Goal: Task Accomplishment & Management: Manage account settings

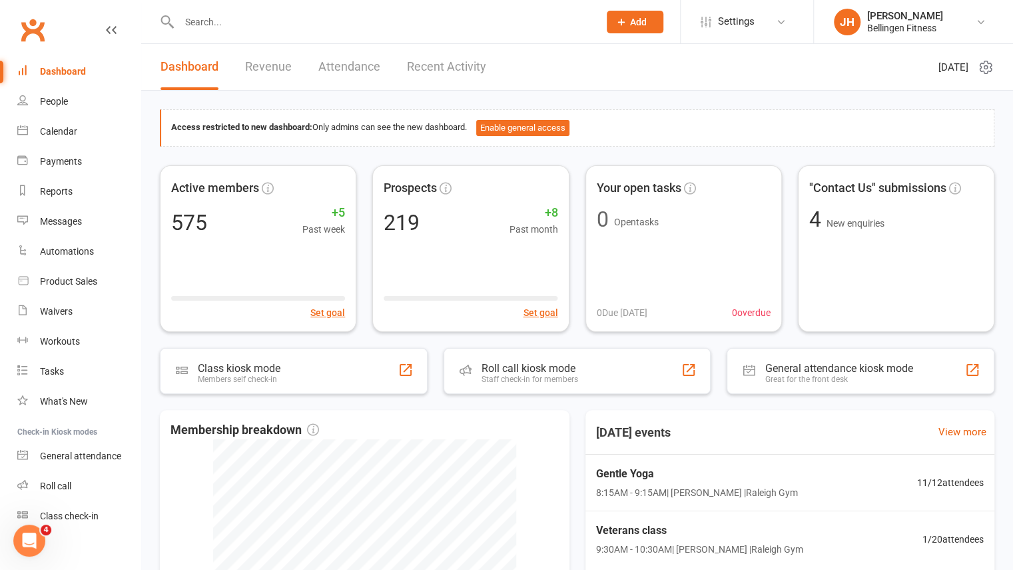
click at [237, 18] on input "text" at bounding box center [382, 22] width 414 height 19
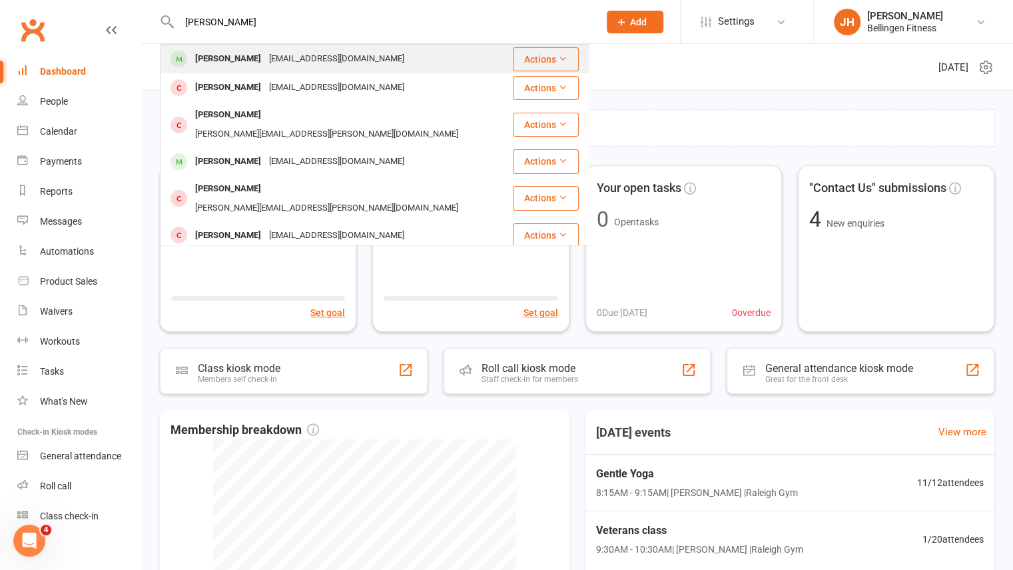
type input "[PERSON_NAME]"
click at [284, 60] on div "[EMAIL_ADDRESS][DOMAIN_NAME]" at bounding box center [336, 58] width 143 height 19
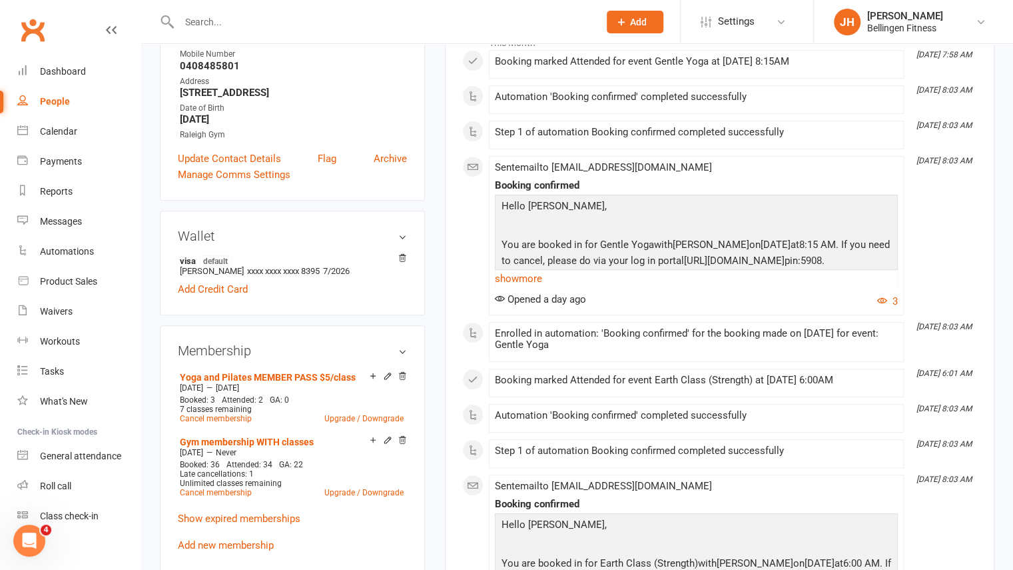
scroll to position [242, 0]
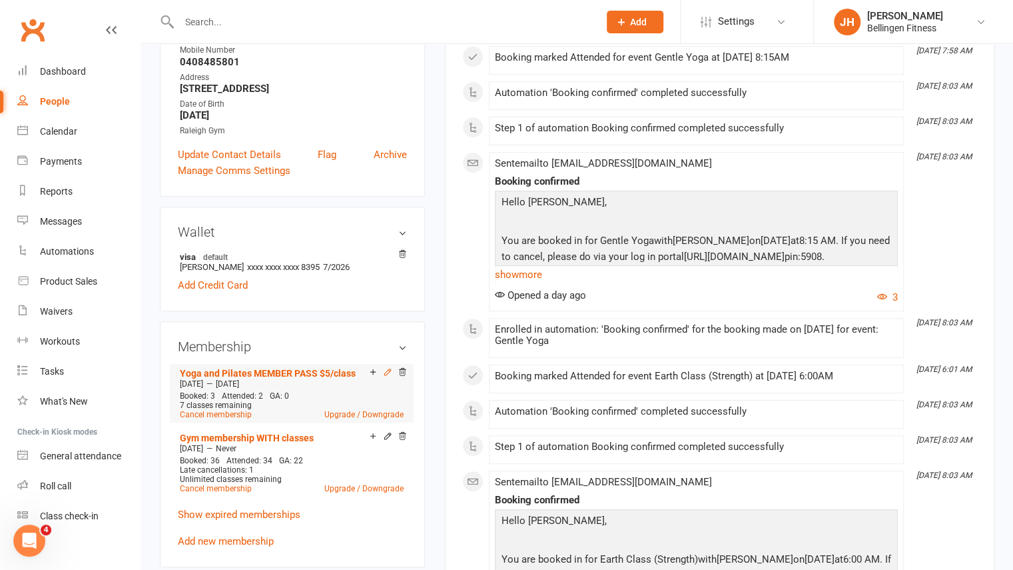
click at [388, 374] on icon at bounding box center [387, 371] width 9 height 9
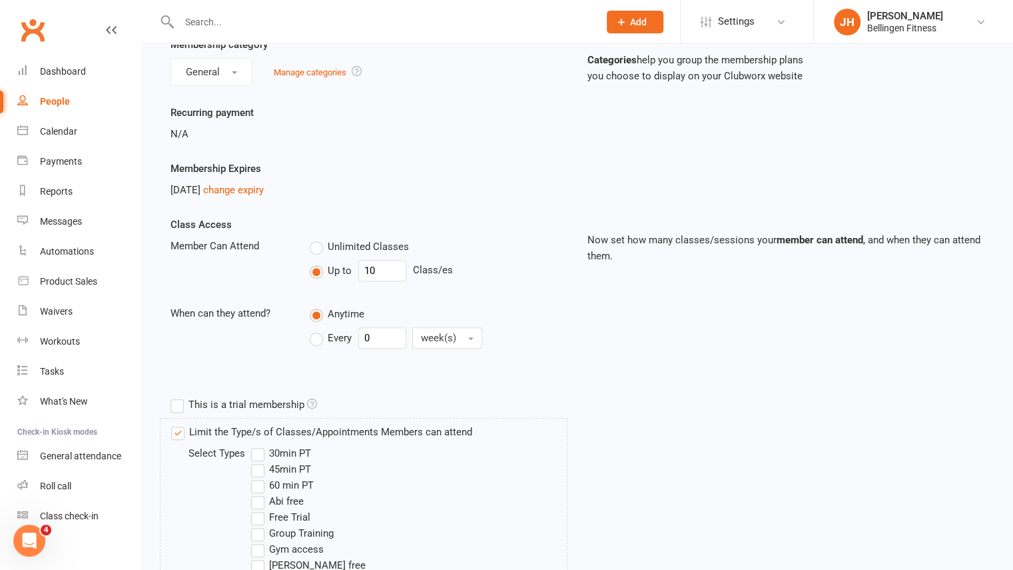
scroll to position [135, 0]
click at [264, 189] on link "change expiry" at bounding box center [233, 191] width 61 height 12
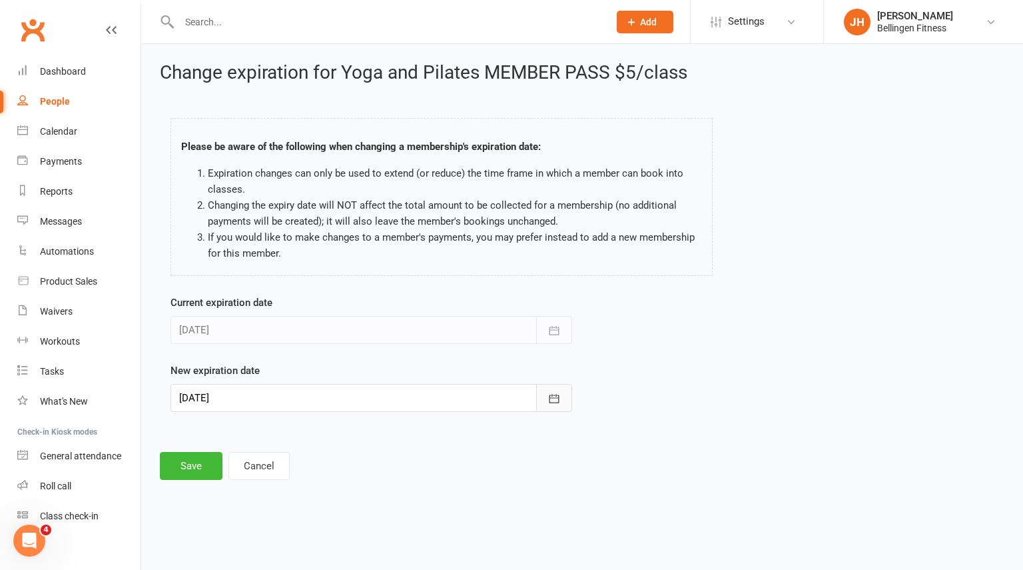
click at [561, 394] on icon "button" at bounding box center [554, 398] width 13 height 13
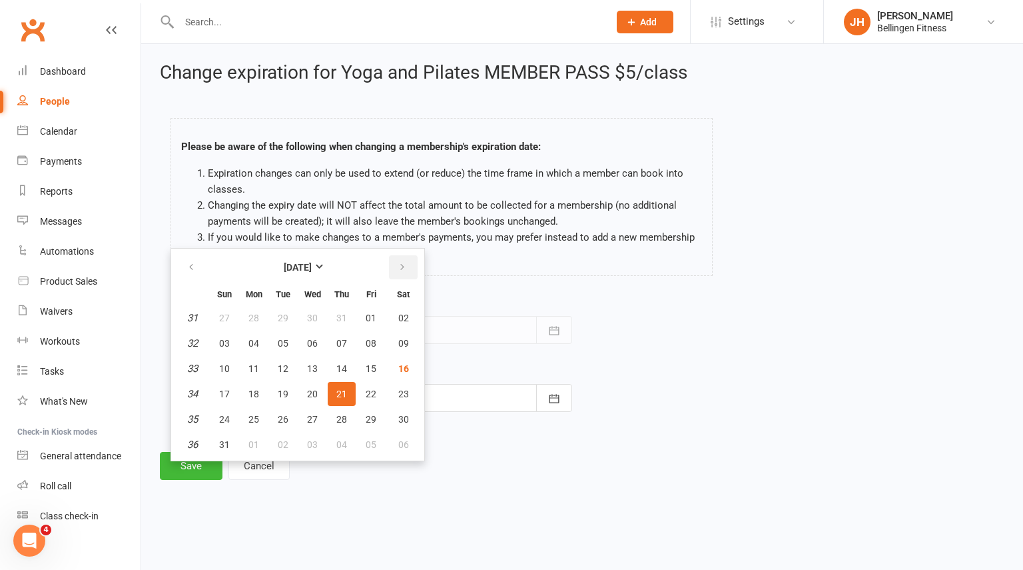
click at [402, 271] on icon "button" at bounding box center [402, 267] width 9 height 11
click at [364, 423] on button "28" at bounding box center [371, 419] width 28 height 24
type input "[DATE]"
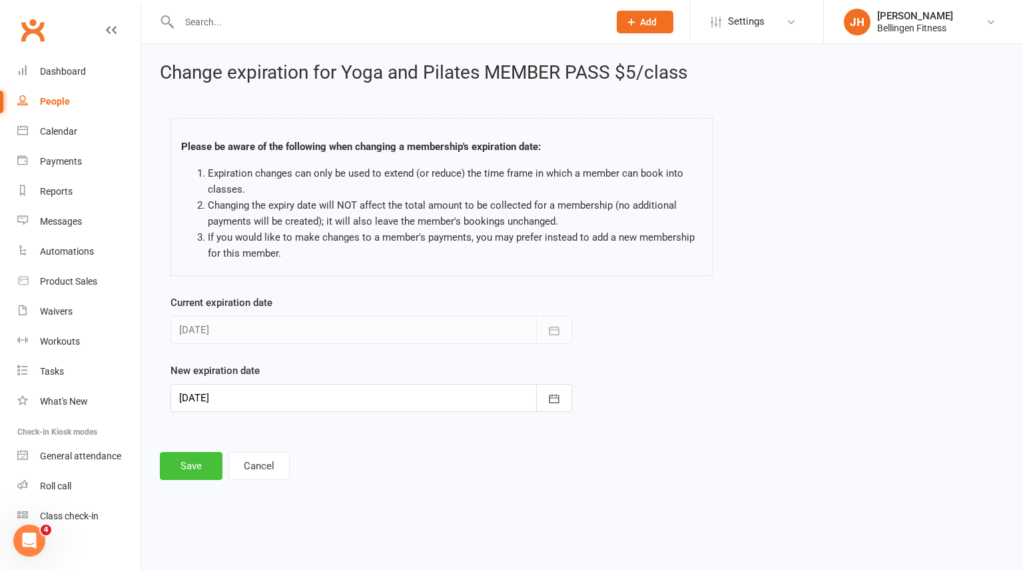
click at [200, 453] on button "Save" at bounding box center [191, 466] width 63 height 28
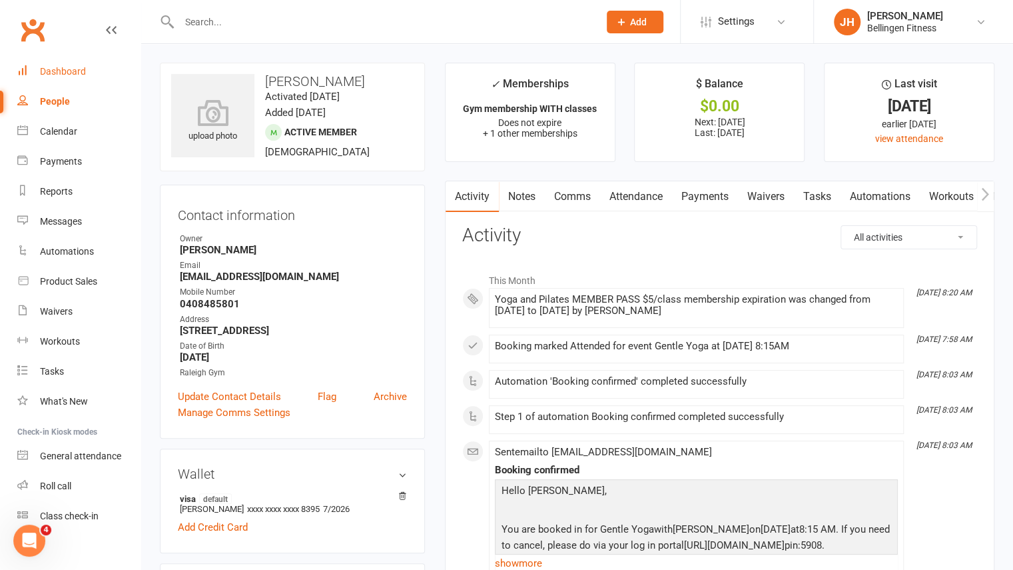
click at [56, 73] on div "Dashboard" at bounding box center [63, 71] width 46 height 11
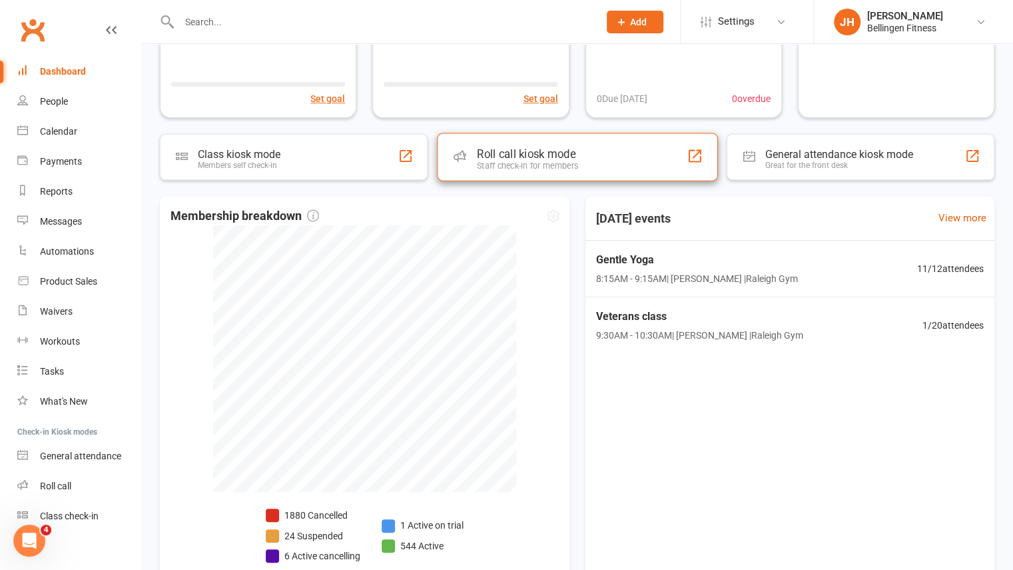
scroll to position [214, 0]
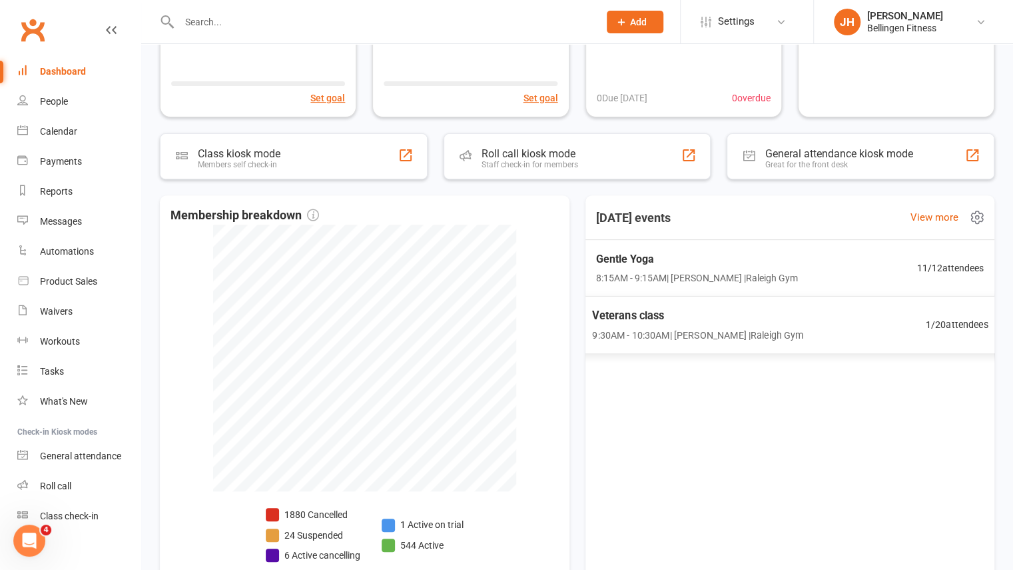
click at [778, 336] on span "9:30AM - 10:30AM | [PERSON_NAME] | Raleigh Gym" at bounding box center [697, 334] width 211 height 15
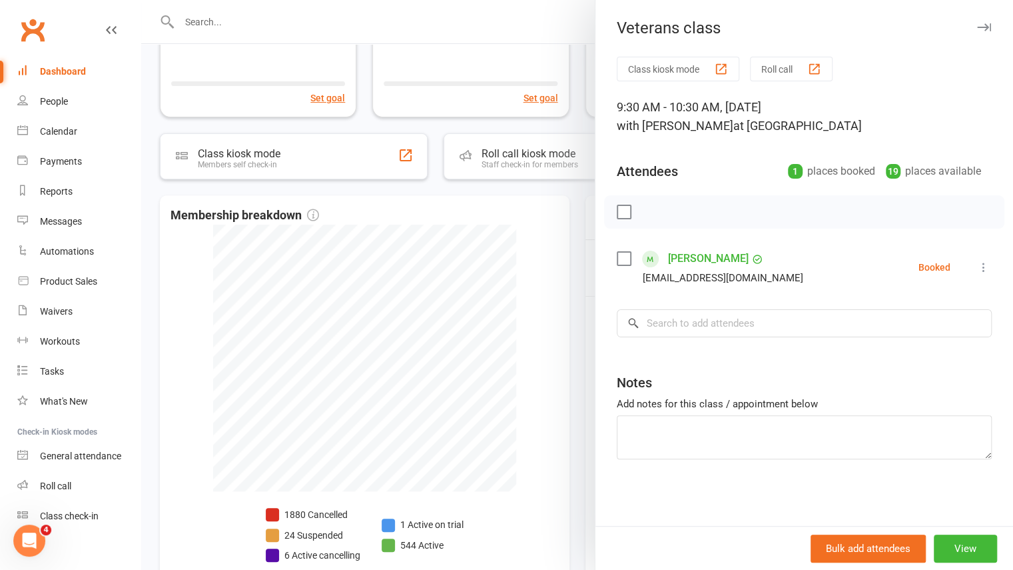
click at [977, 28] on icon "button" at bounding box center [984, 27] width 14 height 8
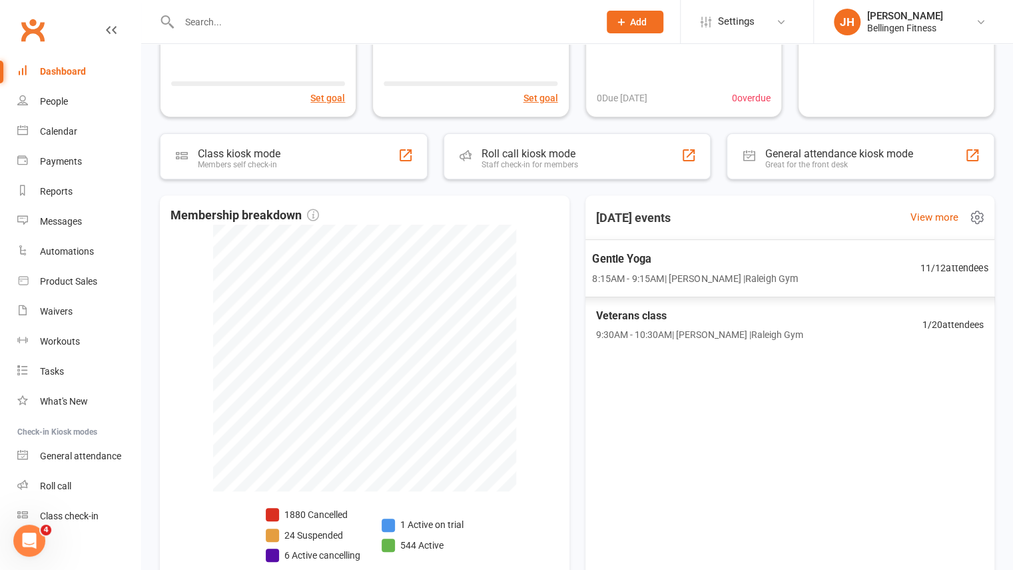
click at [754, 246] on div "Gentle Yoga 8:15AM - 9:15AM | [PERSON_NAME] | [GEOGRAPHIC_DATA] 11 / 12 attende…" at bounding box center [790, 268] width 428 height 58
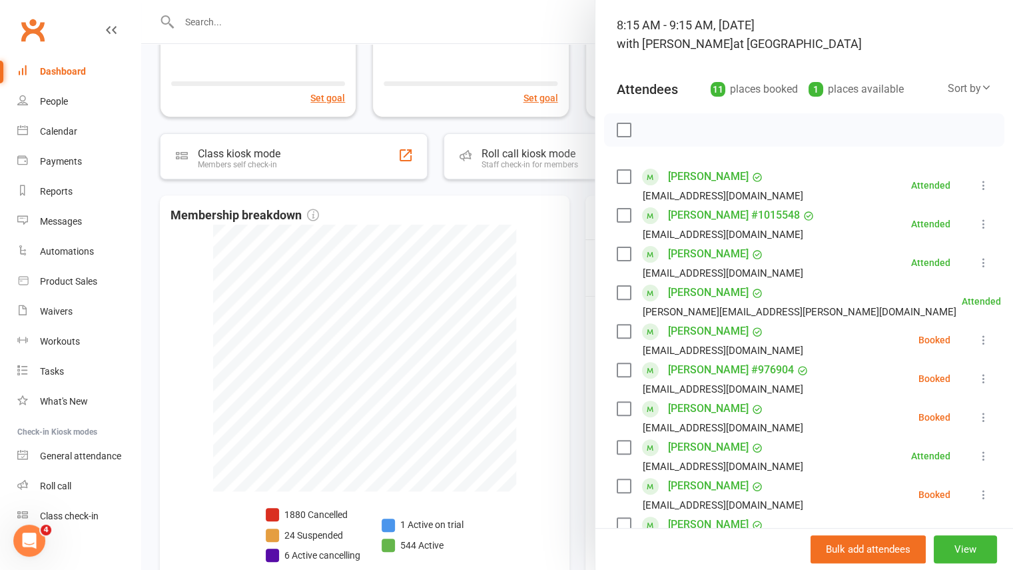
scroll to position [83, 0]
click at [977, 380] on icon at bounding box center [983, 377] width 13 height 13
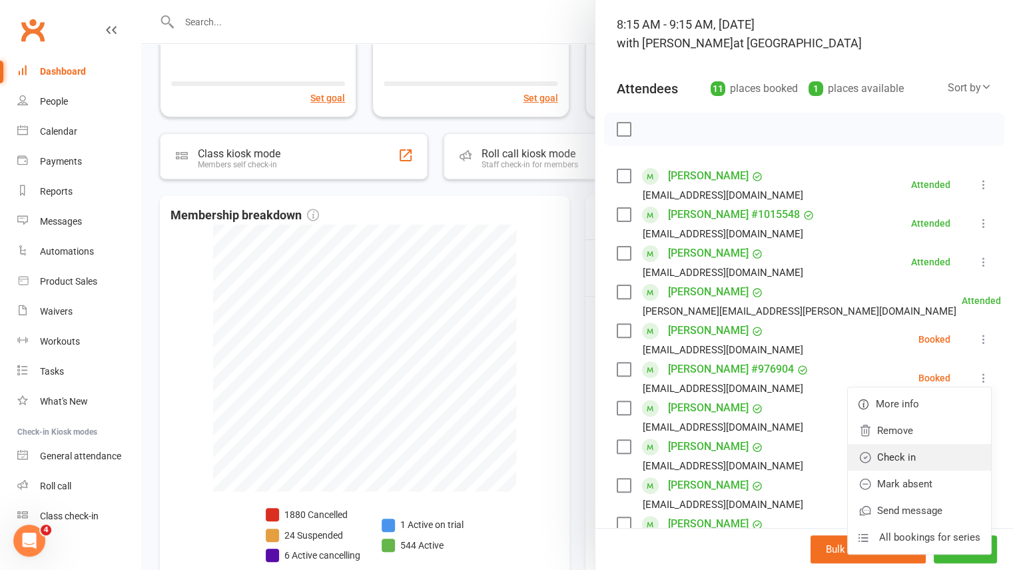
click at [893, 459] on link "Check in" at bounding box center [919, 457] width 143 height 27
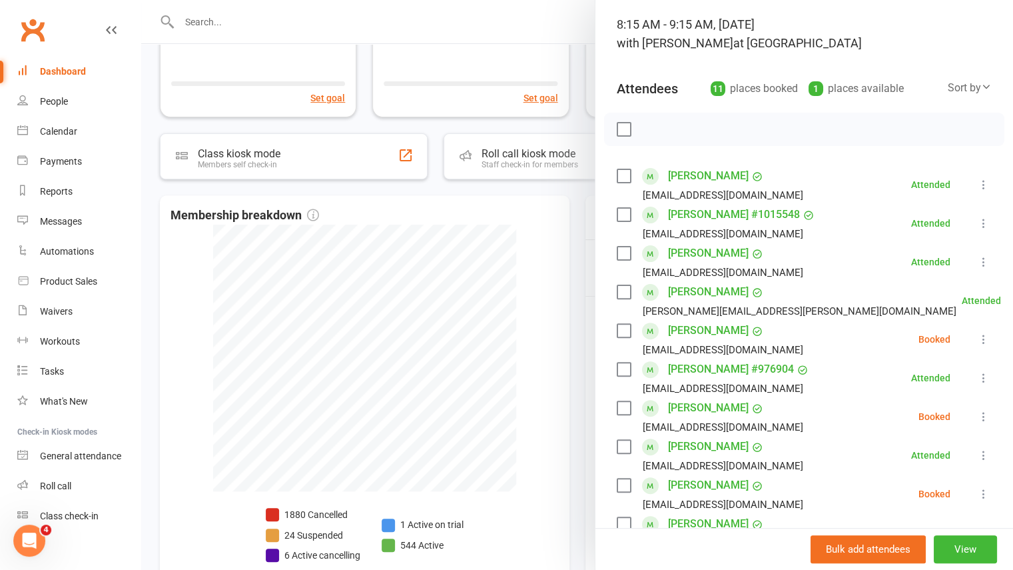
click at [977, 417] on icon at bounding box center [983, 416] width 13 height 13
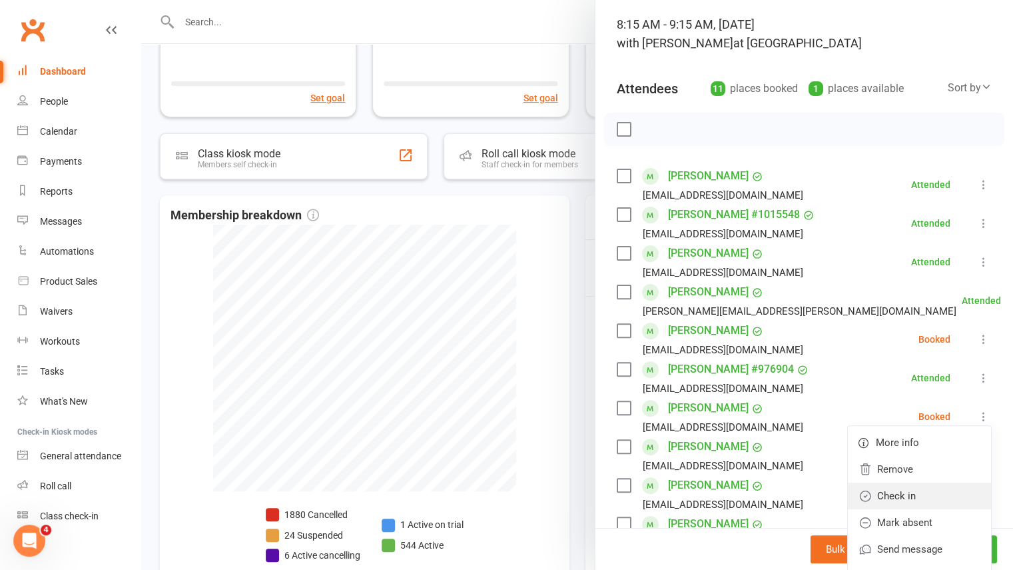
click at [907, 498] on link "Check in" at bounding box center [919, 495] width 143 height 27
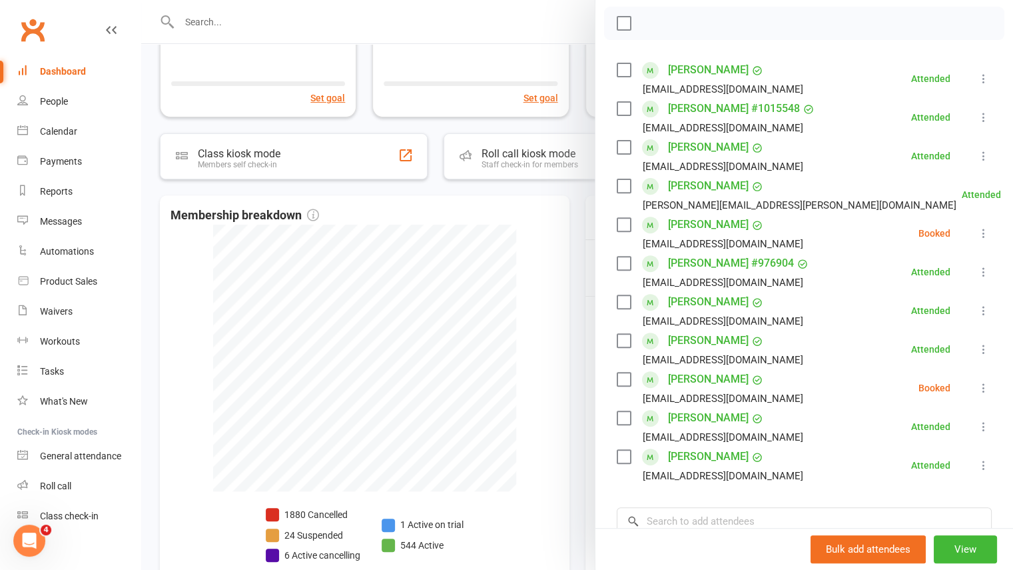
scroll to position [187, 0]
click at [272, 21] on div at bounding box center [577, 285] width 872 height 570
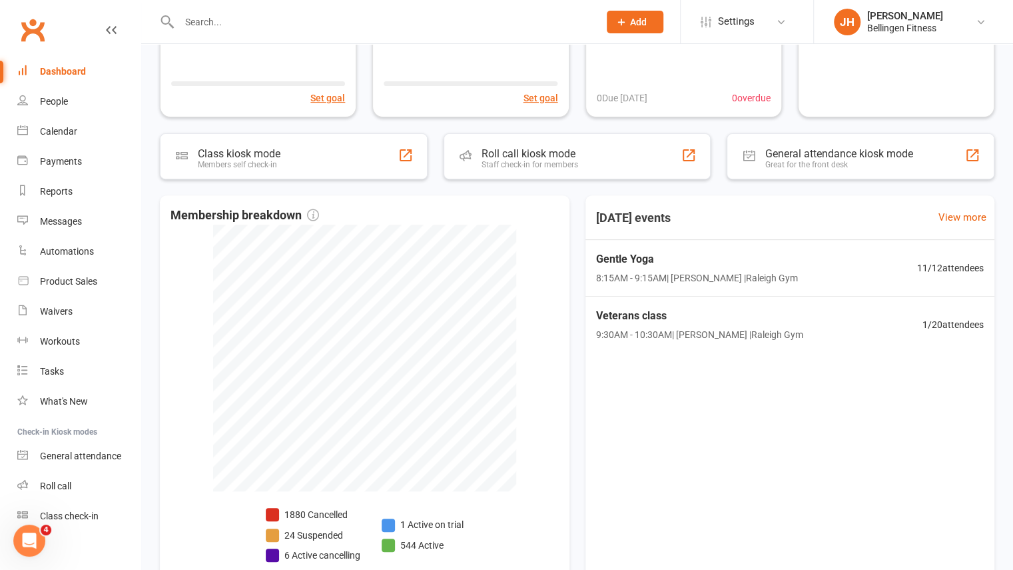
click at [205, 25] on input "text" at bounding box center [382, 22] width 414 height 19
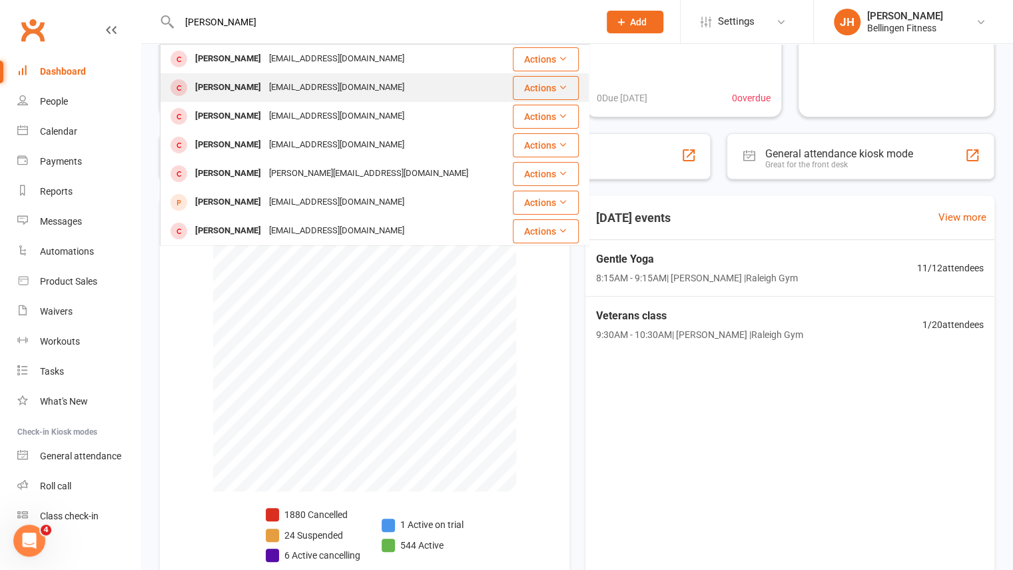
type input "[PERSON_NAME]"
click at [248, 88] on div "[PERSON_NAME]" at bounding box center [228, 87] width 74 height 19
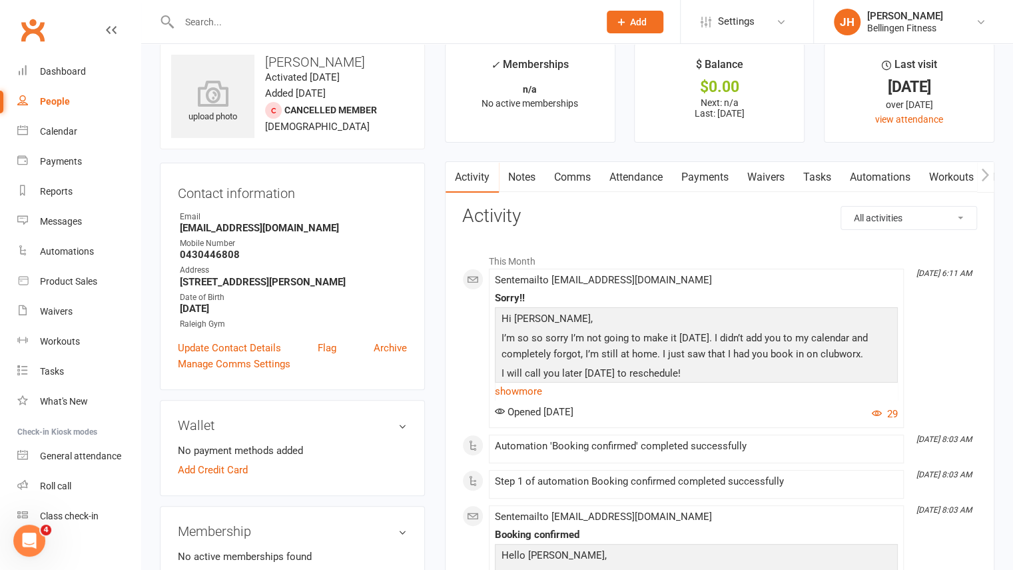
scroll to position [21, 0]
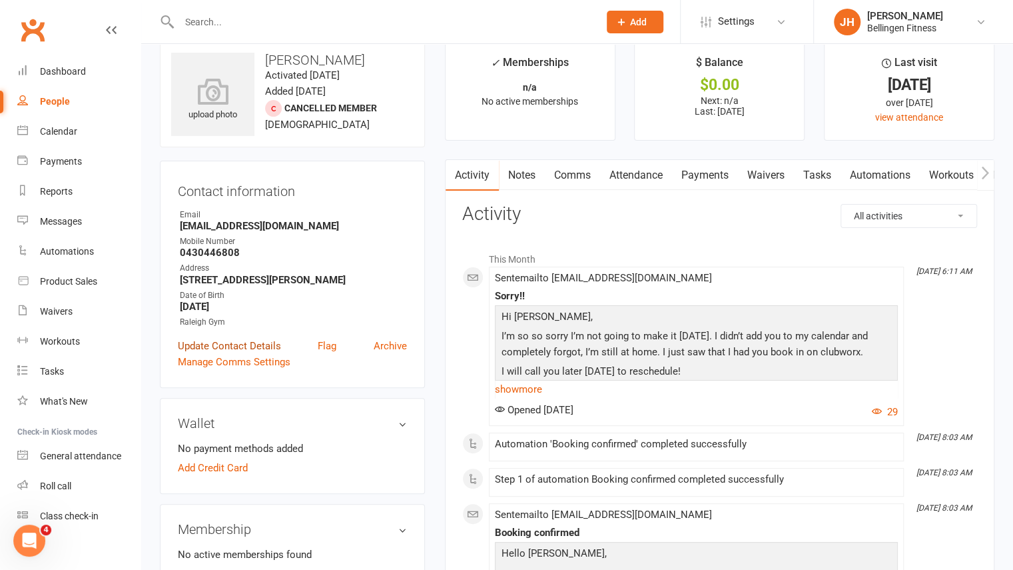
click at [253, 341] on link "Update Contact Details" at bounding box center [229, 346] width 103 height 16
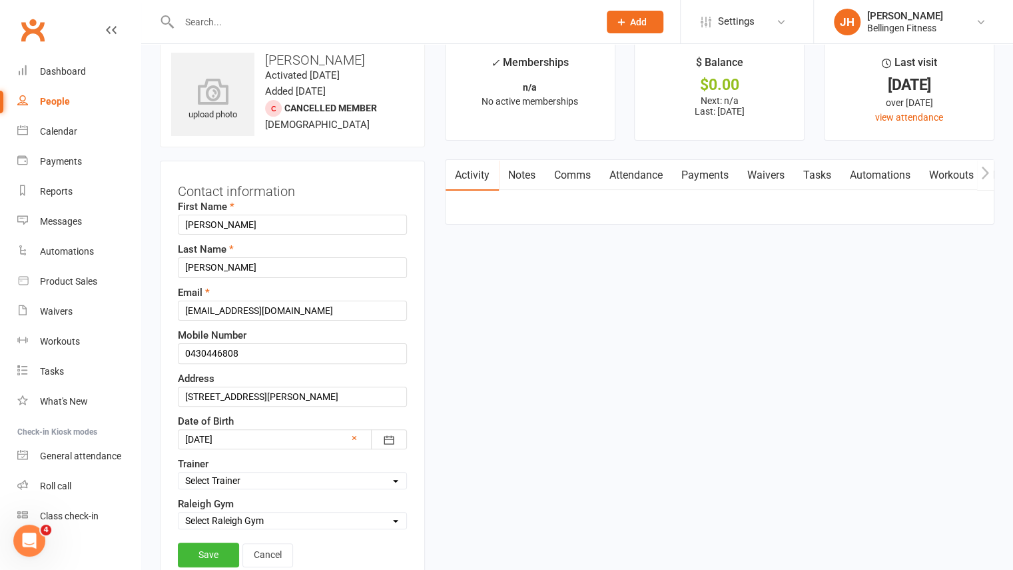
scroll to position [63, 0]
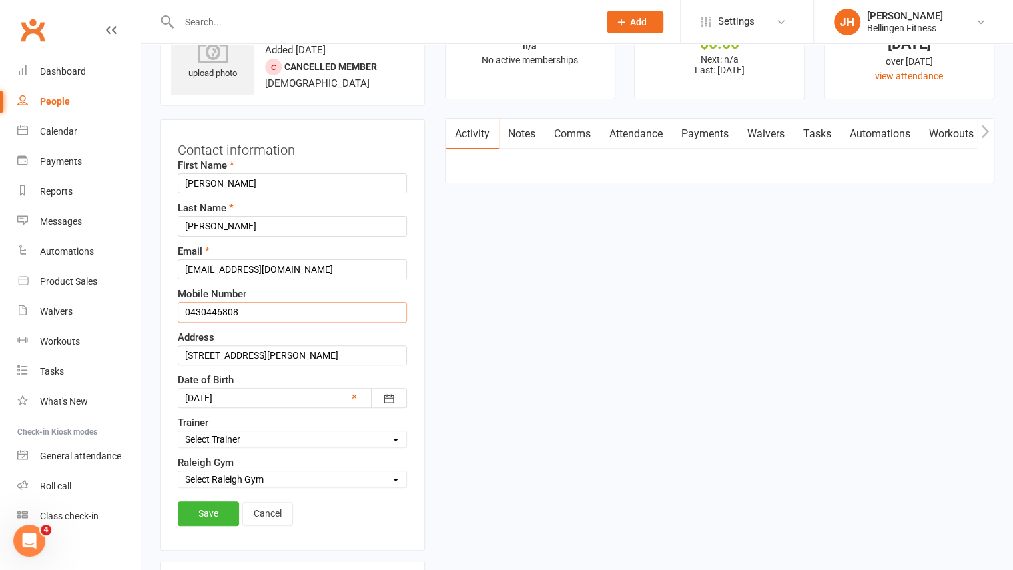
drag, startPoint x: 249, startPoint y: 308, endPoint x: 192, endPoint y: 304, distance: 57.4
click at [192, 304] on input "0430446808" at bounding box center [292, 312] width 229 height 20
type input "0494127486"
click at [224, 505] on link "Save" at bounding box center [208, 513] width 61 height 24
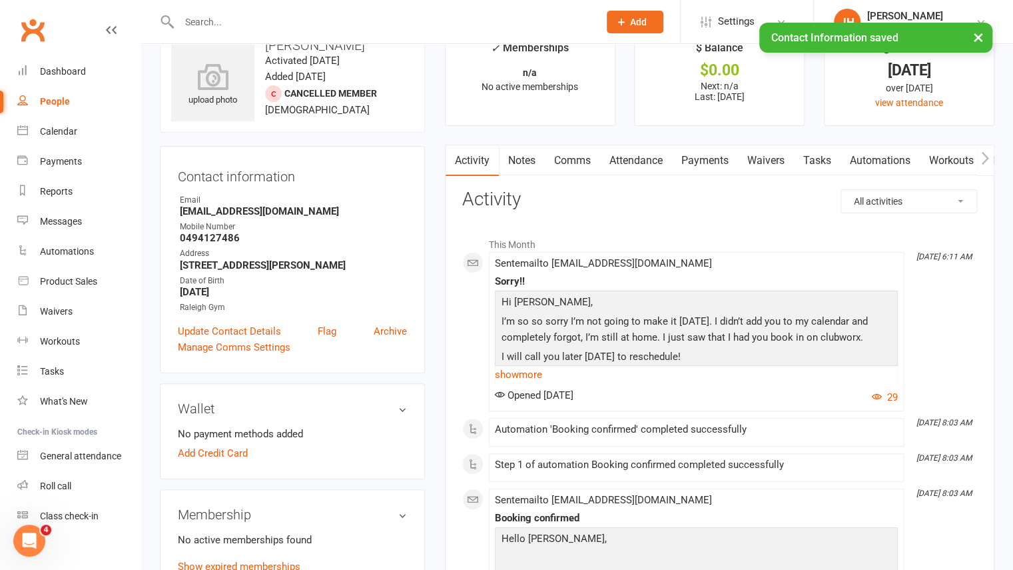
scroll to position [0, 0]
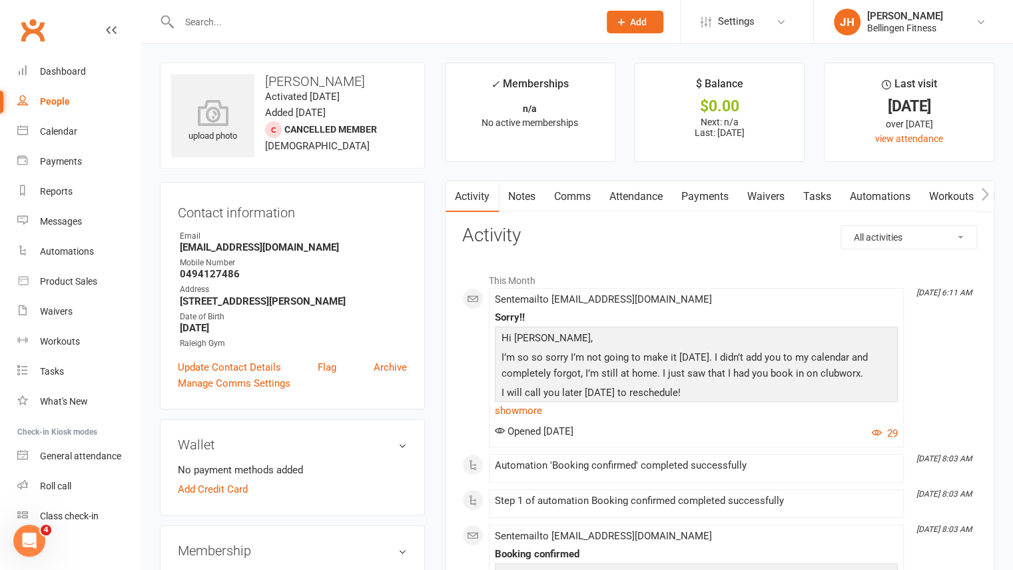
click at [781, 195] on link "Waivers" at bounding box center [766, 196] width 56 height 31
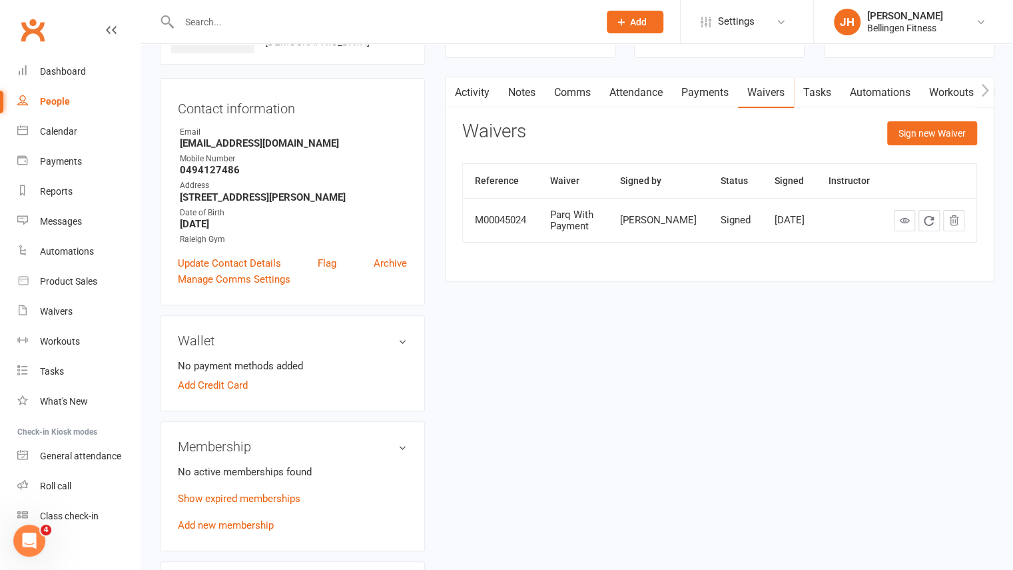
scroll to position [105, 0]
drag, startPoint x: 232, startPoint y: 505, endPoint x: 238, endPoint y: 501, distance: 7.8
click at [238, 501] on div "No active memberships found Show expired memberships Add new membership" at bounding box center [292, 496] width 229 height 69
click at [238, 501] on p "Show expired memberships" at bounding box center [292, 497] width 229 height 16
click at [226, 494] on link "Show expired memberships" at bounding box center [239, 497] width 123 height 12
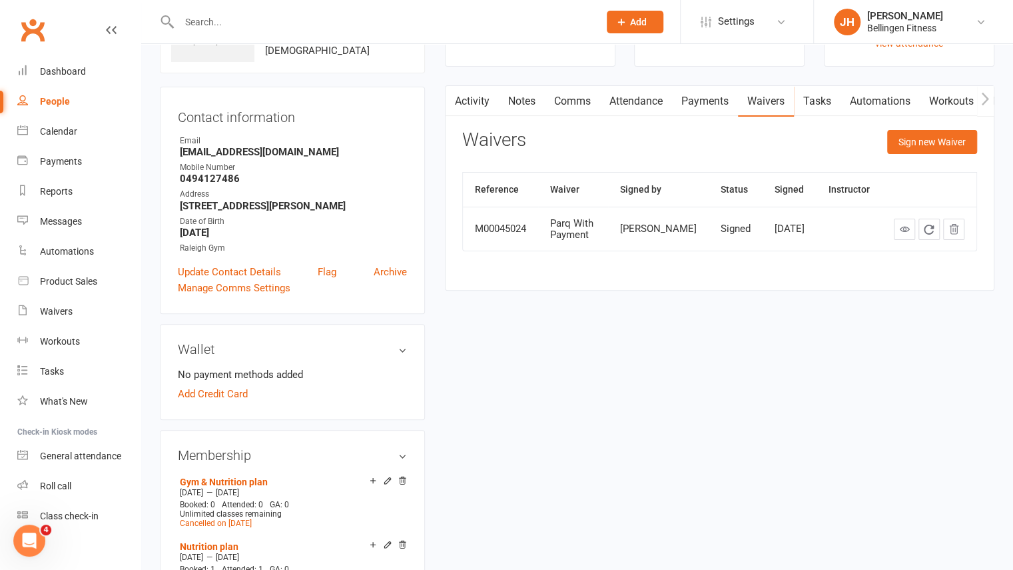
scroll to position [95, 0]
click at [917, 135] on button "Sign new Waiver" at bounding box center [932, 143] width 90 height 24
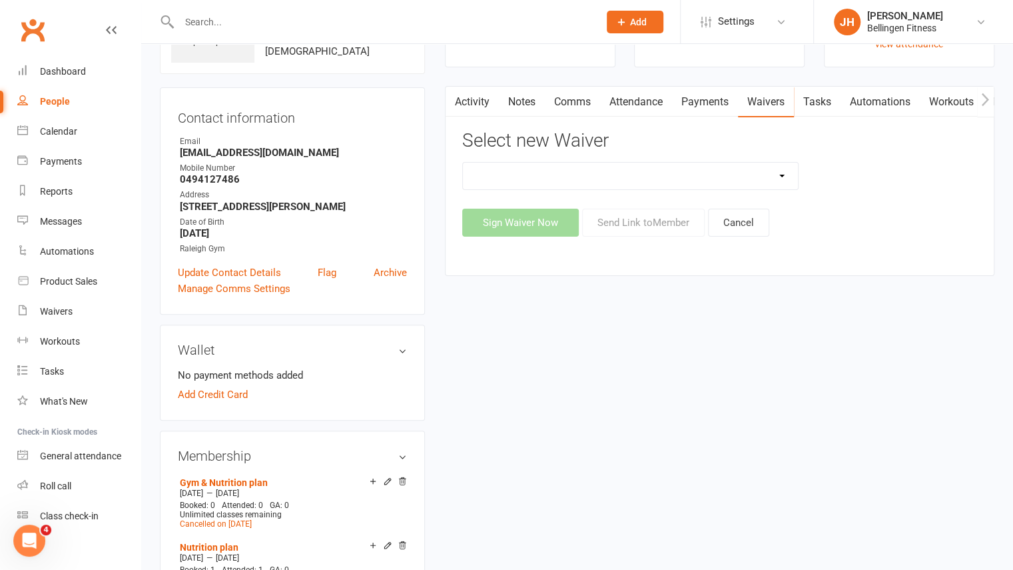
click at [784, 181] on select "Initial Assessment Membership Sign Up Parq Payment Details" at bounding box center [631, 176] width 336 height 27
select select "797"
click at [463, 163] on select "Initial Assessment Membership Sign Up Parq Payment Details" at bounding box center [631, 176] width 336 height 27
click at [653, 230] on button "Send Link to Member" at bounding box center [643, 222] width 123 height 28
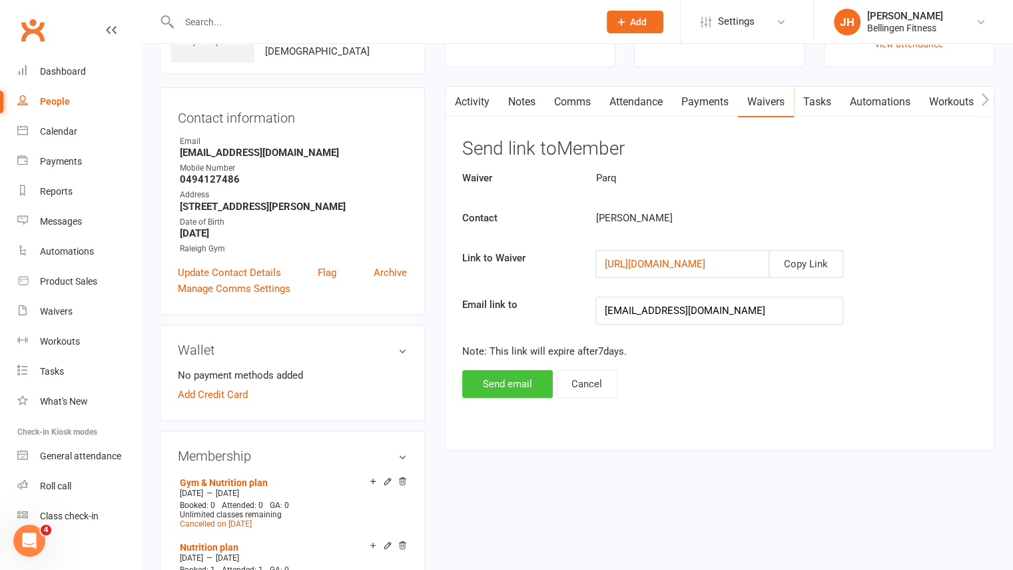
click at [512, 387] on button "Send email" at bounding box center [507, 384] width 91 height 28
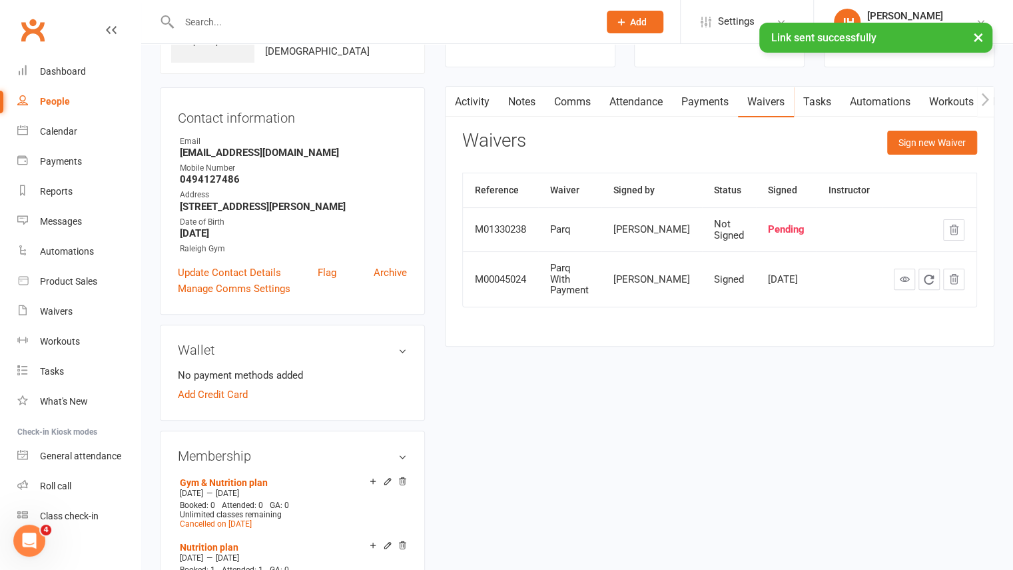
click at [773, 103] on link "Waivers" at bounding box center [766, 102] width 56 height 31
click at [908, 140] on button "Sign new Waiver" at bounding box center [932, 143] width 90 height 24
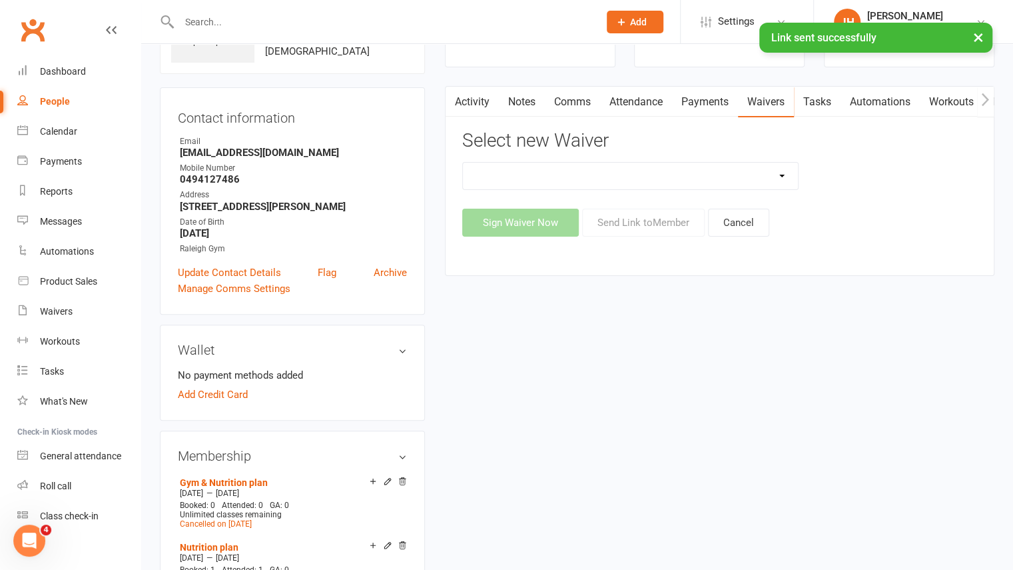
drag, startPoint x: 554, startPoint y: 177, endPoint x: 500, endPoint y: 257, distance: 97.4
click at [500, 257] on div "Activity Notes Comms Attendance Payments Waivers Tasks Automations Workouts Mob…" at bounding box center [720, 180] width 550 height 189
select select "797"
click at [463, 163] on select "Initial Assessment Membership Sign Up Parq Payment Details" at bounding box center [631, 176] width 336 height 27
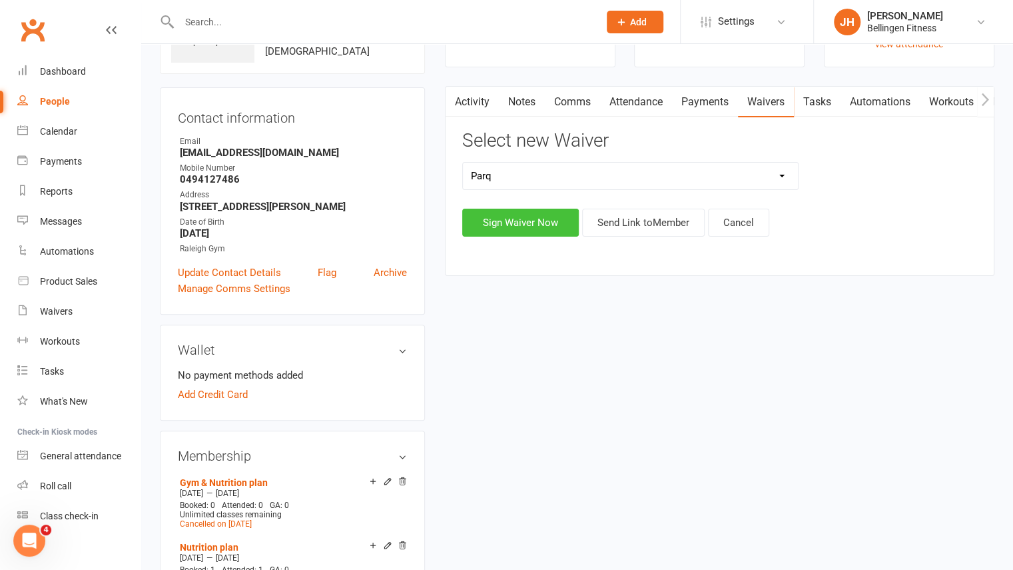
click at [514, 229] on button "Sign Waiver Now" at bounding box center [520, 222] width 117 height 28
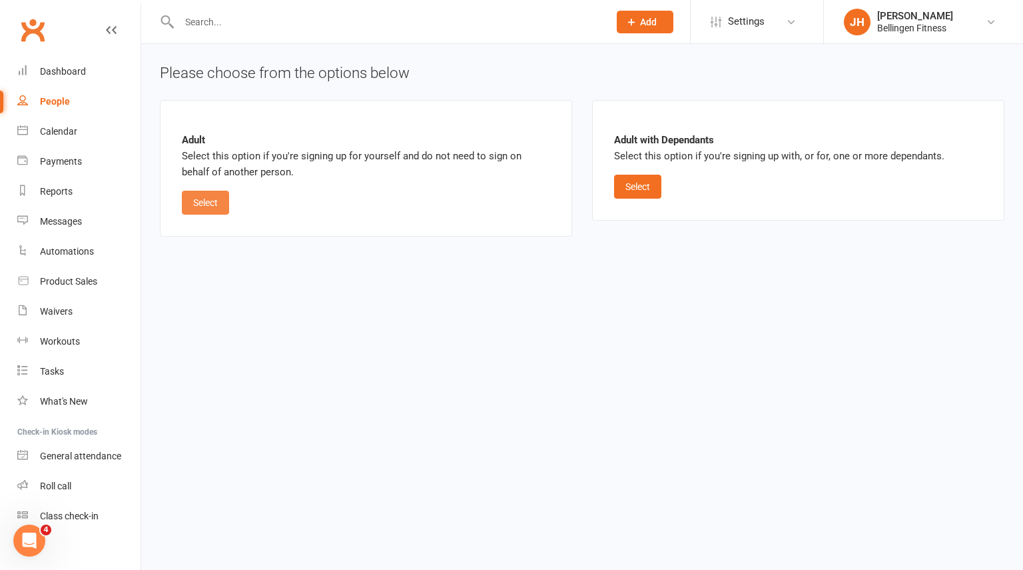
click at [224, 191] on button "Select" at bounding box center [205, 203] width 47 height 24
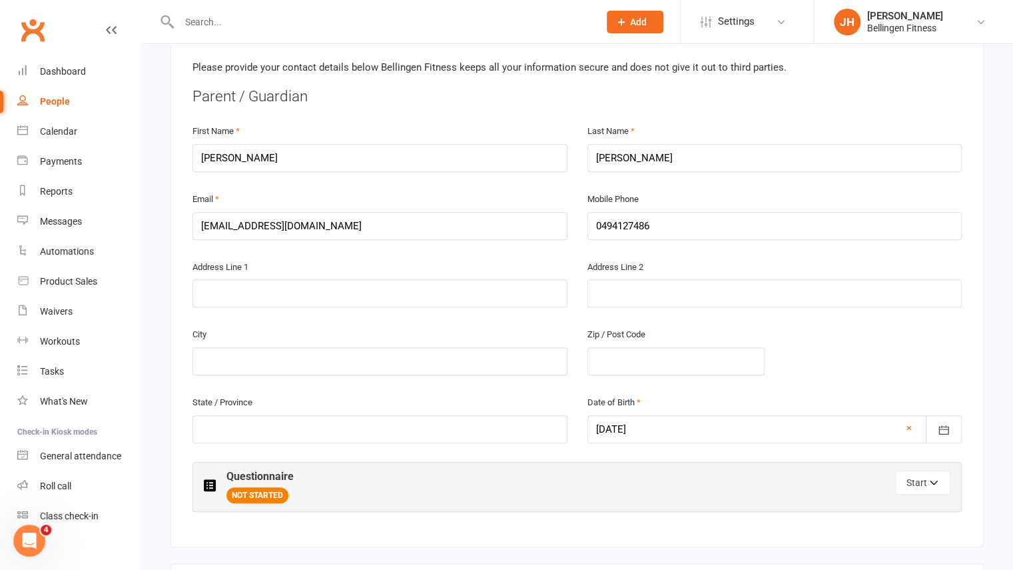
scroll to position [376, 0]
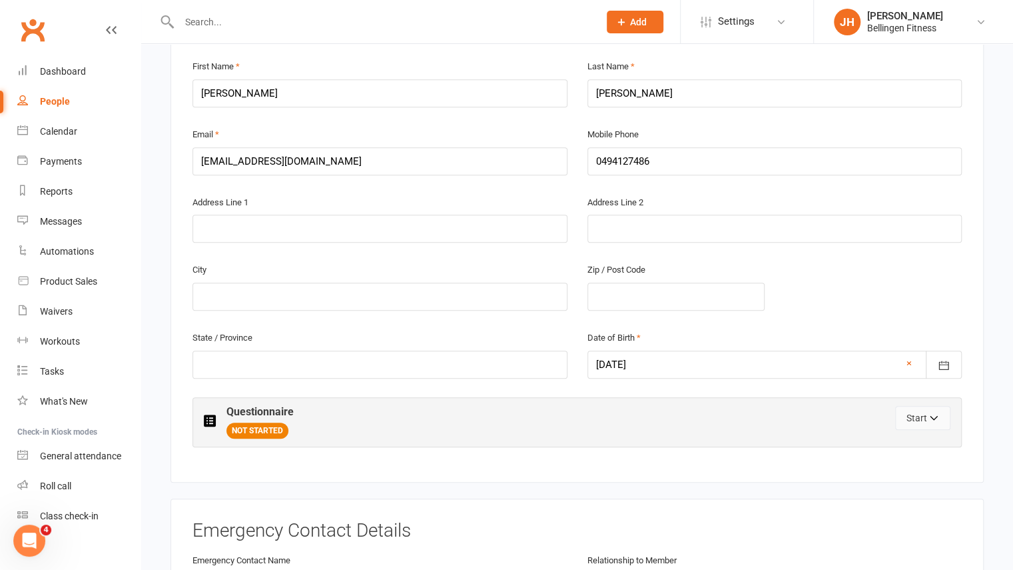
click at [929, 407] on button "Start" at bounding box center [922, 418] width 55 height 24
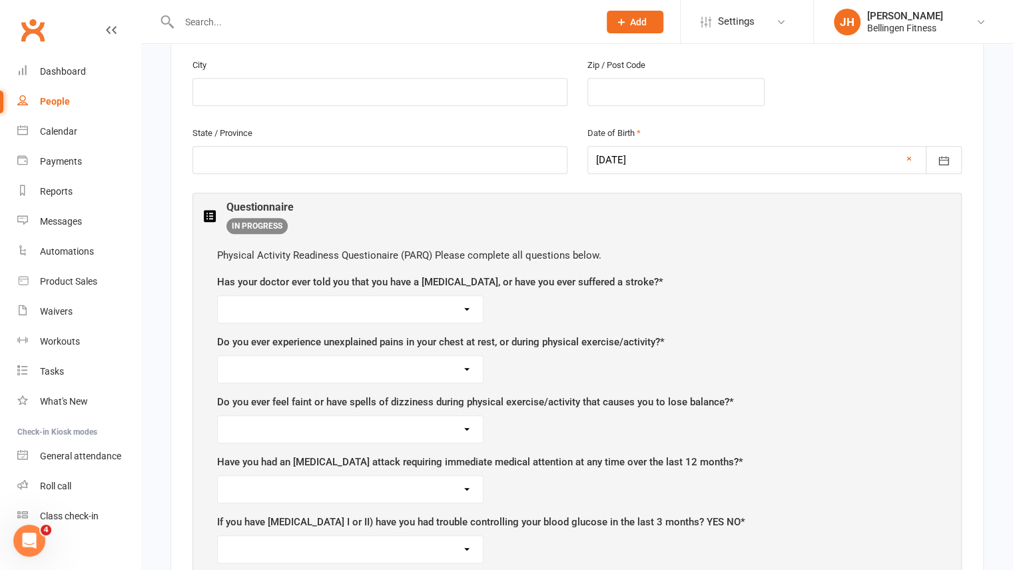
scroll to position [582, 0]
click at [472, 302] on select "Yes No" at bounding box center [350, 307] width 265 height 27
select select "No"
click at [218, 294] on select "Yes No" at bounding box center [350, 307] width 265 height 27
click at [438, 360] on select "Yes No" at bounding box center [350, 367] width 265 height 27
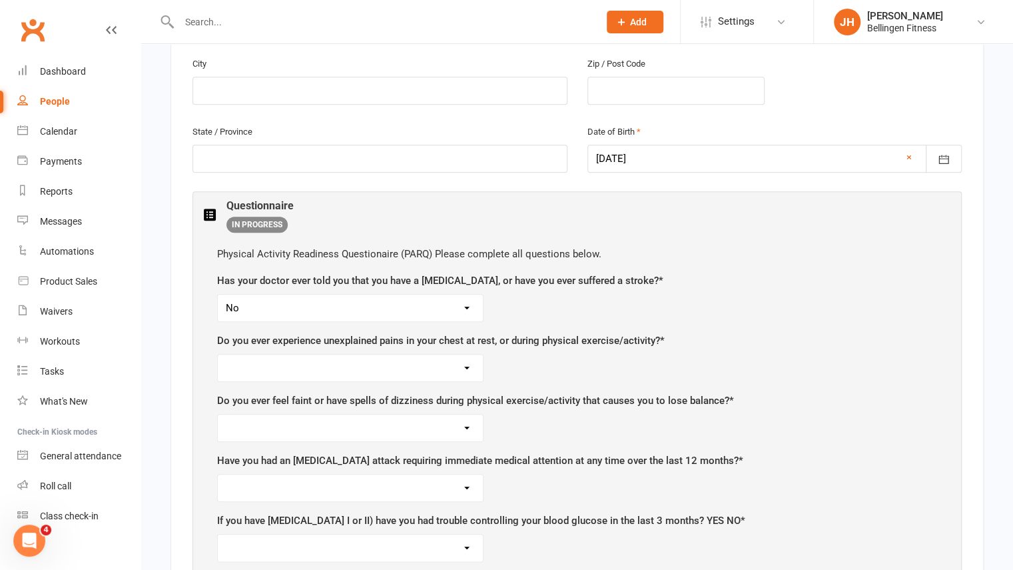
select select "No"
click at [218, 354] on select "Yes No" at bounding box center [350, 367] width 265 height 27
drag, startPoint x: 511, startPoint y: 420, endPoint x: 463, endPoint y: 417, distance: 48.1
click at [463, 417] on div "Do you ever feel faint or have spells of dizziness during physical exercise/act…" at bounding box center [577, 416] width 720 height 49
click at [463, 417] on select "Yes No" at bounding box center [350, 427] width 265 height 27
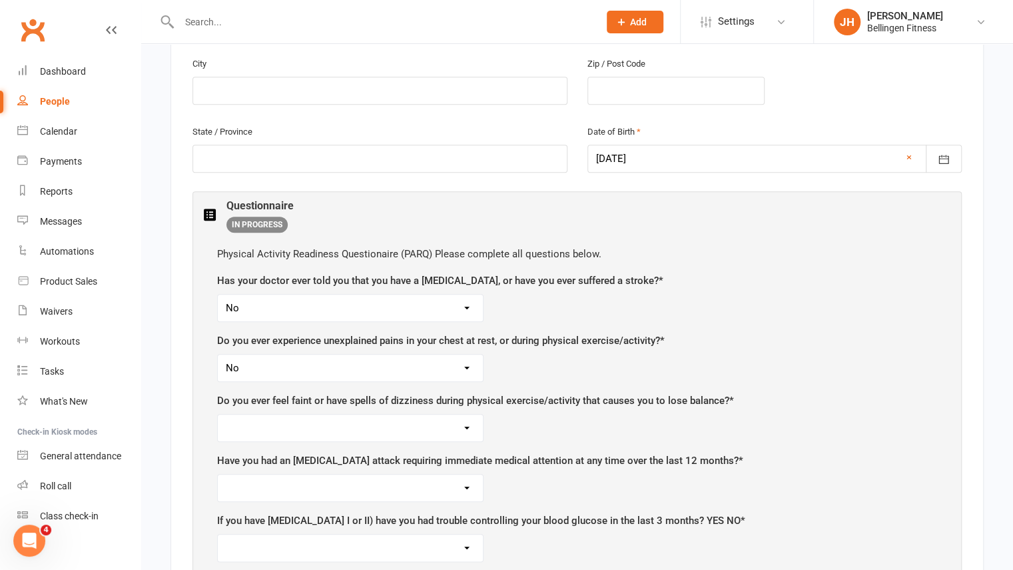
select select "Yes"
click at [218, 414] on select "Yes No" at bounding box center [350, 427] width 265 height 27
click at [509, 452] on label "Have you had an [MEDICAL_DATA] attack requiring immediate medical attention at …" at bounding box center [480, 460] width 526 height 16
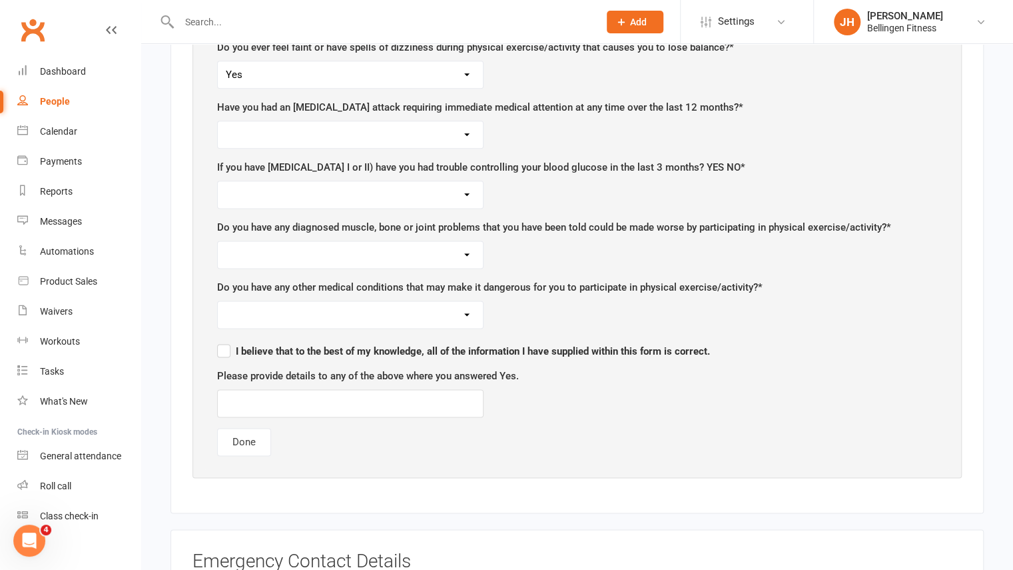
scroll to position [959, 0]
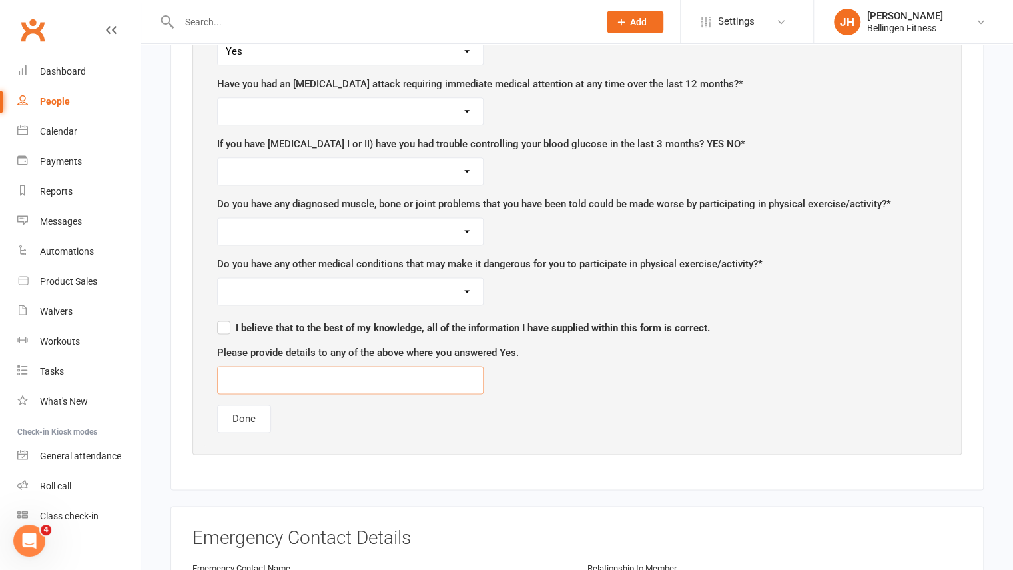
click at [420, 366] on input "text" at bounding box center [350, 380] width 266 height 28
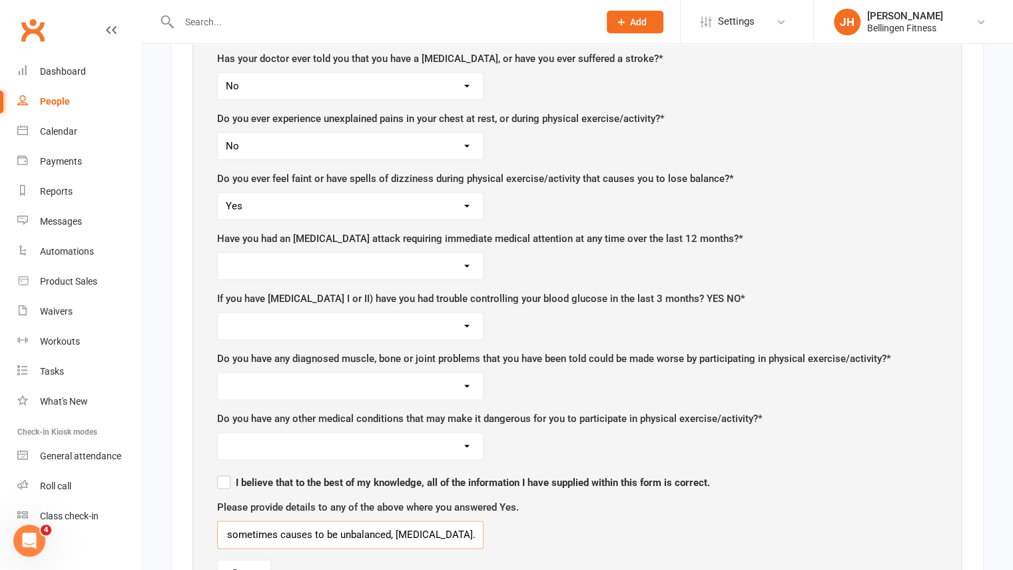
scroll to position [779, 0]
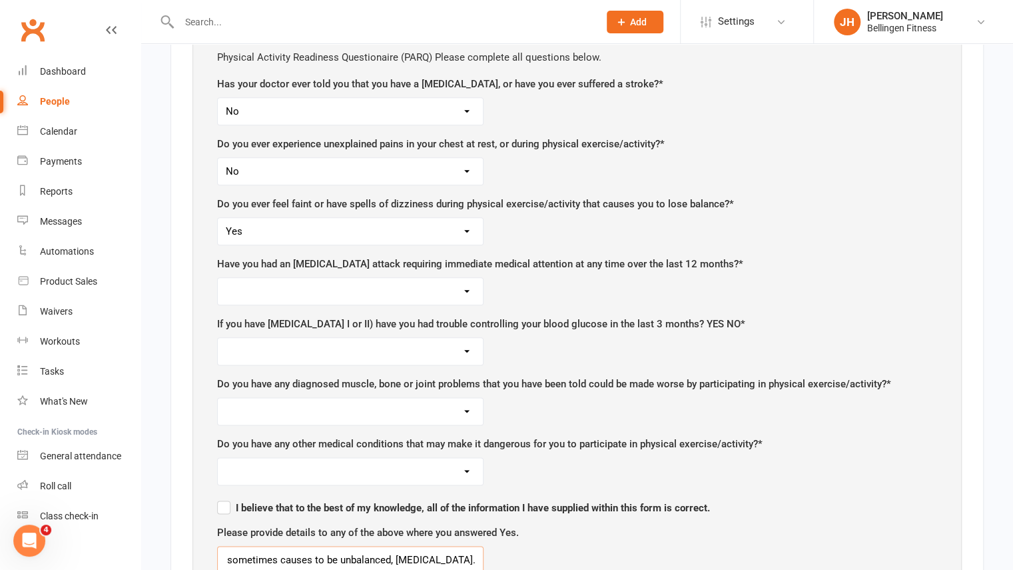
type input "[MEDICAL_DATA] problems sometimes causes to be unbalanced, [MEDICAL_DATA]. Sees…"
click at [474, 283] on select "Yes No" at bounding box center [350, 291] width 265 height 27
select select "No"
click at [218, 278] on select "Yes No" at bounding box center [350, 291] width 265 height 27
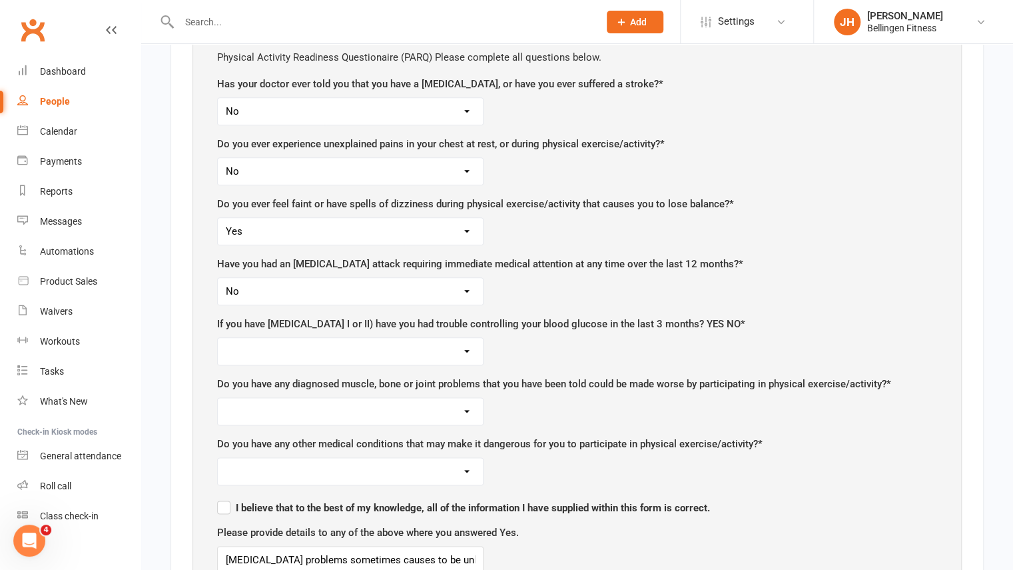
click at [460, 340] on select "Yes No" at bounding box center [350, 351] width 265 height 27
select select "No"
click at [218, 338] on select "Yes No" at bounding box center [350, 351] width 265 height 27
click at [457, 405] on select "Yes No" at bounding box center [350, 411] width 265 height 27
select select "No"
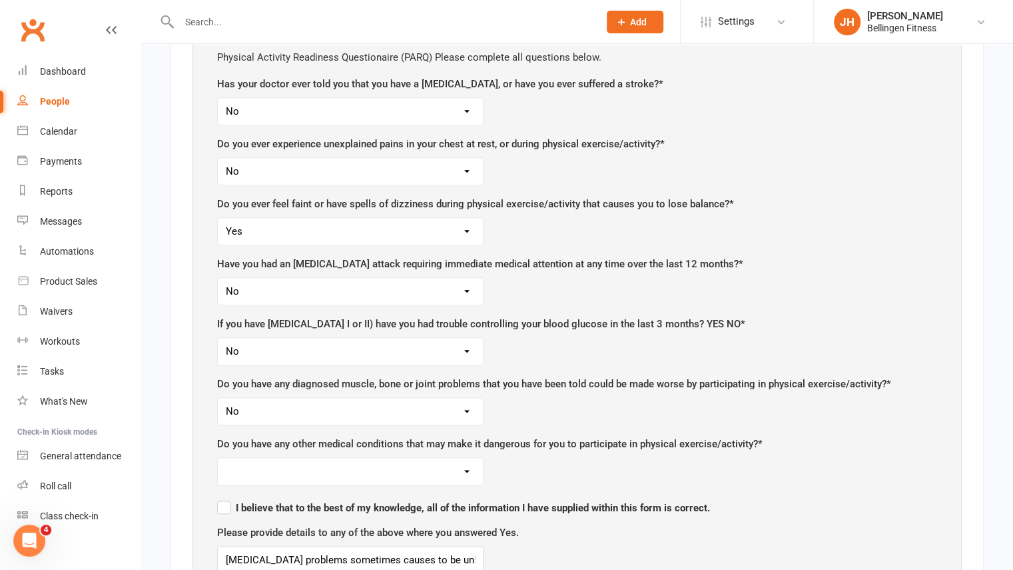
click at [218, 398] on select "Yes No" at bounding box center [350, 411] width 265 height 27
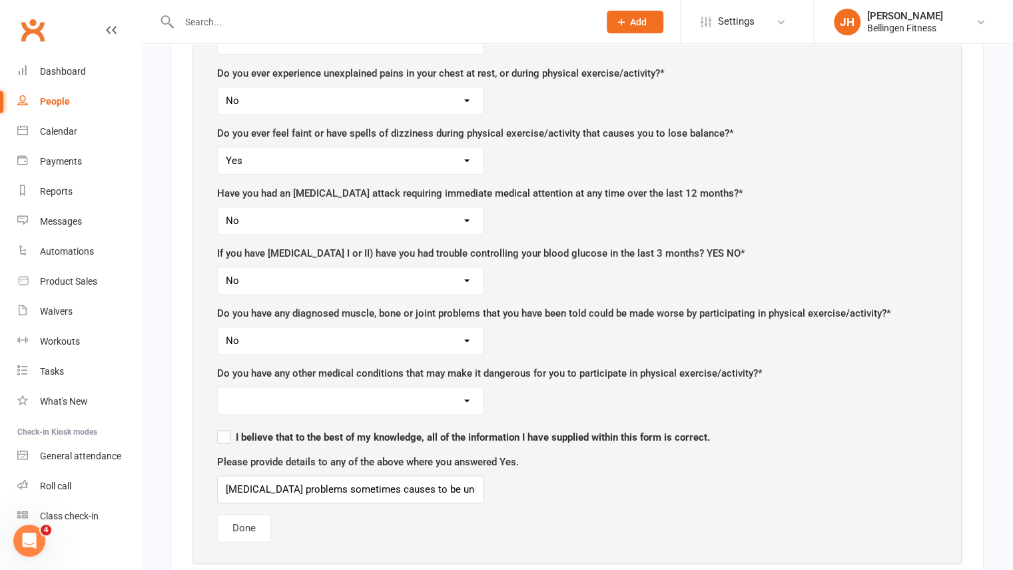
scroll to position [852, 0]
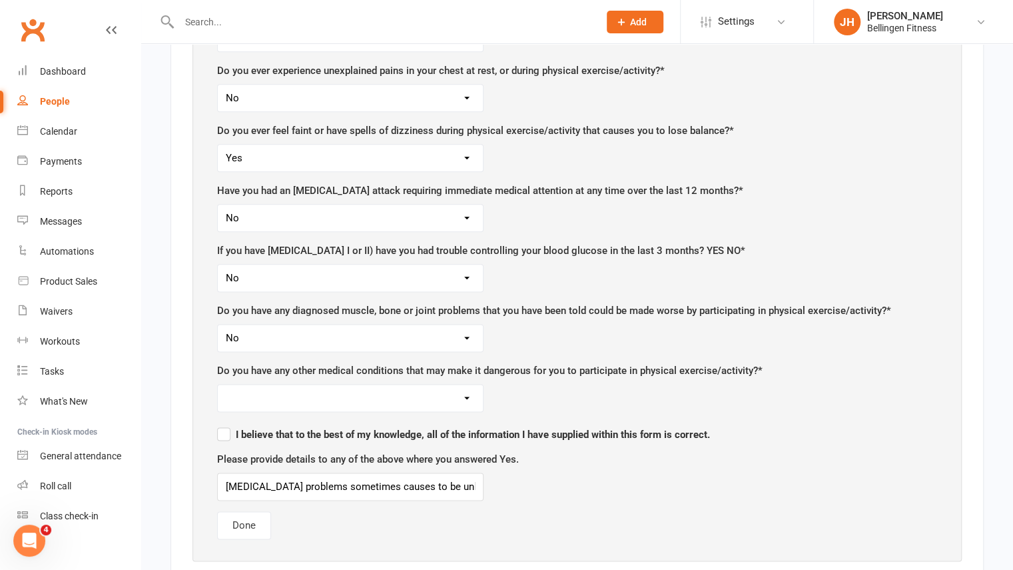
click at [456, 384] on select "Yes No" at bounding box center [350, 397] width 265 height 27
select select "No"
click at [218, 384] on select "Yes No" at bounding box center [350, 397] width 265 height 27
click at [221, 424] on label "I believe that to the best of my knowledge, all of the information I have suppl…" at bounding box center [463, 432] width 493 height 16
click at [221, 422] on input "I believe that to the best of my knowledge, all of the information I have suppl…" at bounding box center [463, 422] width 493 height 0
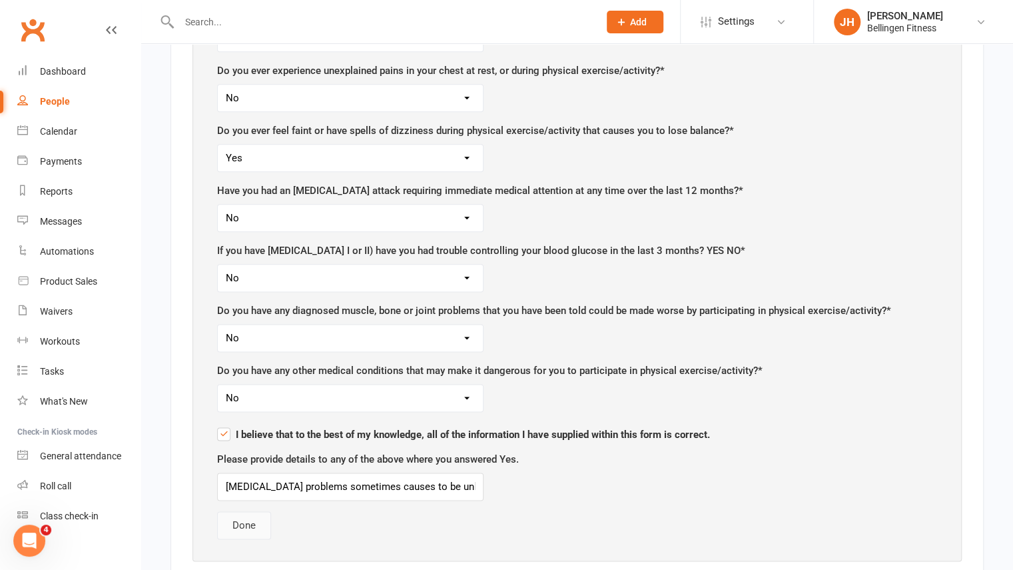
click at [238, 512] on button "Done" at bounding box center [244, 525] width 54 height 28
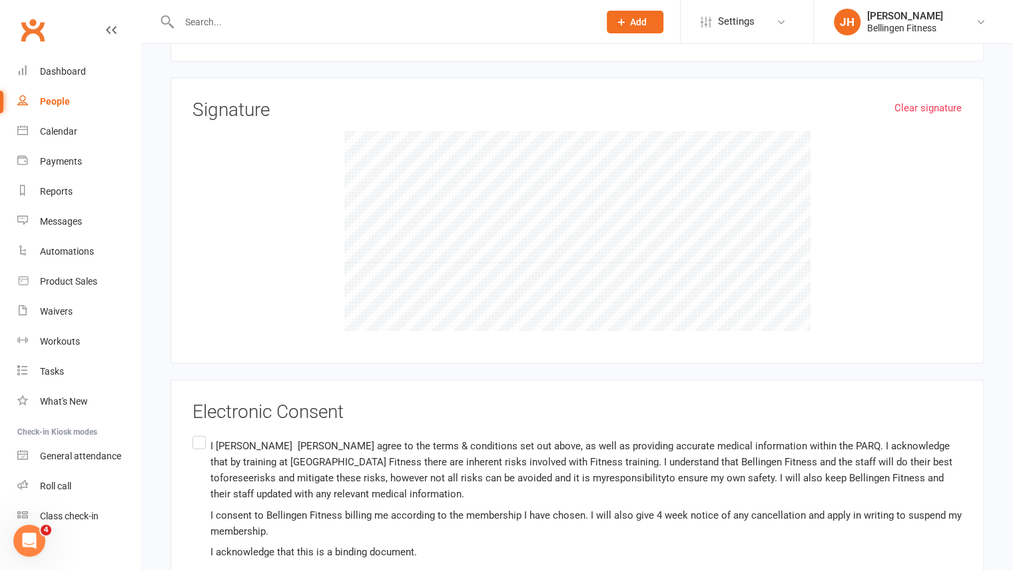
scroll to position [1507, 0]
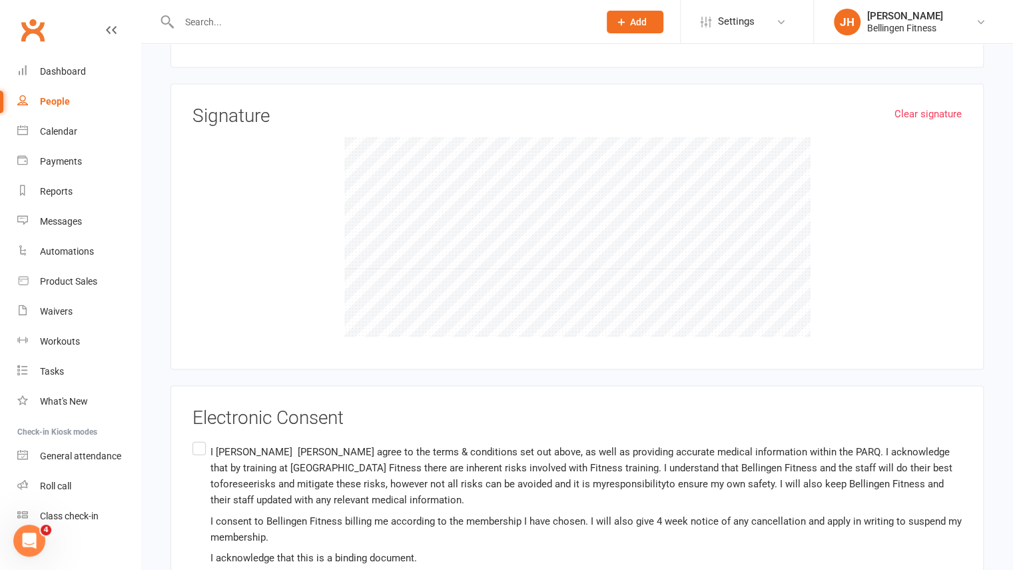
click at [197, 438] on label "I [PERSON_NAME] agree to the terms & conditions set out above, as well as provi…" at bounding box center [577, 504] width 769 height 132
click at [197, 438] on input "I [PERSON_NAME] agree to the terms & conditions set out above, as well as provi…" at bounding box center [197, 438] width 9 height 0
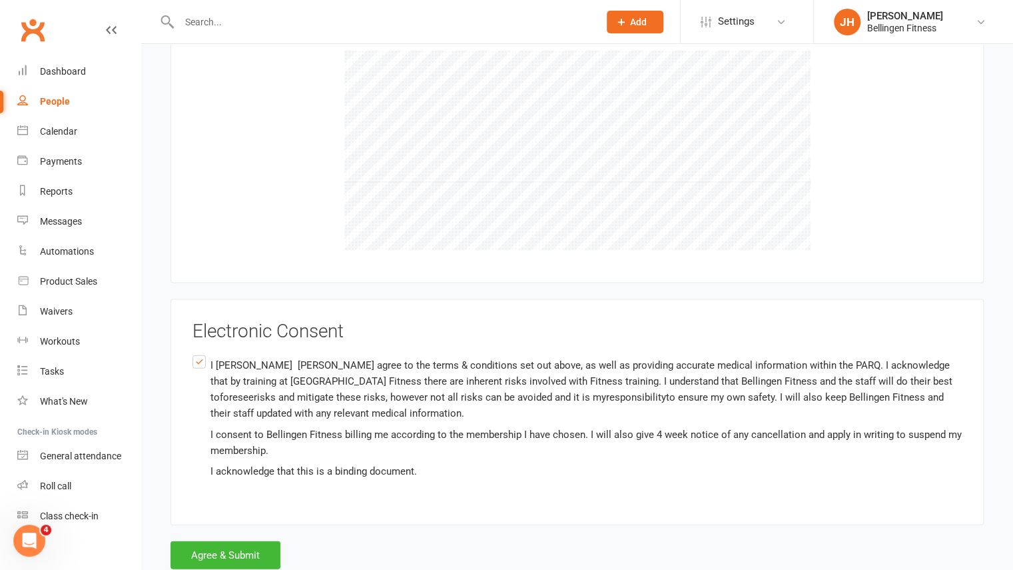
scroll to position [1615, 0]
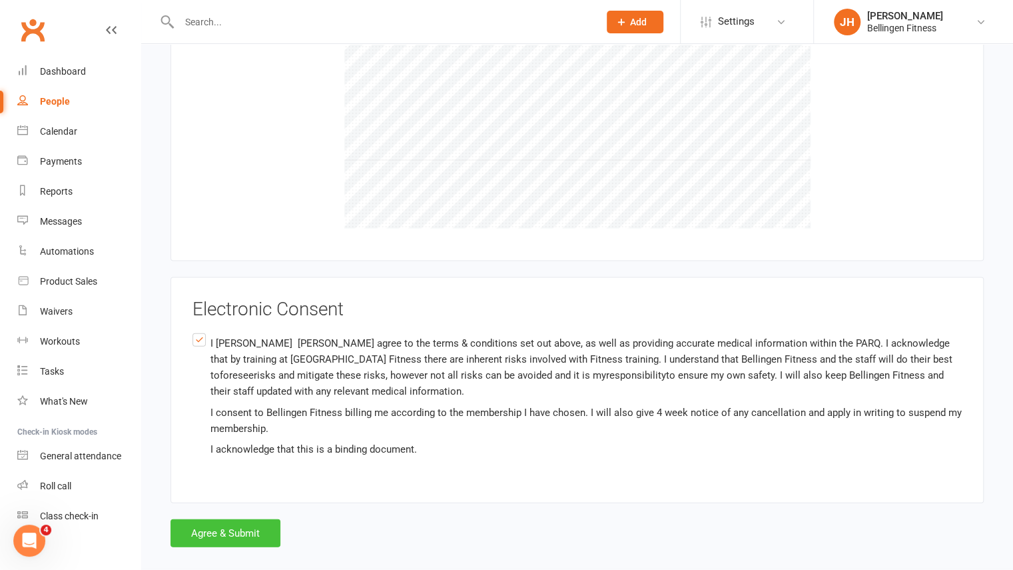
click at [199, 522] on button "Agree & Submit" at bounding box center [226, 533] width 110 height 28
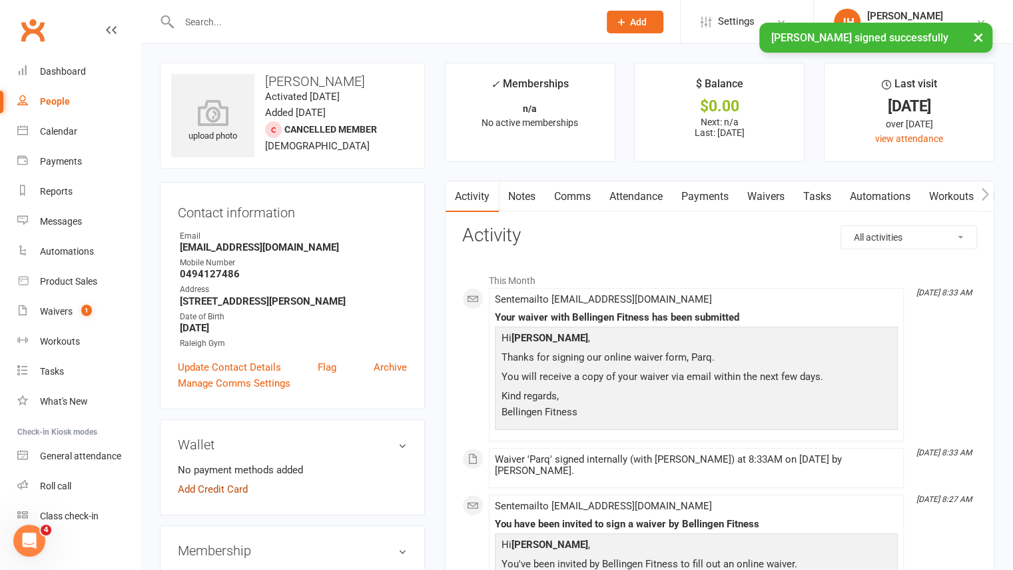
click at [230, 490] on link "Add Credit Card" at bounding box center [213, 489] width 70 height 16
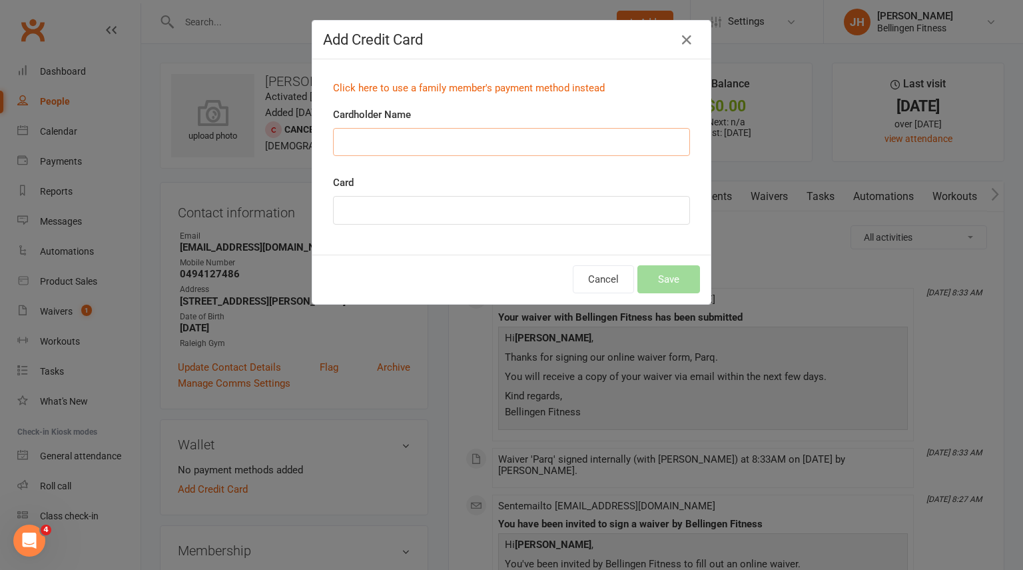
click at [491, 133] on input "Cardholder Name" at bounding box center [511, 142] width 357 height 28
click at [599, 286] on button "Cancel" at bounding box center [603, 279] width 61 height 28
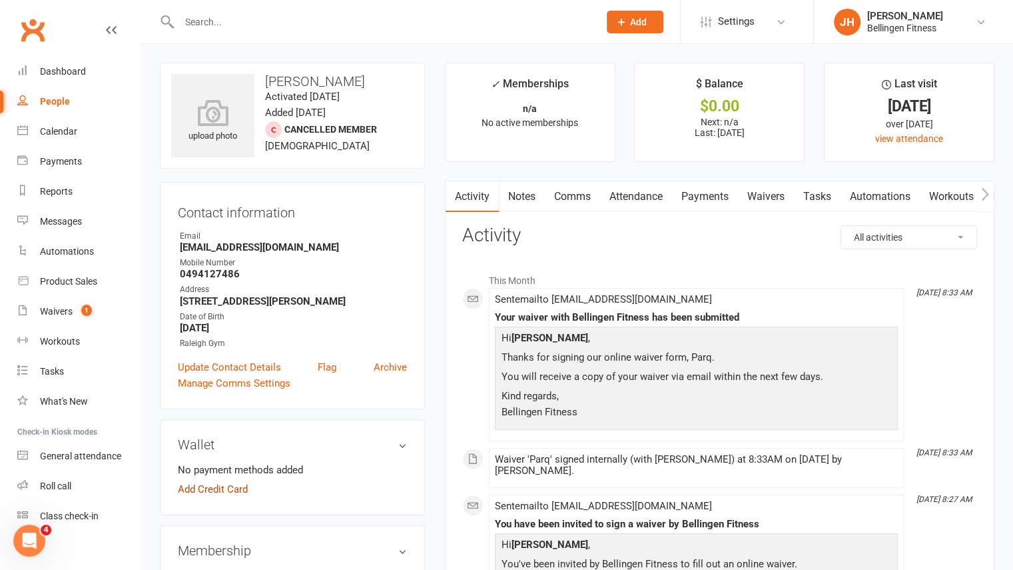
click at [228, 488] on link "Add Credit Card" at bounding box center [213, 489] width 70 height 16
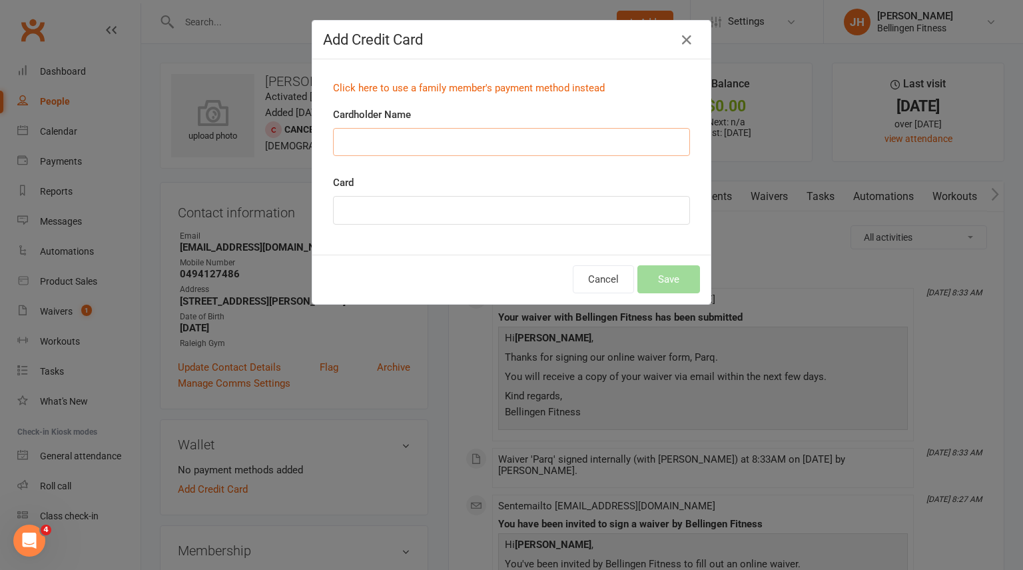
click at [391, 149] on input "Cardholder Name" at bounding box center [511, 142] width 357 height 28
type input "[PERSON_NAME]"
click at [603, 284] on button "Cancel" at bounding box center [603, 279] width 61 height 28
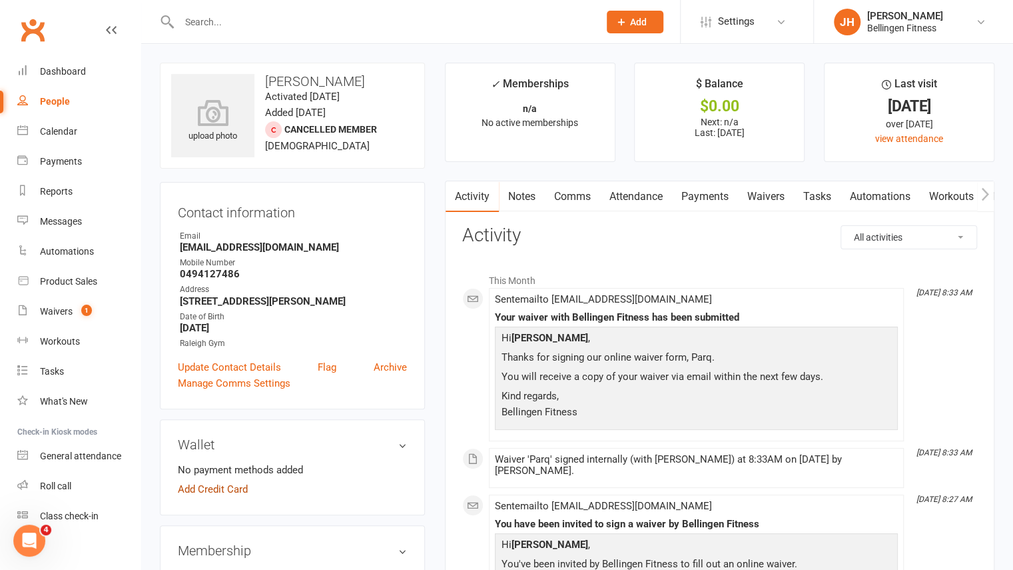
click at [230, 492] on link "Add Credit Card" at bounding box center [213, 489] width 70 height 16
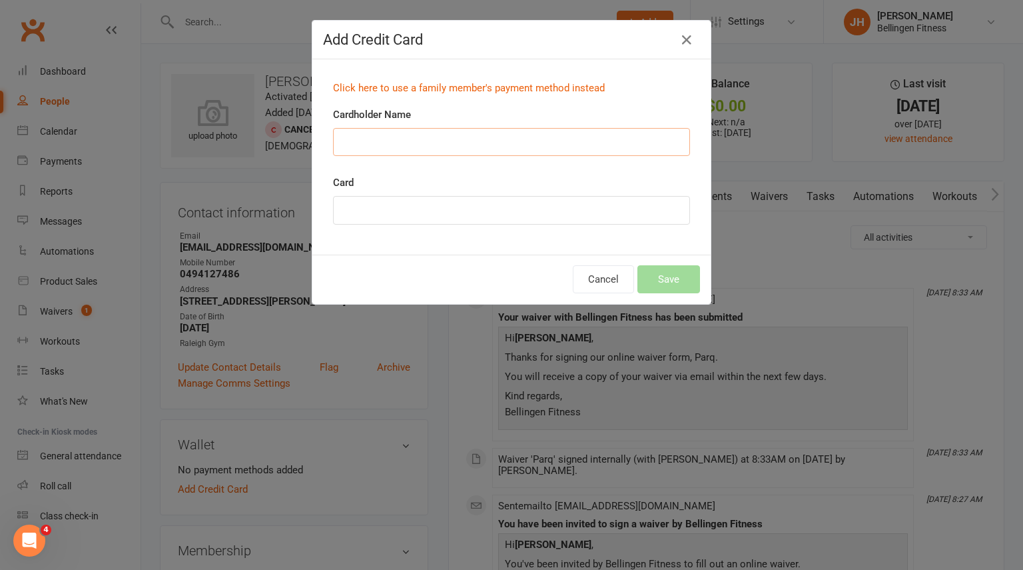
click at [378, 143] on input "Cardholder Name" at bounding box center [511, 142] width 357 height 28
type input "[PERSON_NAME]"
click at [686, 281] on button "Save" at bounding box center [668, 279] width 63 height 28
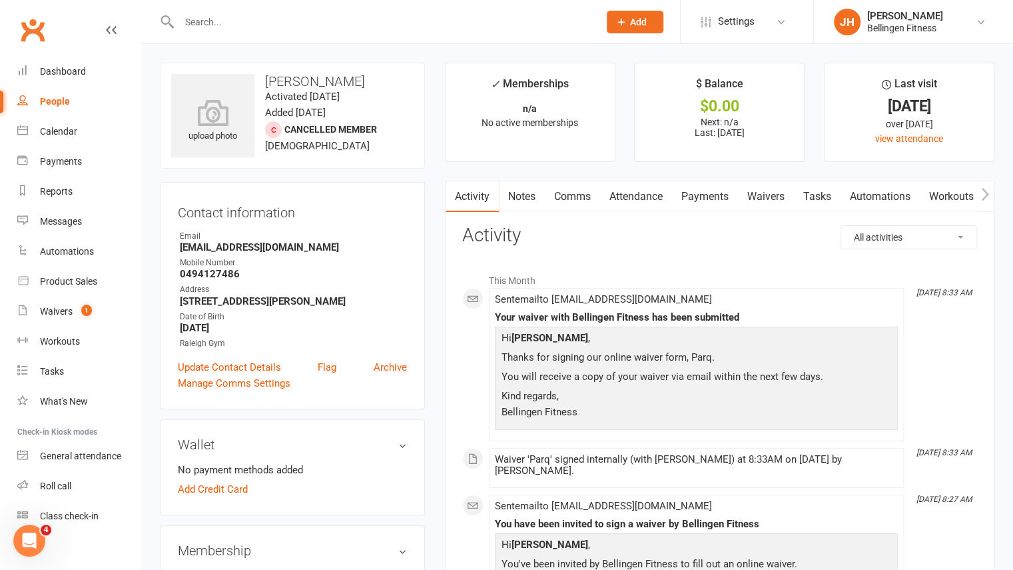
click at [520, 197] on link "Notes" at bounding box center [522, 196] width 46 height 31
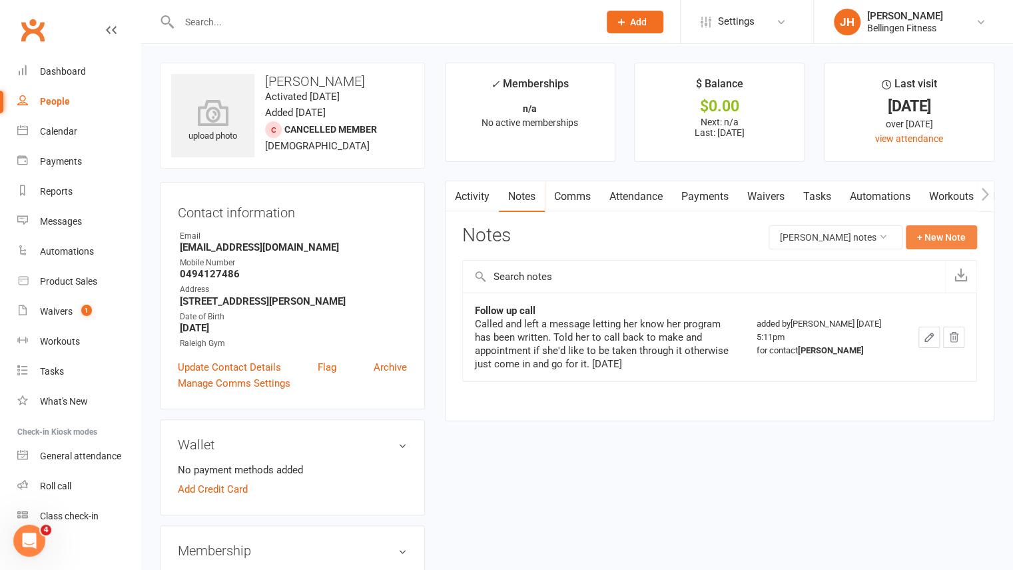
click at [956, 240] on button "+ New Note" at bounding box center [941, 237] width 71 height 24
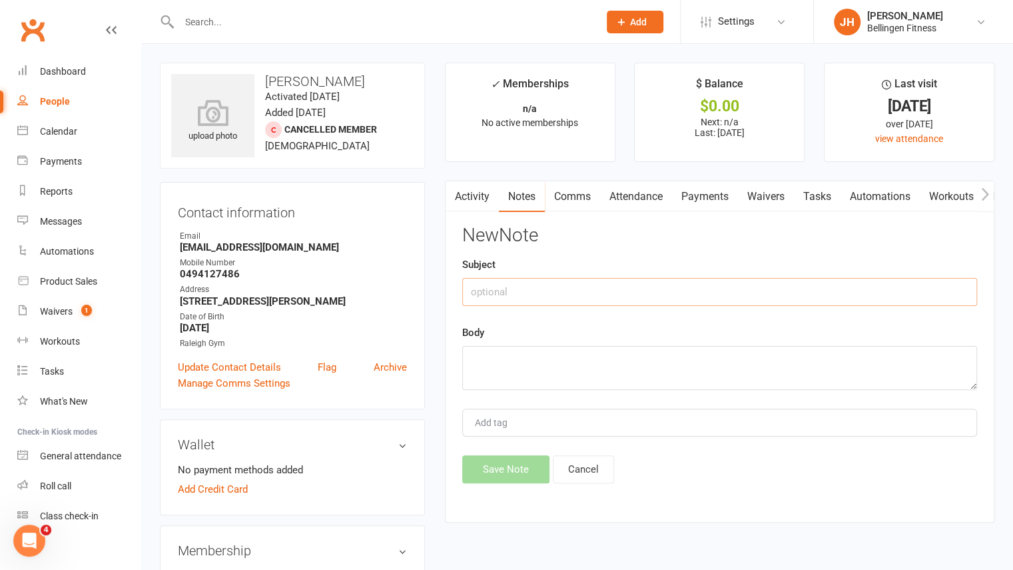
click at [795, 291] on input "text" at bounding box center [719, 292] width 515 height 28
type input "Program"
click at [675, 352] on textarea at bounding box center [719, 368] width 515 height 44
click at [623, 355] on textarea "4 x week." at bounding box center [719, 368] width 515 height 44
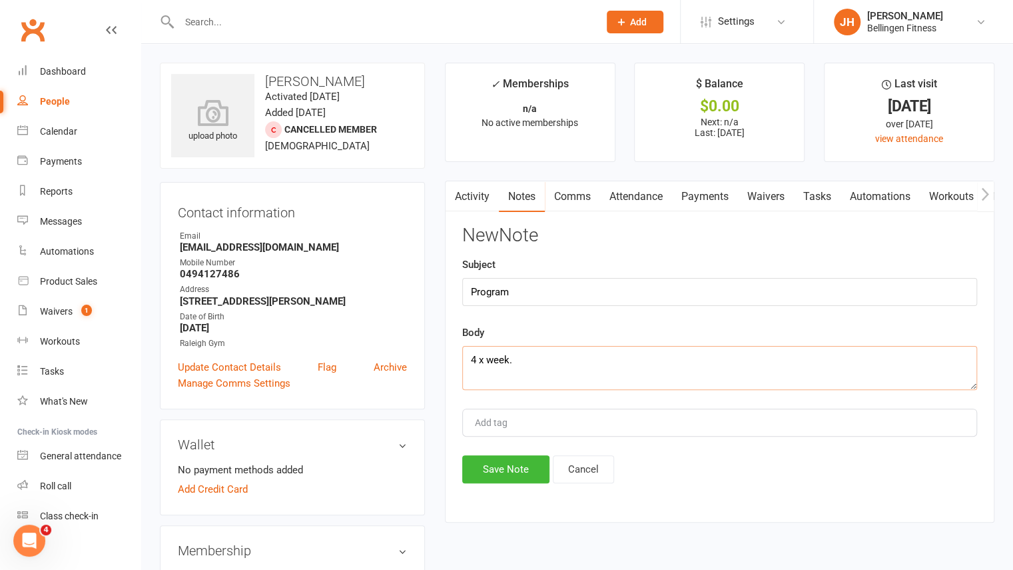
click at [623, 355] on textarea "4 x week." at bounding box center [719, 368] width 515 height 44
click at [633, 381] on textarea "4 x week. Paper program. 2 day workouts, alternating. Warm up, cardio machine. …" at bounding box center [719, 368] width 515 height 44
click at [671, 380] on textarea "4 x week. Paper program. 2 day workouts, alternating. Warm up, cardio machine. …" at bounding box center [719, 368] width 515 height 44
click at [781, 380] on textarea "4 x week. Paper program. 2 day workouts, alternating. Warm up, cardio machine. …" at bounding box center [719, 368] width 515 height 44
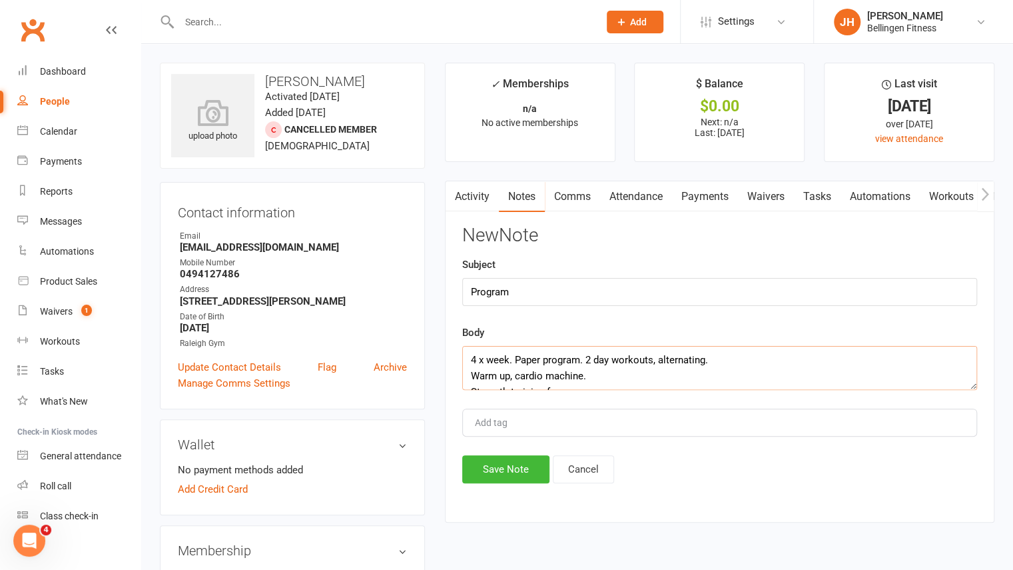
scroll to position [1, 0]
click at [778, 363] on textarea "4 x week. Paper program. 2 day workouts, alternating. Warm up, cardio machine. …" at bounding box center [719, 368] width 515 height 44
type textarea "4 x week. Paper program. 2 day workouts, alternating. Warm up, cardio machine. …"
click at [793, 372] on textarea "4 x week. Paper program. 2 day workouts, alternating. Warm up, cardio machine. …" at bounding box center [719, 368] width 515 height 44
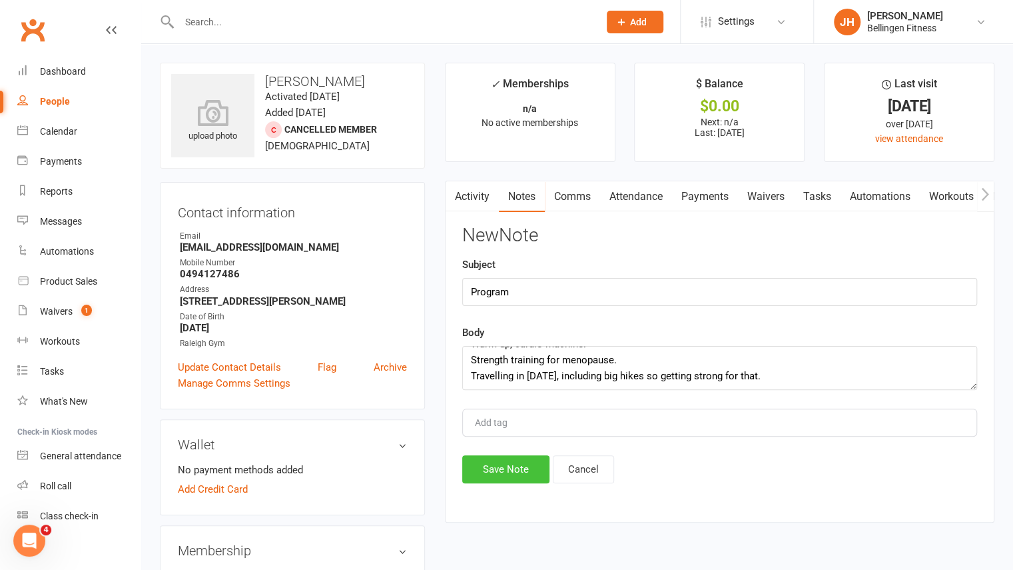
click at [522, 475] on button "Save Note" at bounding box center [505, 469] width 87 height 28
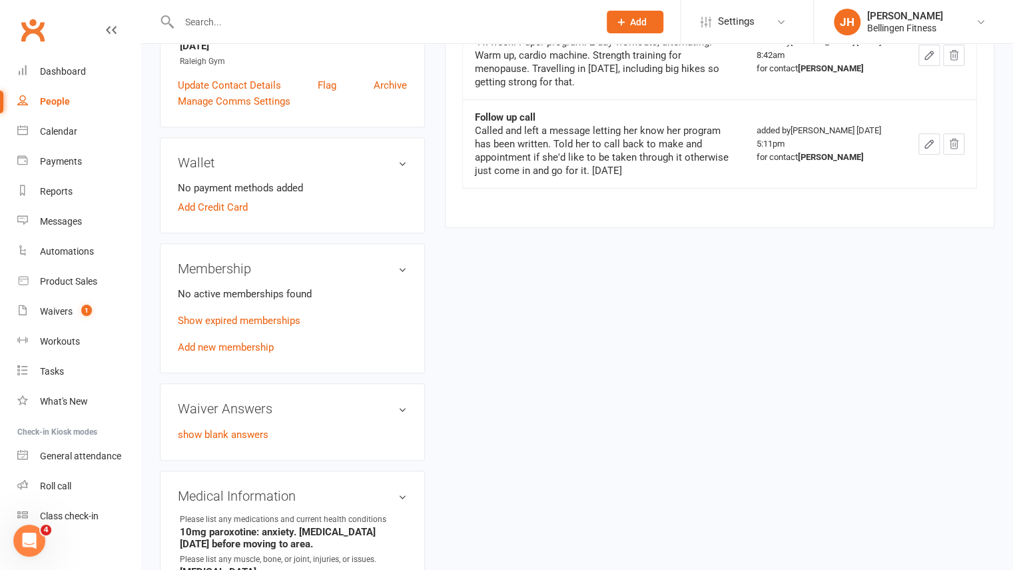
scroll to position [282, 0]
click at [220, 350] on div "No active memberships found Show expired memberships Add new membership" at bounding box center [292, 319] width 229 height 69
click at [232, 346] on link "Add new membership" at bounding box center [226, 346] width 96 height 12
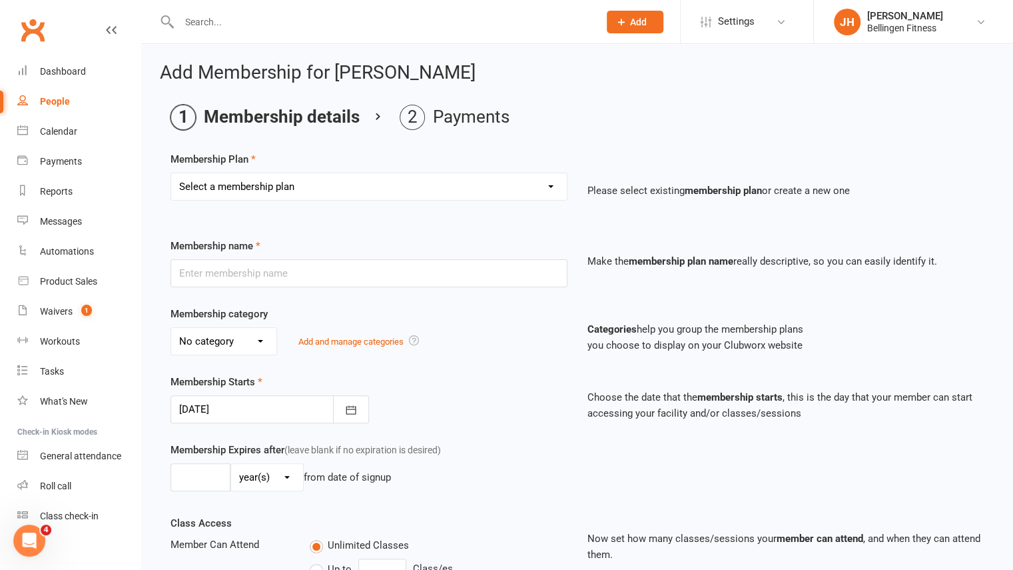
click at [321, 193] on select "Select a membership plan Create new Membership Plan Gym membership WITH classes…" at bounding box center [369, 186] width 396 height 27
select select "12"
click at [171, 173] on select "Select a membership plan Create new Membership Plan Gym membership WITH classes…" at bounding box center [369, 186] width 396 height 27
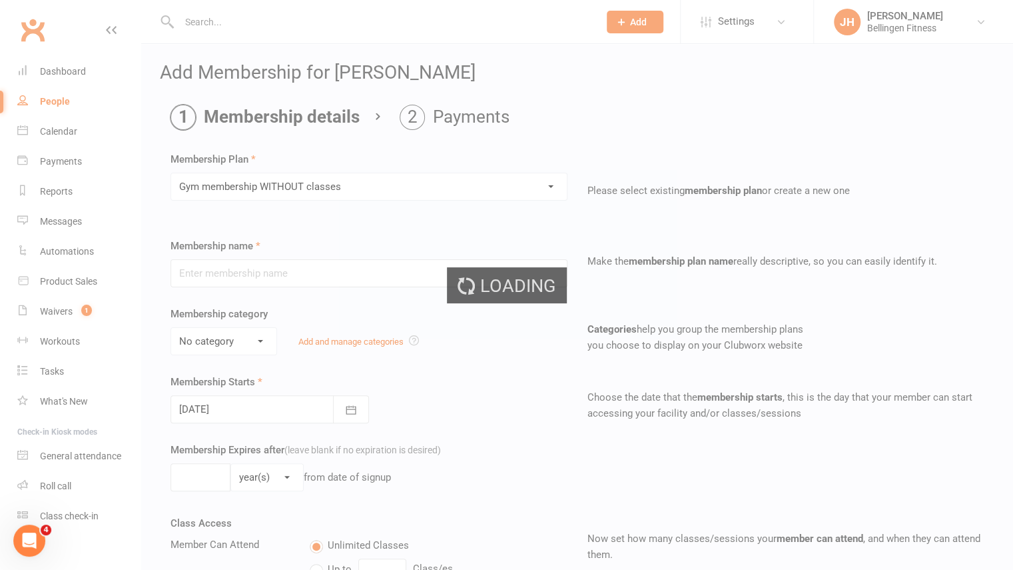
type input "Gym membership WITHOUT classes"
select select "1"
type input "0"
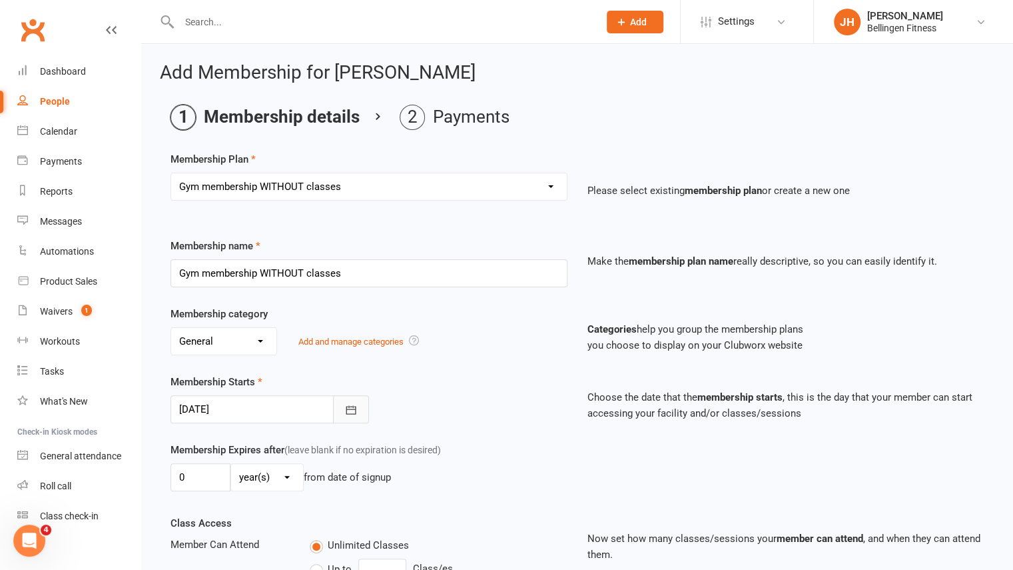
click at [352, 411] on icon "button" at bounding box center [351, 409] width 10 height 9
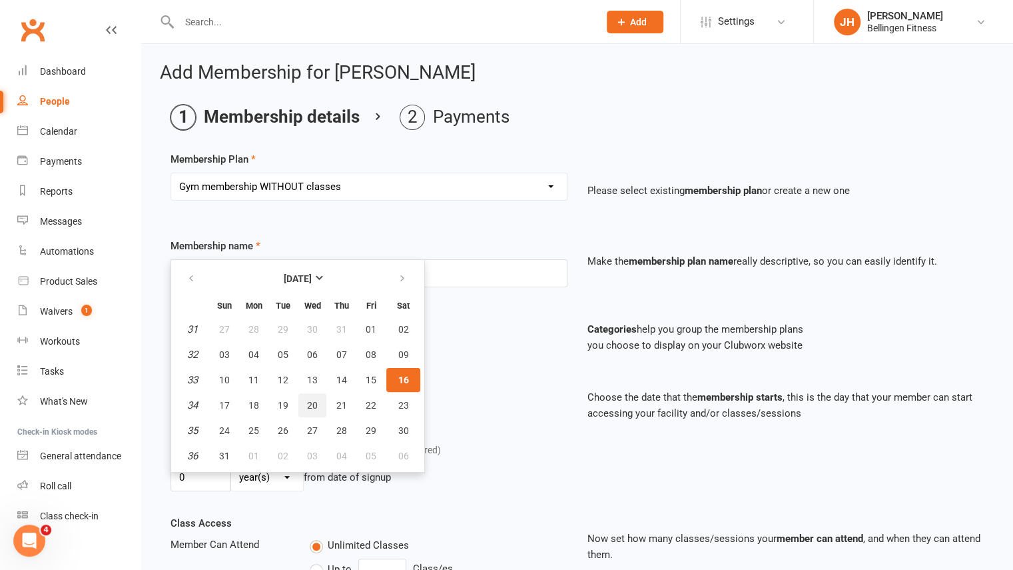
click at [315, 403] on span "20" at bounding box center [312, 405] width 11 height 11
type input "[DATE]"
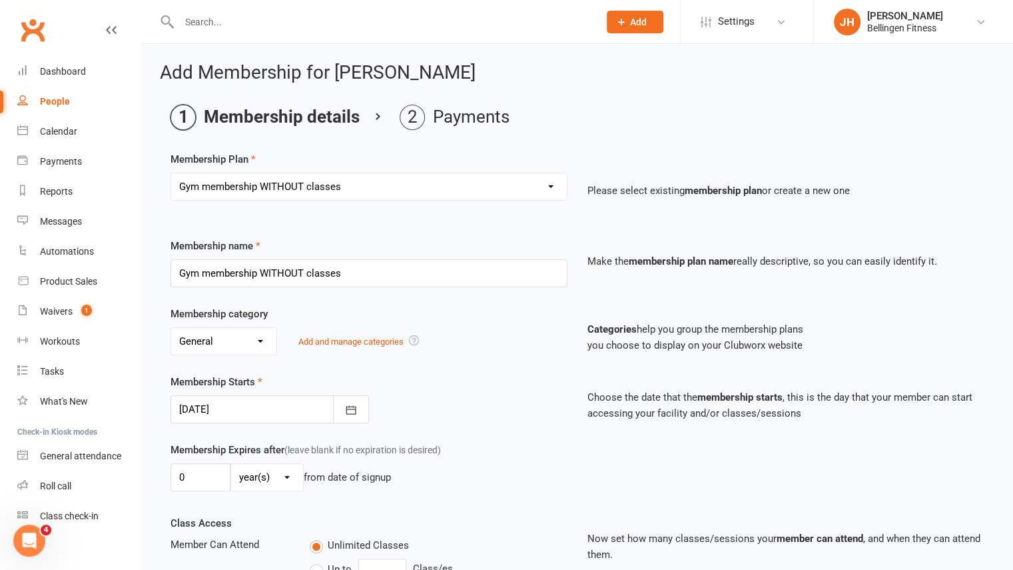
click at [445, 396] on div "Membership Starts [DATE] [DATE] Sun Mon Tue Wed Thu Fri Sat 31 27 28 29 30 31 0…" at bounding box center [369, 398] width 417 height 49
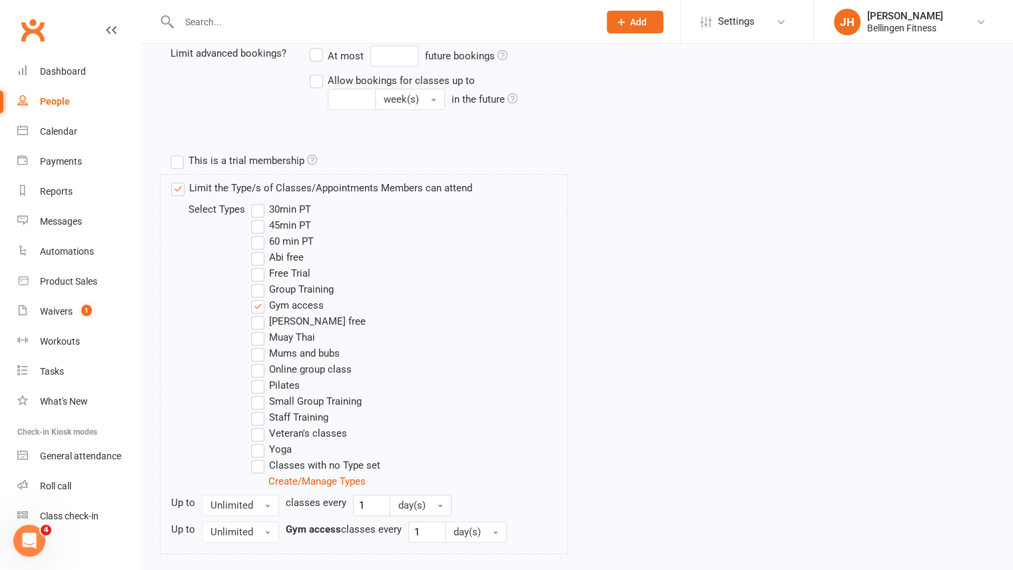
scroll to position [636, 0]
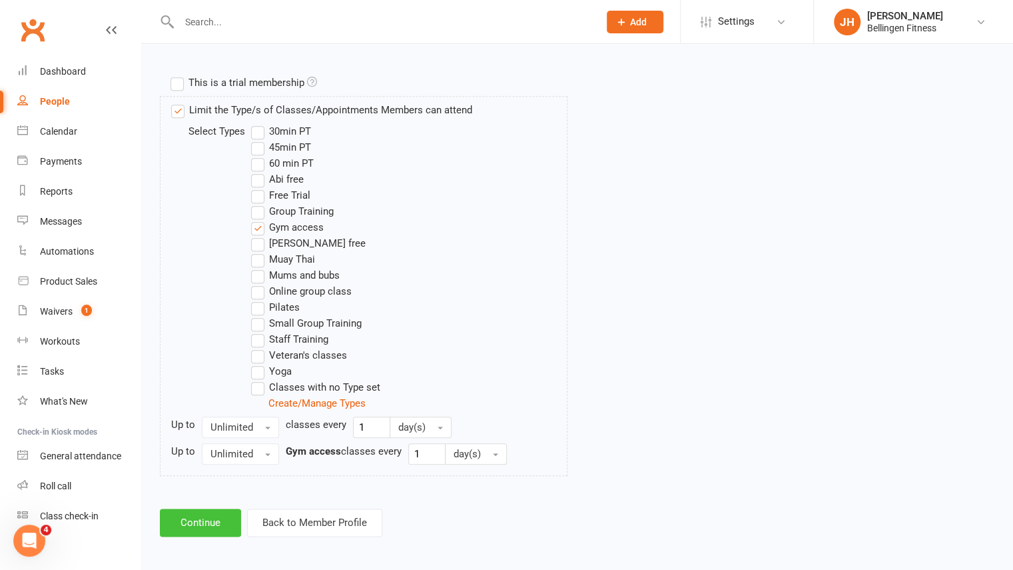
click at [209, 516] on button "Continue" at bounding box center [200, 522] width 81 height 28
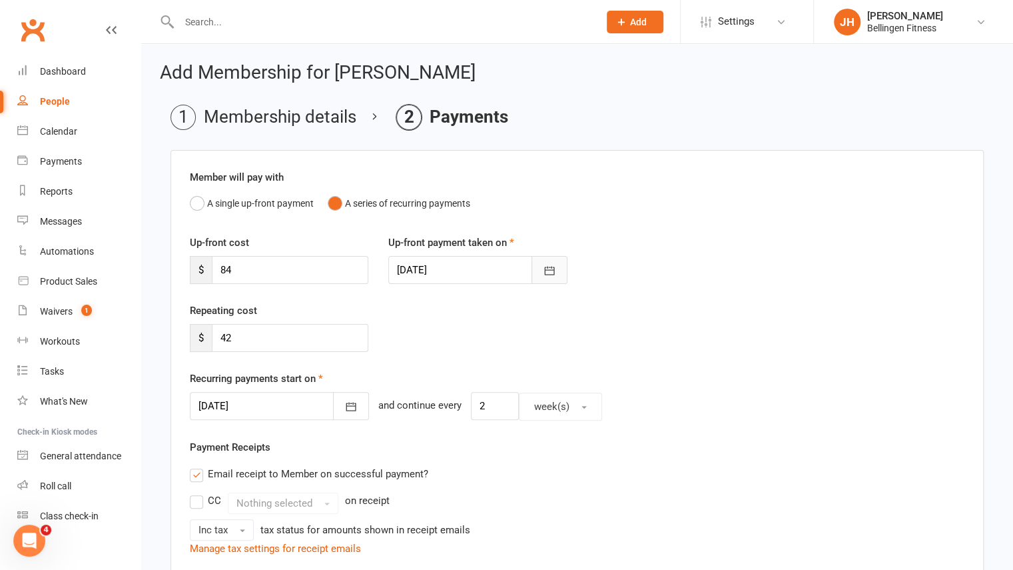
click at [553, 268] on icon "button" at bounding box center [549, 270] width 13 height 13
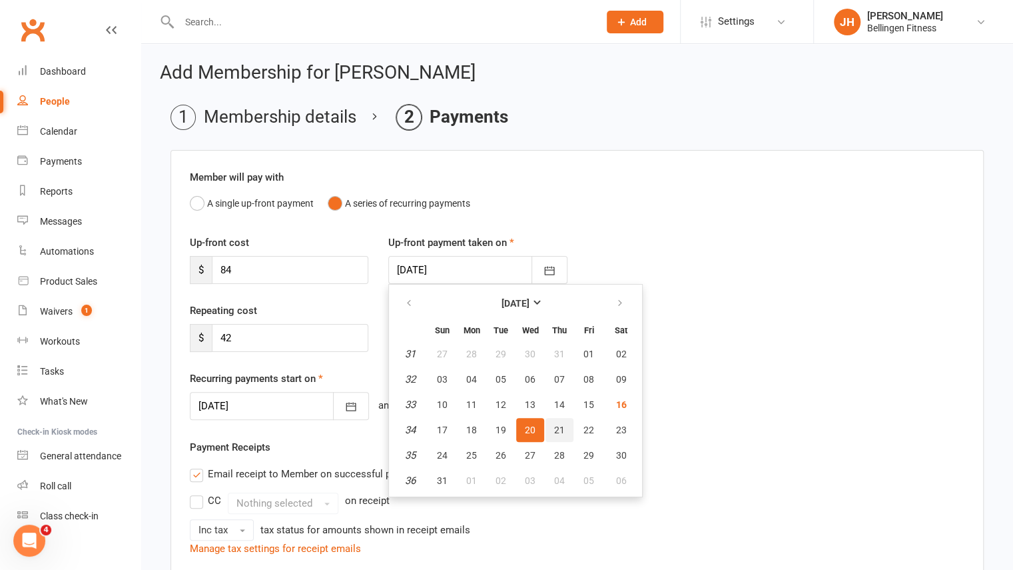
click at [552, 432] on button "21" at bounding box center [560, 430] width 28 height 24
type input "[DATE]"
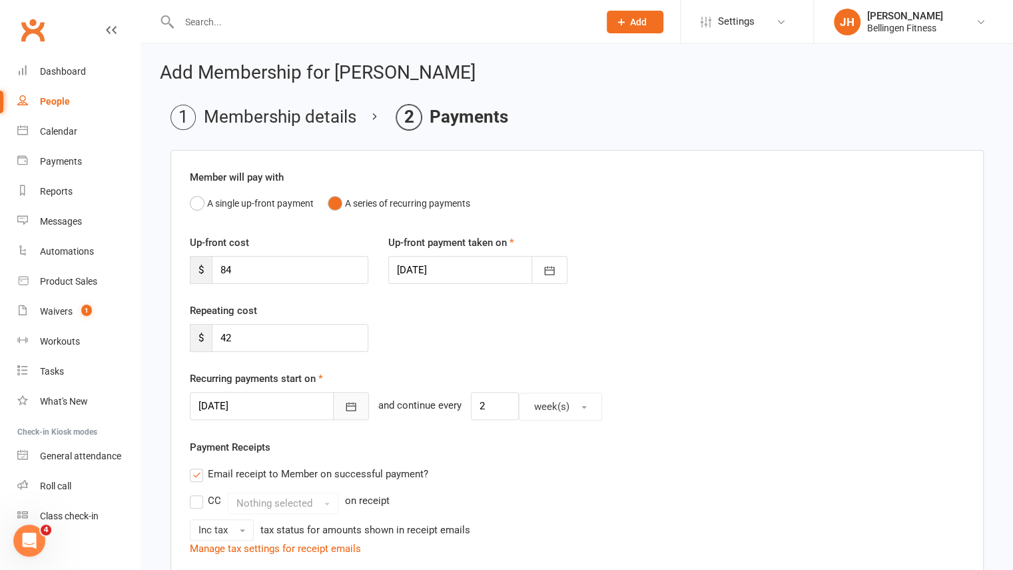
click at [334, 412] on button "button" at bounding box center [351, 406] width 36 height 28
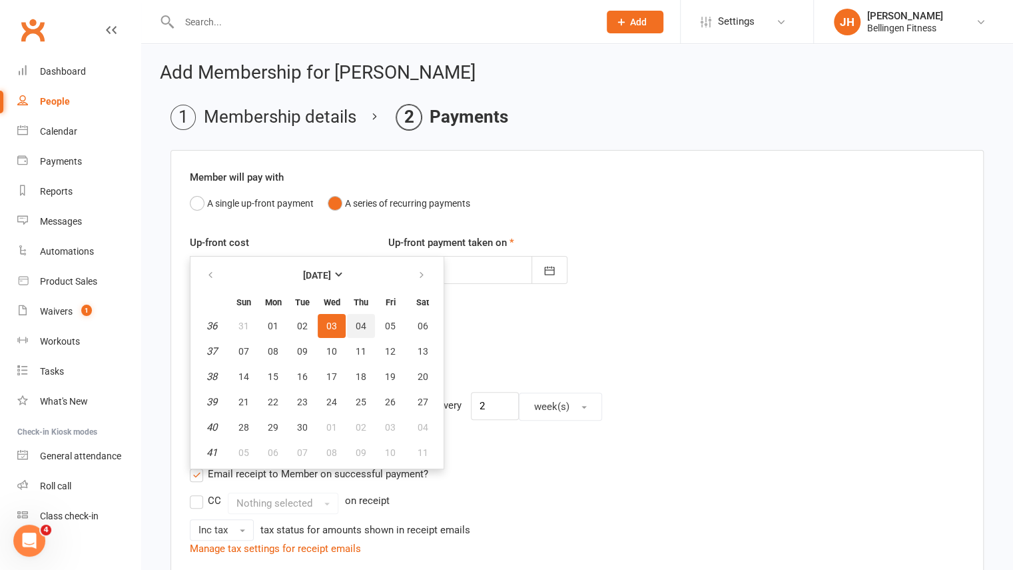
click at [358, 325] on span "04" at bounding box center [361, 325] width 11 height 11
type input "[DATE]"
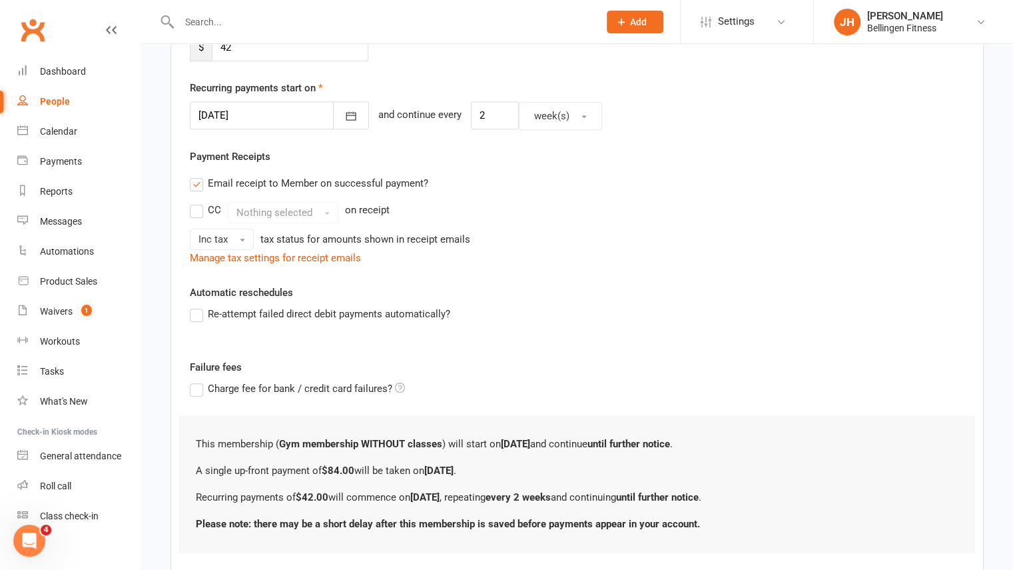
scroll to position [368, 0]
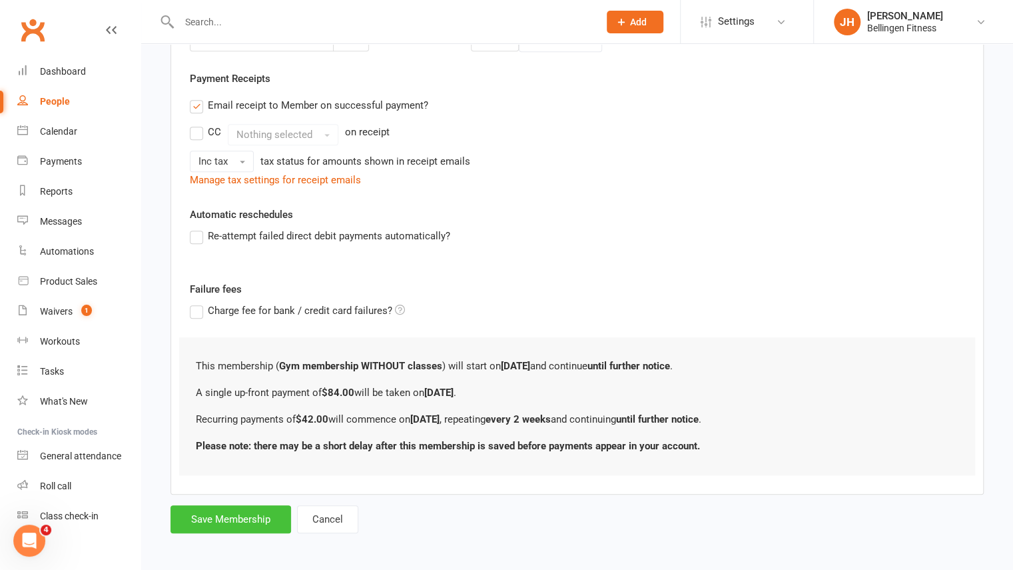
click at [237, 513] on button "Save Membership" at bounding box center [231, 519] width 121 height 28
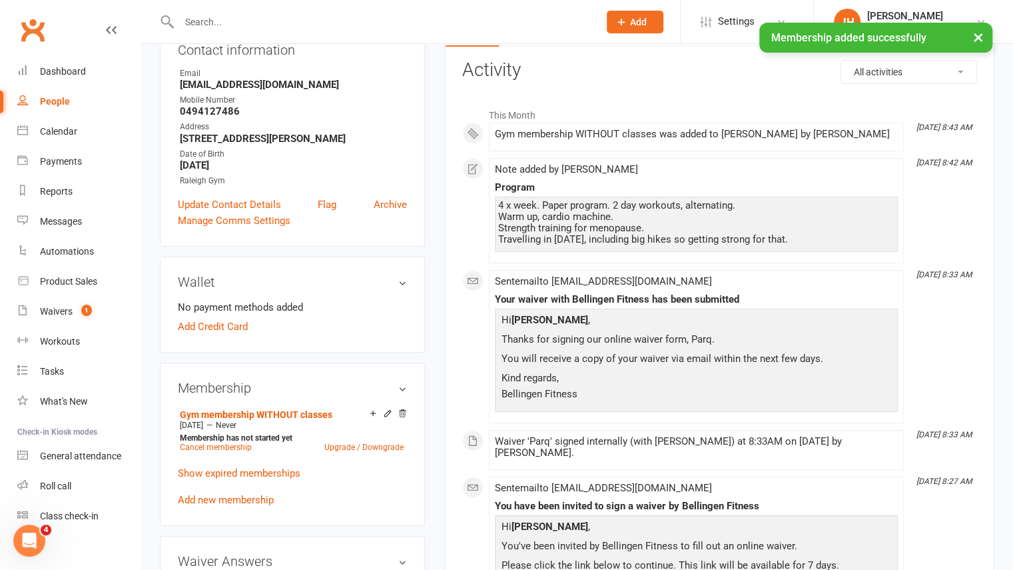
scroll to position [207, 0]
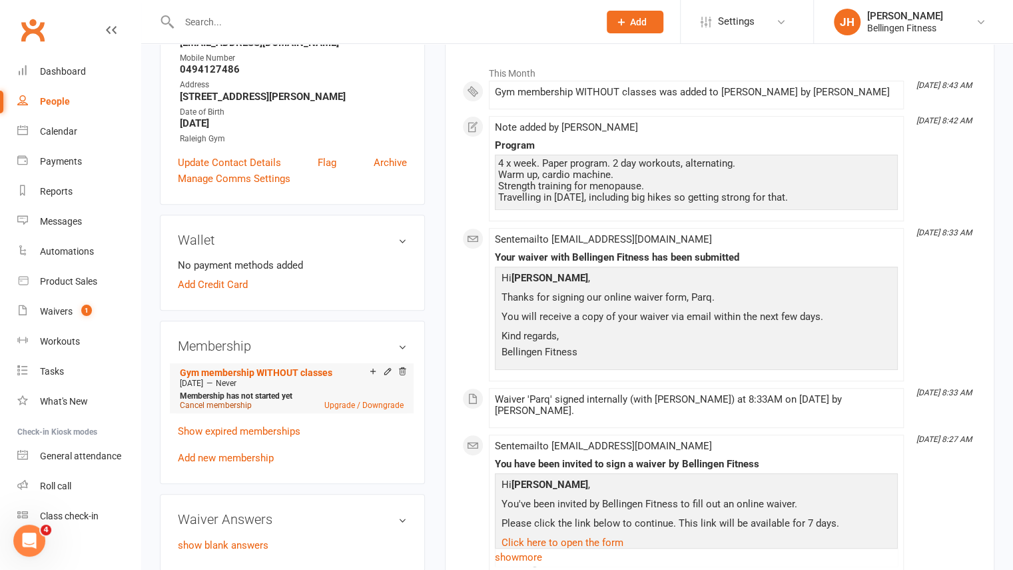
click at [229, 404] on link "Cancel membership" at bounding box center [216, 404] width 72 height 9
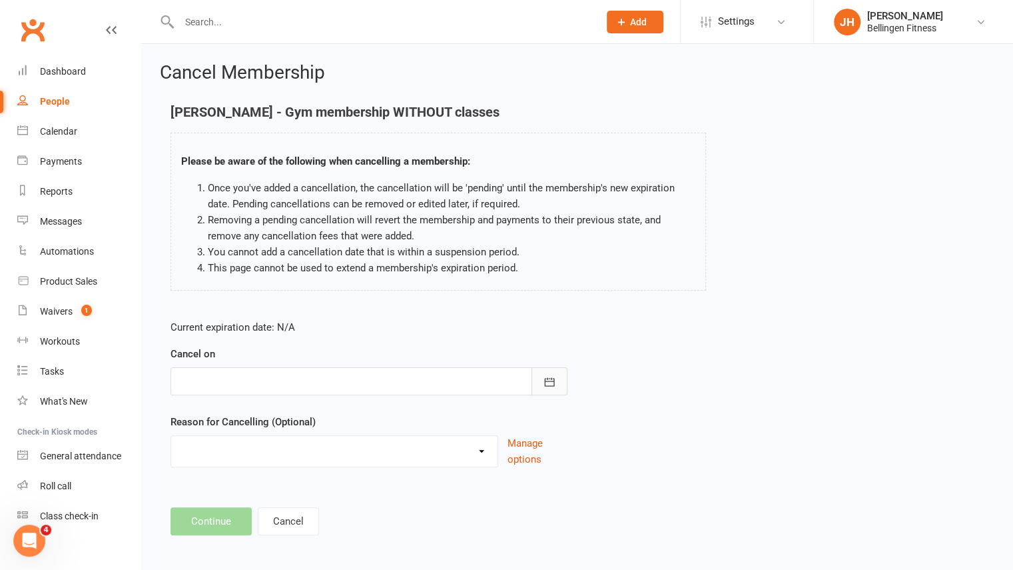
click at [547, 386] on icon "button" at bounding box center [549, 381] width 13 height 13
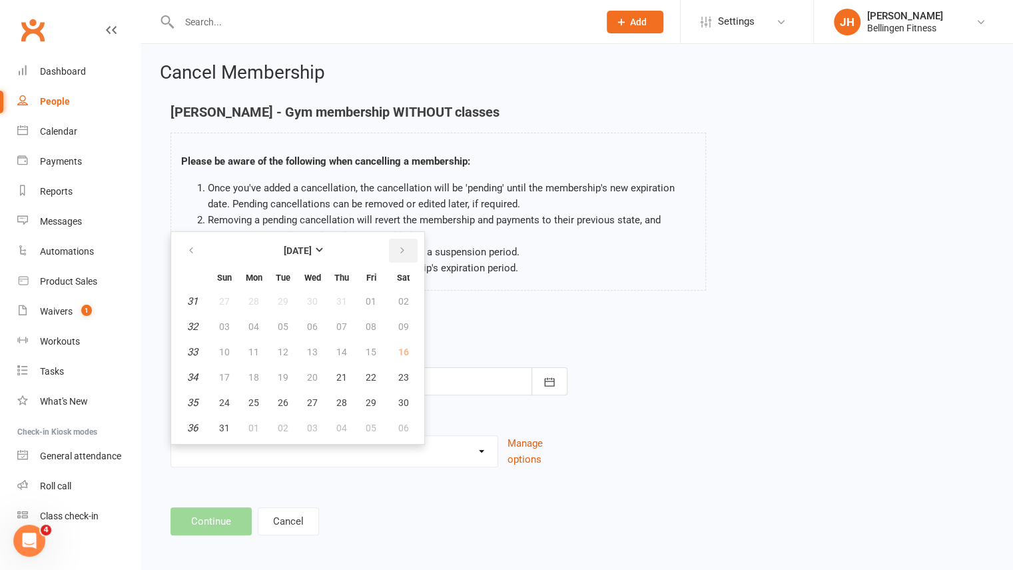
click at [404, 254] on icon "button" at bounding box center [402, 250] width 9 height 11
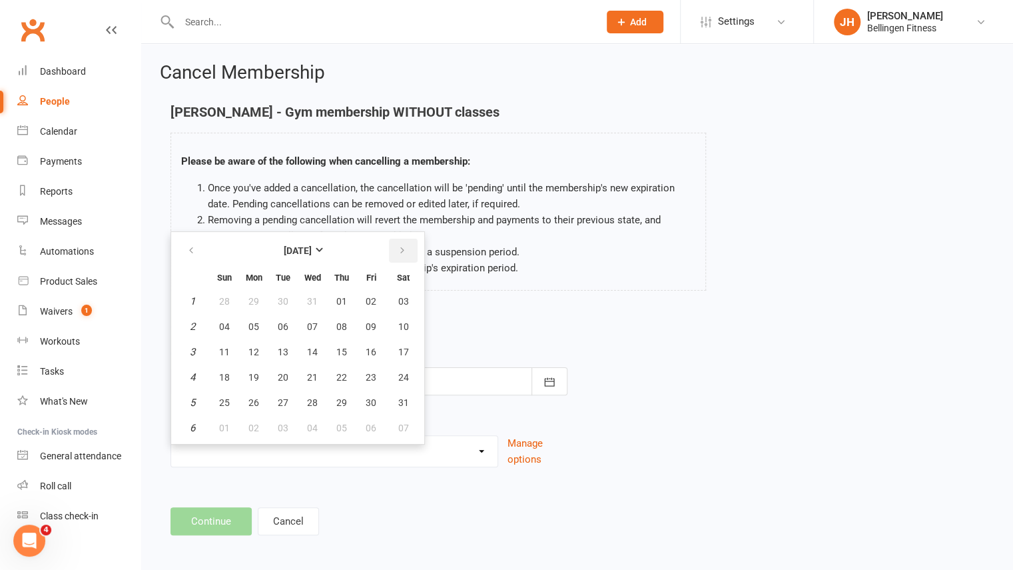
click at [404, 254] on icon "button" at bounding box center [402, 250] width 9 height 11
click at [192, 249] on icon "button" at bounding box center [191, 250] width 9 height 11
click at [316, 310] on button "03" at bounding box center [312, 301] width 28 height 24
type input "[DATE]"
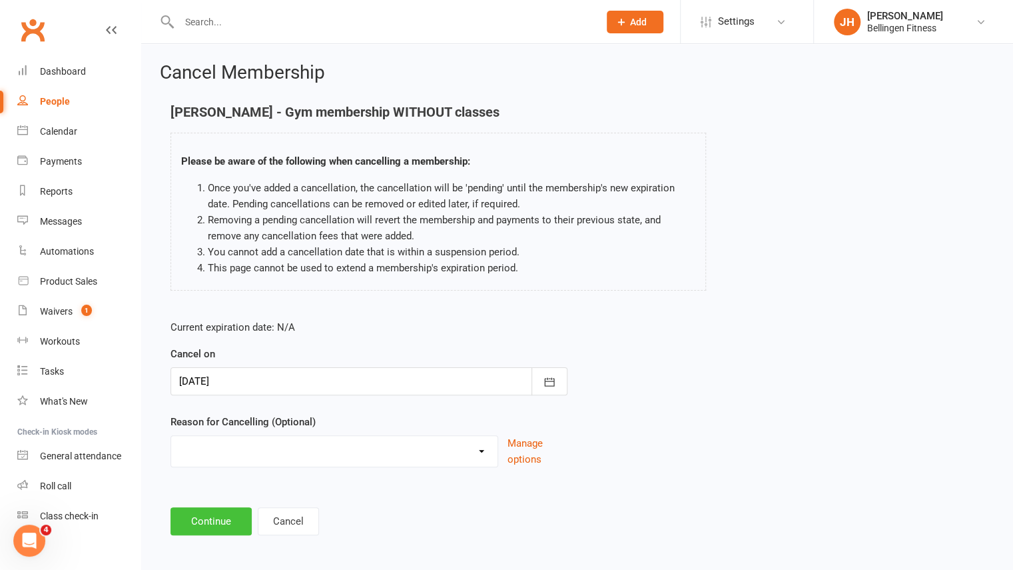
click at [228, 516] on button "Continue" at bounding box center [211, 521] width 81 height 28
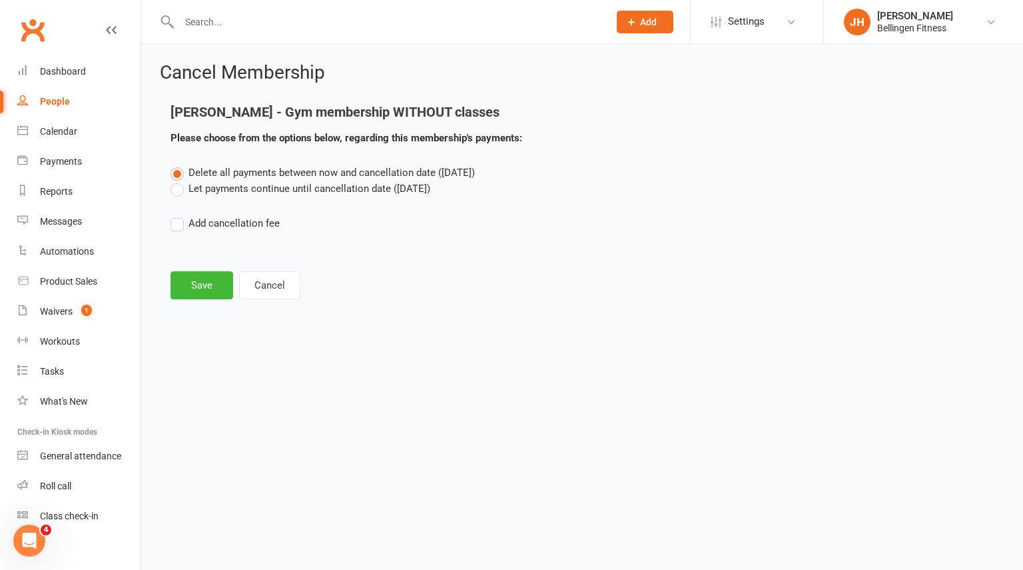
click at [214, 185] on label "Let payments continue until cancellation date ([DATE])" at bounding box center [301, 189] width 260 height 16
click at [179, 181] on input "Let payments continue until cancellation date ([DATE])" at bounding box center [175, 181] width 9 height 0
click at [197, 280] on button "Save" at bounding box center [202, 285] width 63 height 28
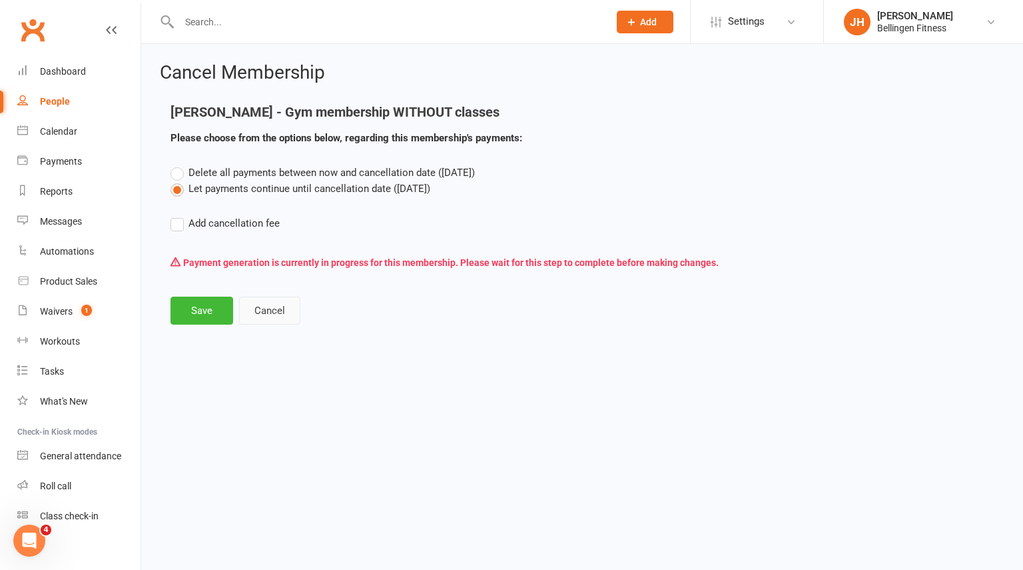
click at [275, 311] on button "Cancel" at bounding box center [269, 310] width 61 height 28
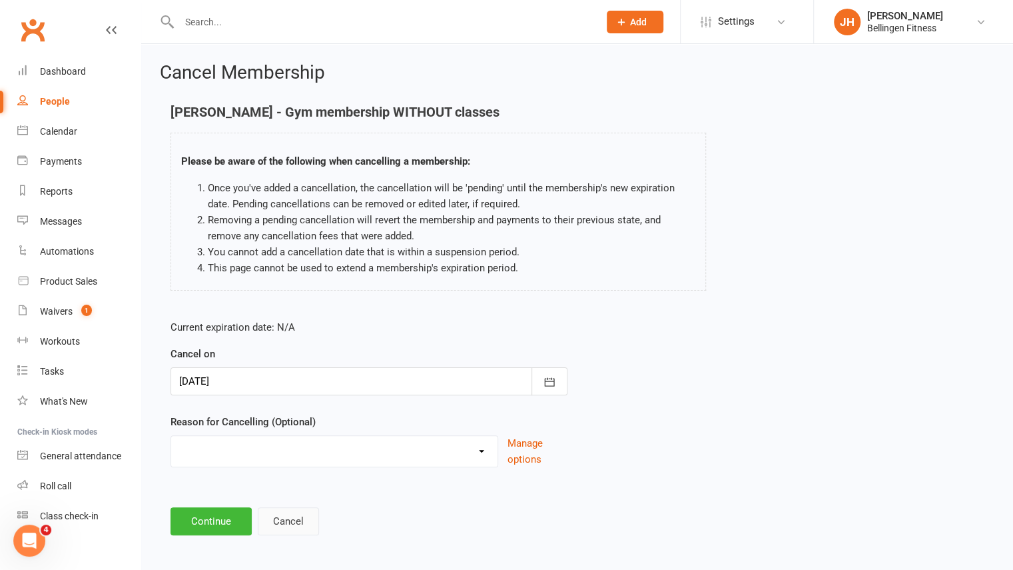
click at [298, 520] on button "Cancel" at bounding box center [288, 521] width 61 height 28
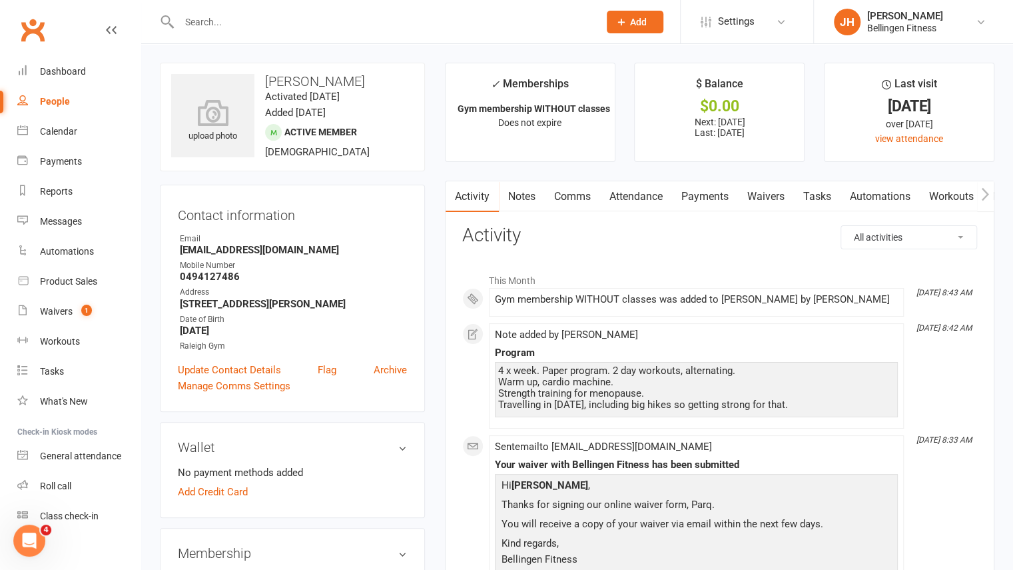
click at [533, 194] on link "Notes" at bounding box center [522, 196] width 46 height 31
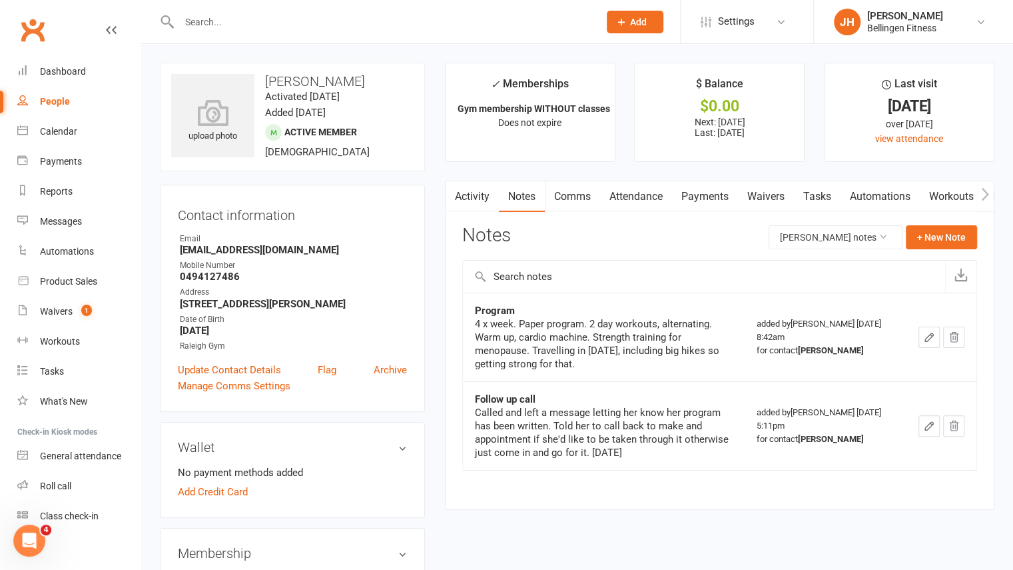
click at [933, 331] on icon "button" at bounding box center [929, 337] width 12 height 12
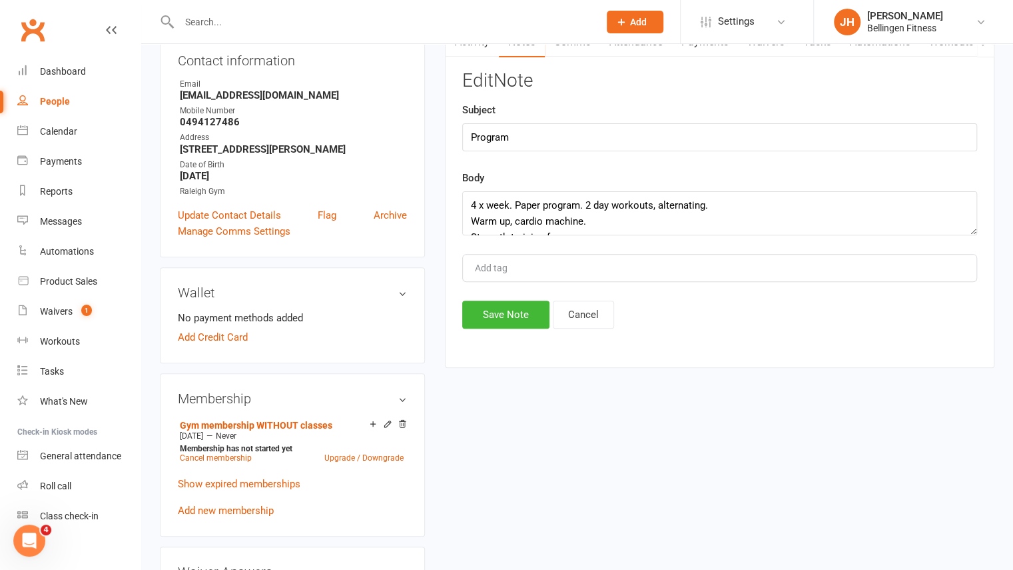
scroll to position [32, 0]
click at [783, 219] on textarea "4 x week. Paper program. 2 day workouts, alternating. Warm up, cardio machine. …" at bounding box center [719, 213] width 515 height 44
type textarea "4 x week. Paper program. 2 day workouts, alternating. Warm up, cardio machine. …"
click at [521, 314] on button "Save Note" at bounding box center [505, 314] width 87 height 28
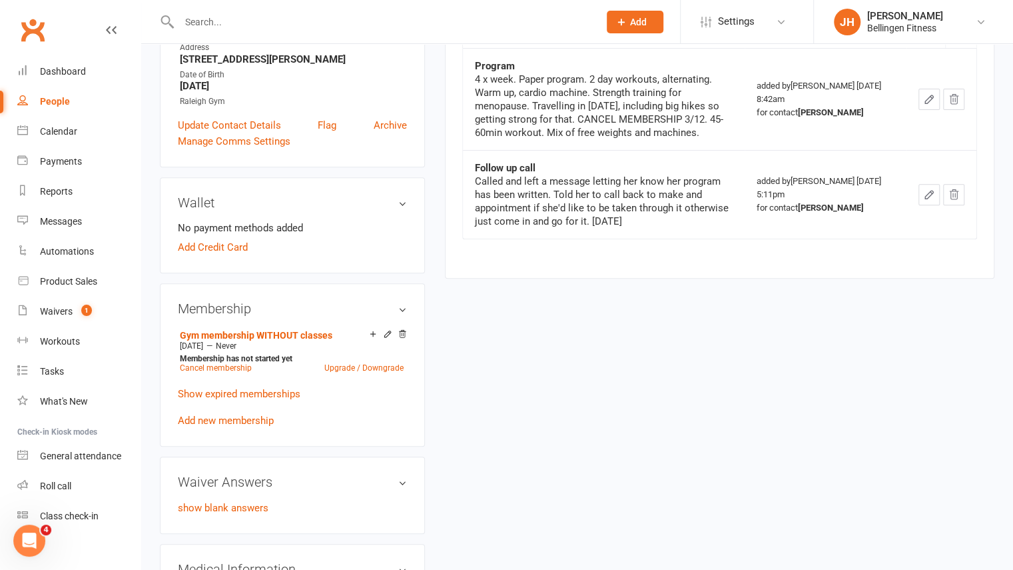
scroll to position [261, 0]
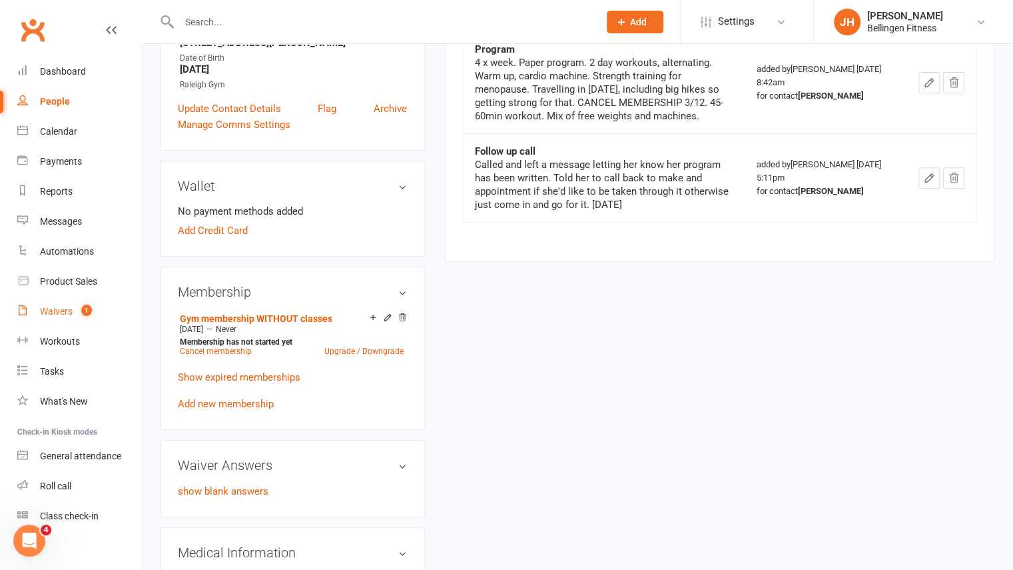
click at [49, 308] on div "Waivers" at bounding box center [56, 311] width 33 height 11
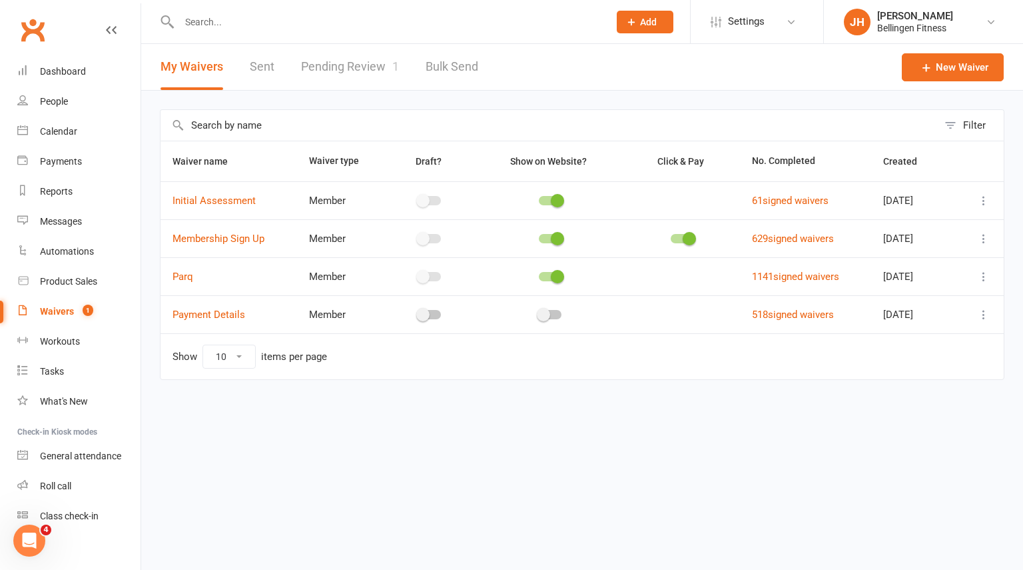
click at [328, 78] on link "Pending Review 1" at bounding box center [350, 67] width 98 height 46
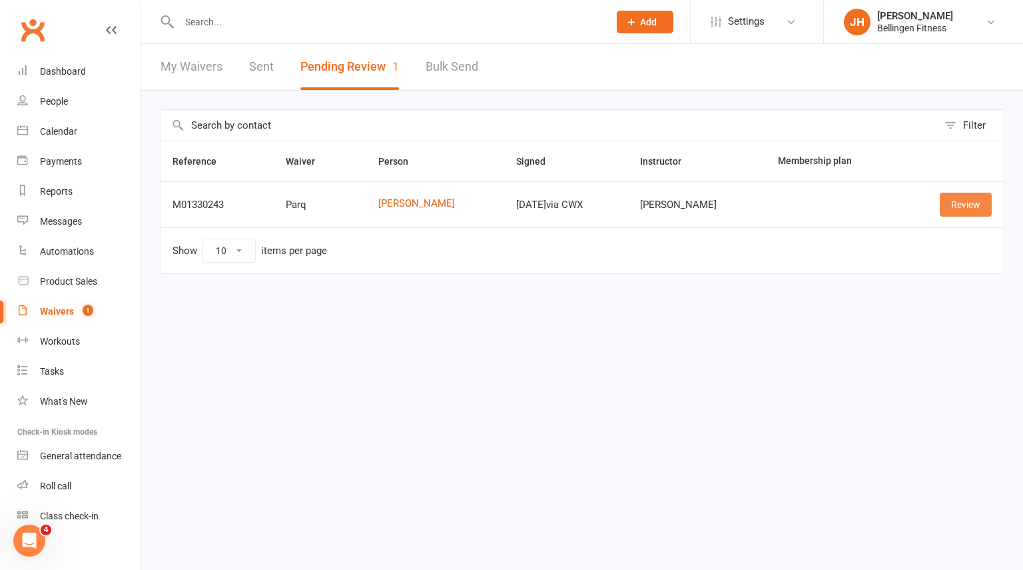
click at [971, 202] on link "Review" at bounding box center [966, 205] width 52 height 24
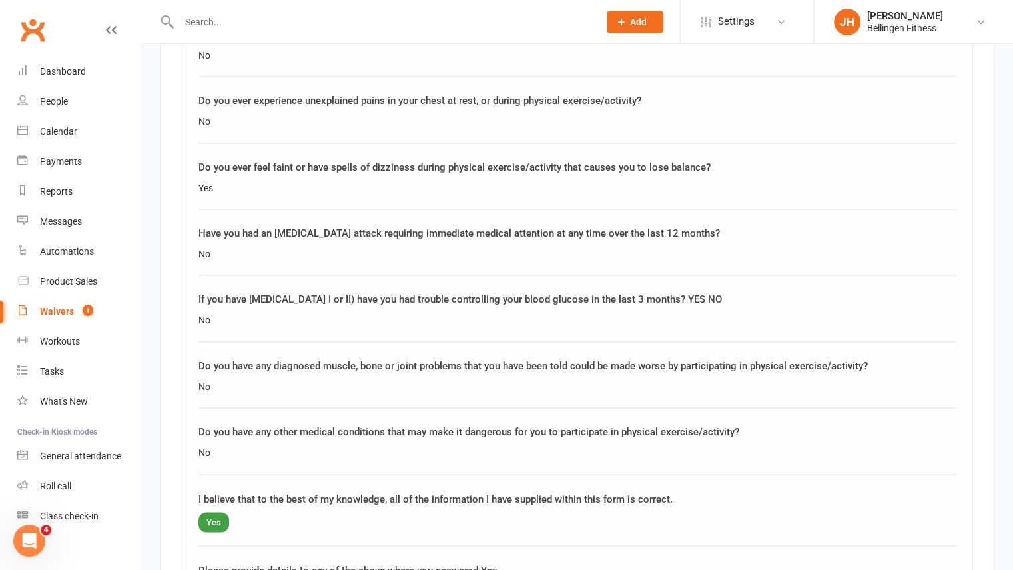
scroll to position [1403, 0]
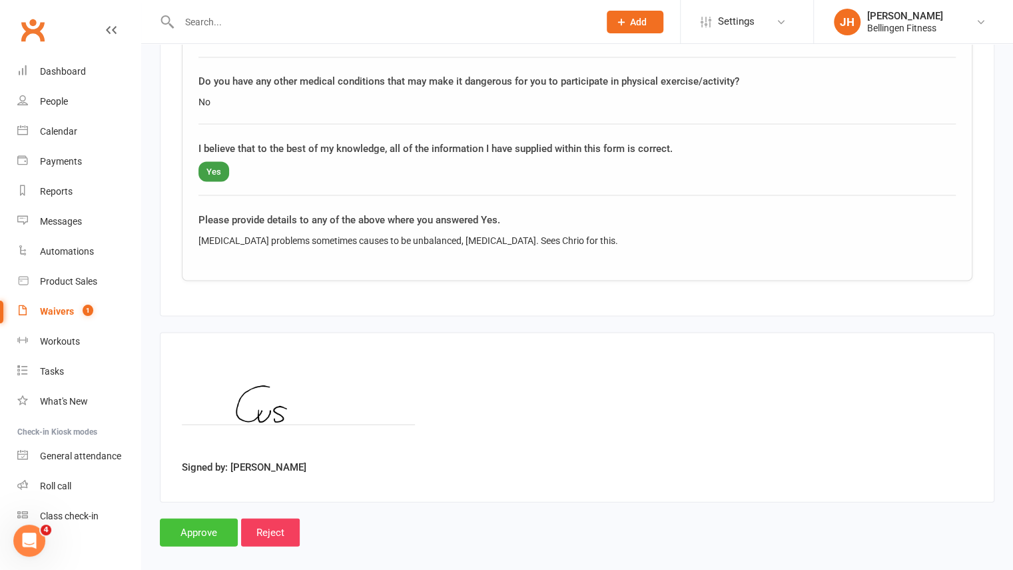
click at [228, 518] on input "Approve" at bounding box center [199, 532] width 78 height 28
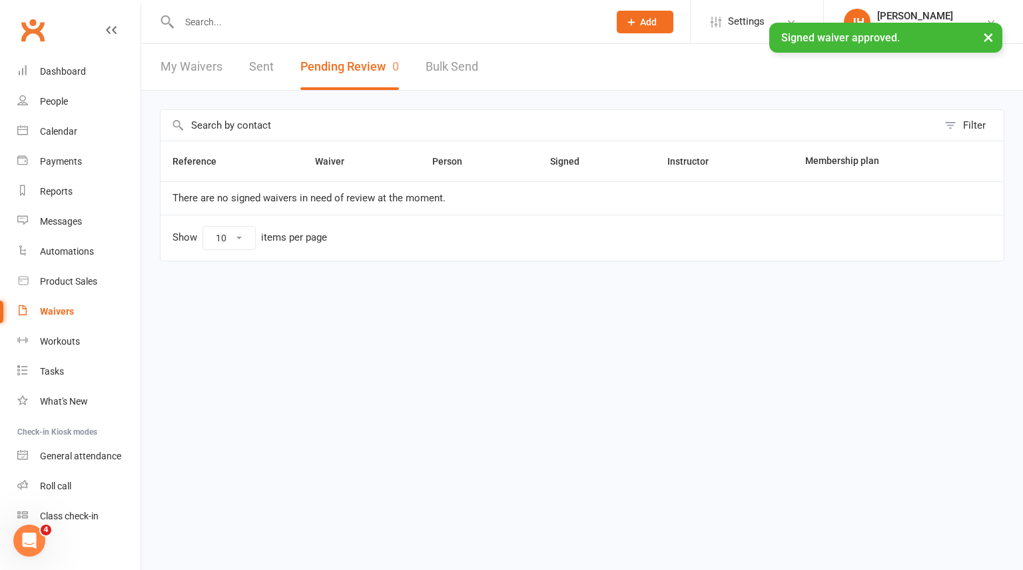
click at [270, 23] on div "× Signed waiver approved." at bounding box center [503, 23] width 1006 height 0
click at [194, 14] on input "text" at bounding box center [387, 22] width 424 height 19
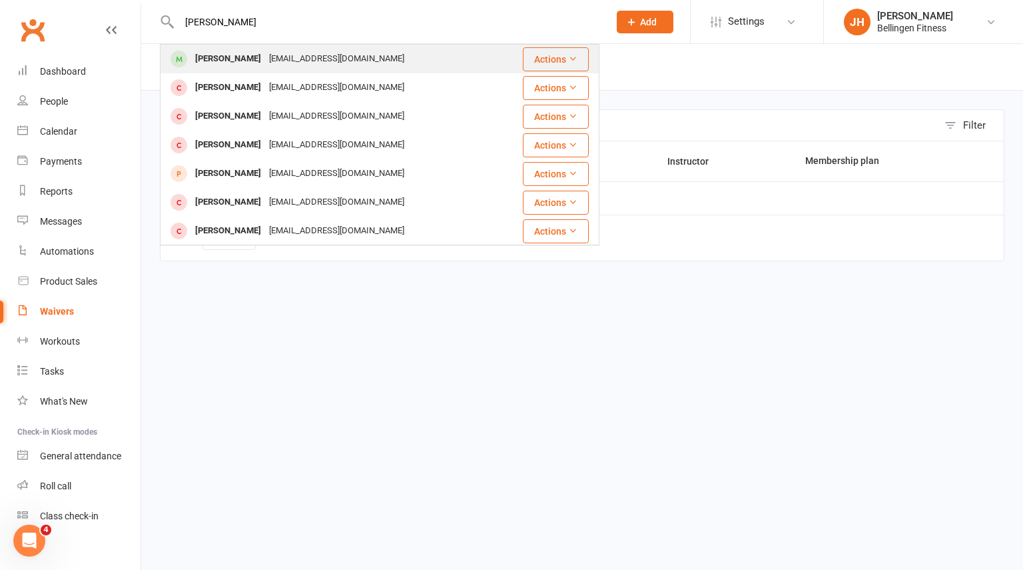
type input "[PERSON_NAME]"
click at [202, 59] on div "[PERSON_NAME]" at bounding box center [228, 58] width 74 height 19
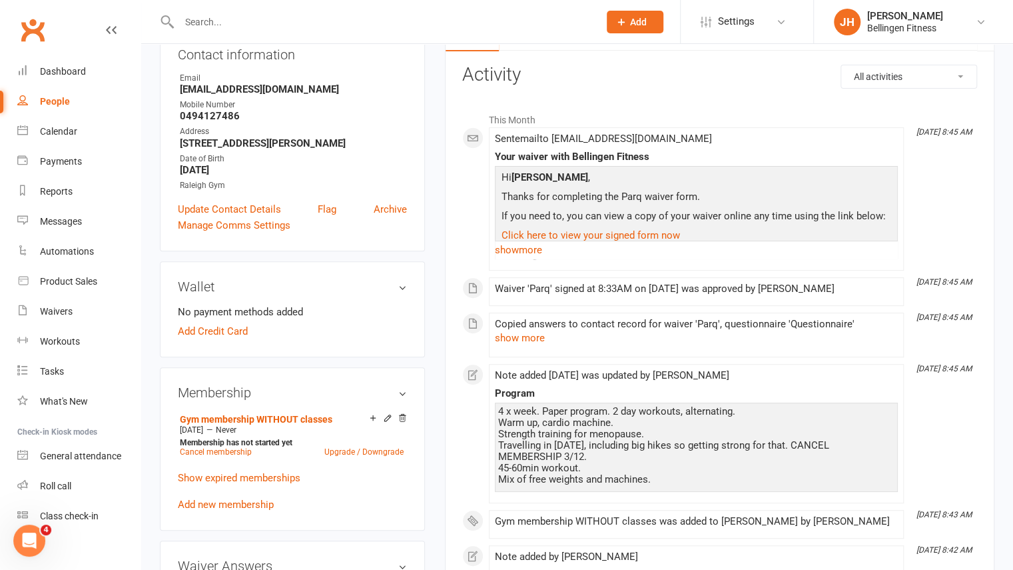
scroll to position [161, 0]
click at [234, 324] on link "Add Credit Card" at bounding box center [213, 330] width 70 height 16
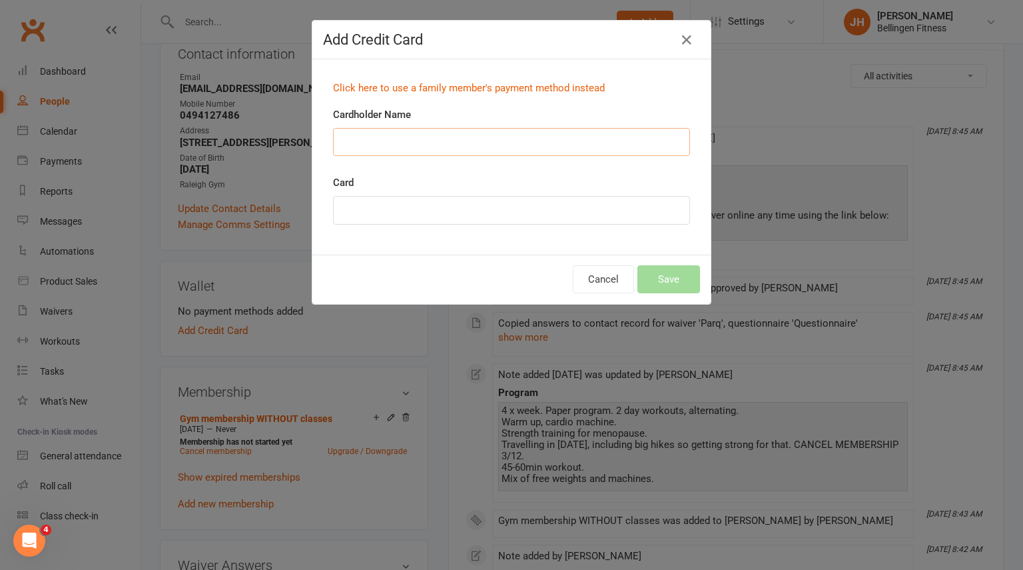
click at [431, 138] on input "Cardholder Name" at bounding box center [511, 142] width 357 height 28
type input "[PERSON_NAME]"
click at [683, 284] on button "Save" at bounding box center [668, 279] width 63 height 28
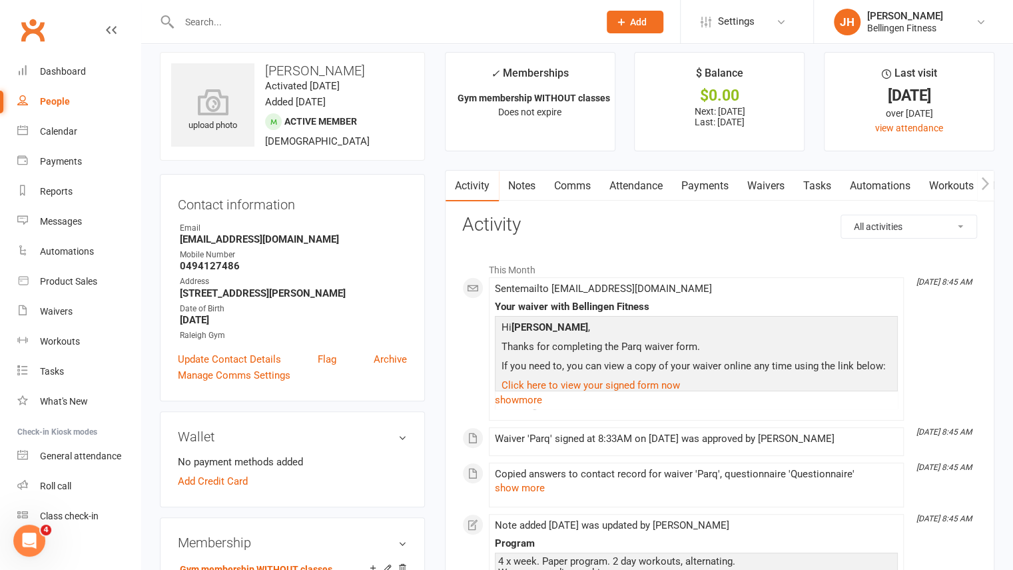
scroll to position [9, 0]
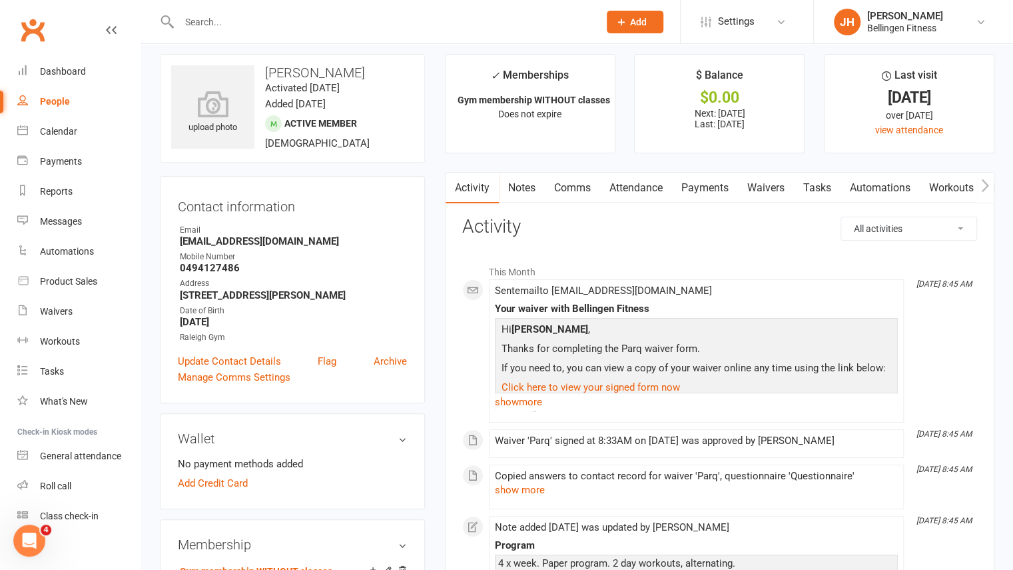
click at [755, 190] on link "Waivers" at bounding box center [766, 188] width 56 height 31
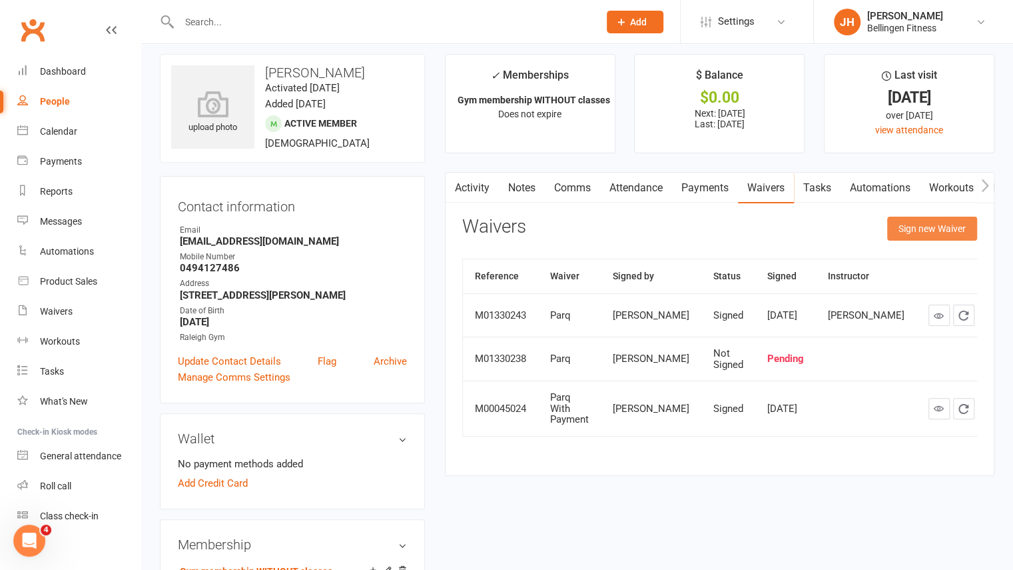
click at [937, 235] on button "Sign new Waiver" at bounding box center [932, 228] width 90 height 24
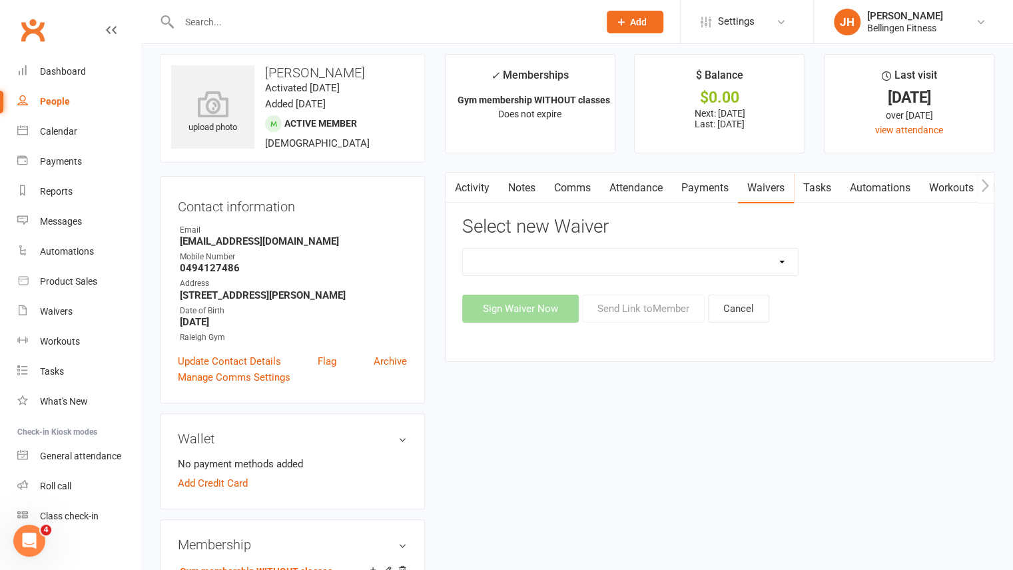
click at [781, 260] on select "Initial Assessment Membership Sign Up Parq Payment Details" at bounding box center [631, 261] width 336 height 27
select select "1086"
click at [463, 248] on select "Initial Assessment Membership Sign Up Parq Payment Details" at bounding box center [631, 261] width 336 height 27
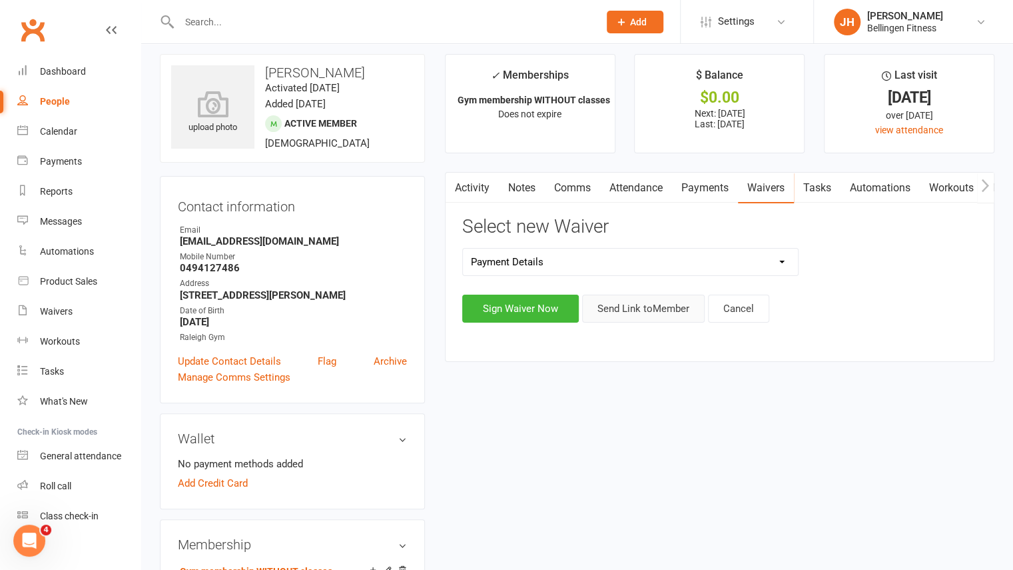
click at [629, 317] on button "Send Link to Member" at bounding box center [643, 308] width 123 height 28
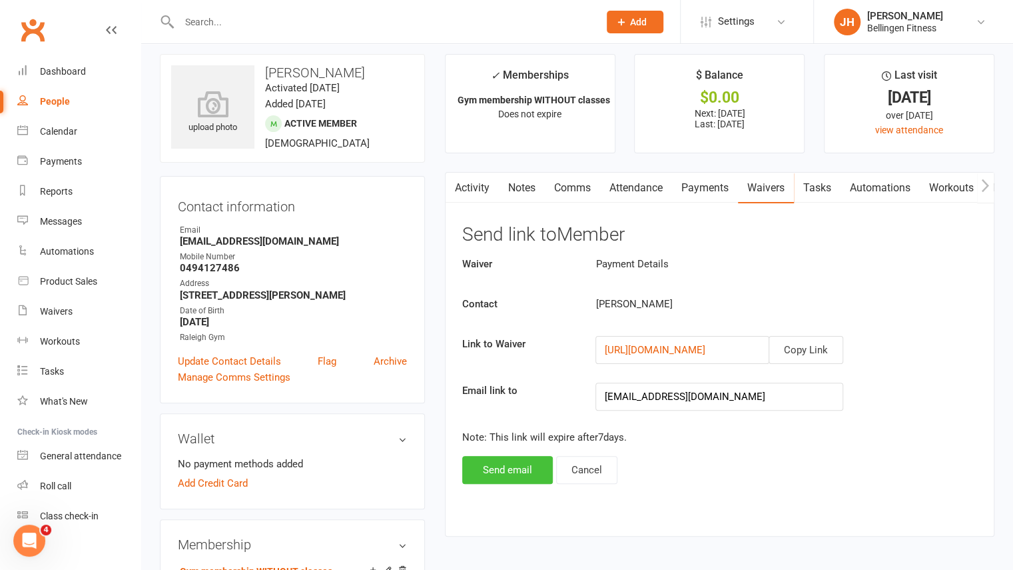
click at [506, 466] on button "Send email" at bounding box center [507, 470] width 91 height 28
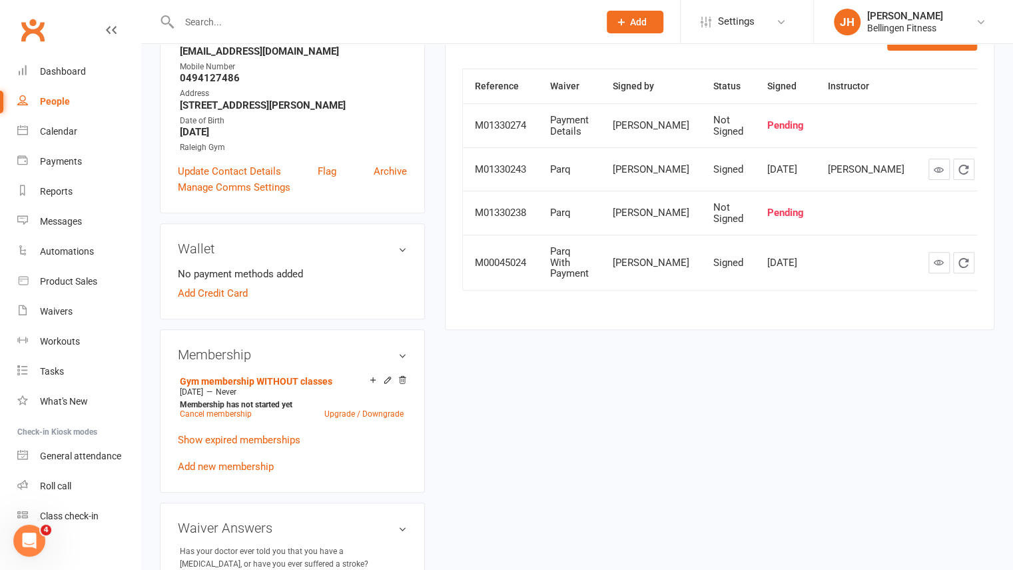
scroll to position [199, 0]
click at [243, 462] on link "Add new membership" at bounding box center [226, 466] width 96 height 12
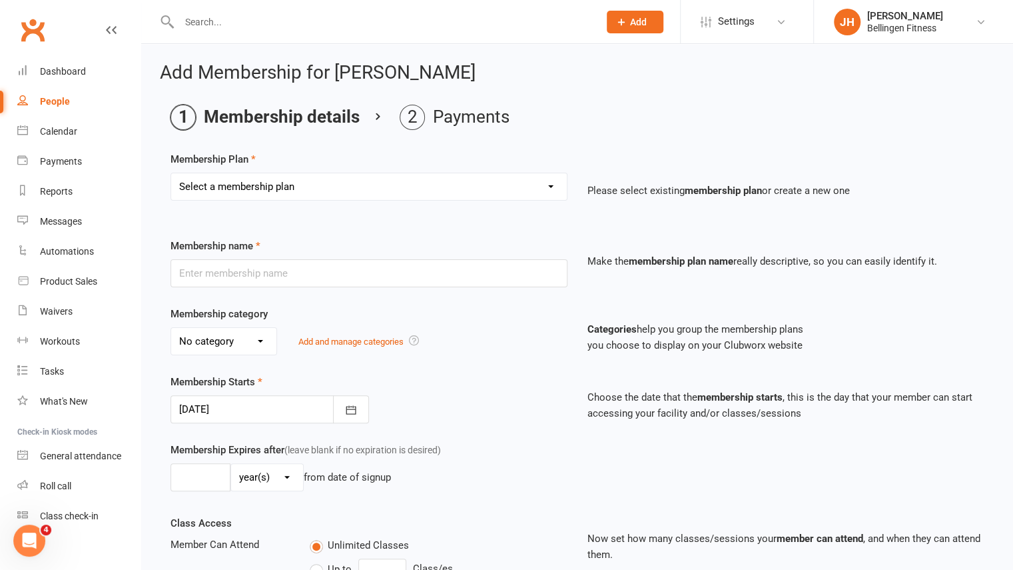
click at [386, 190] on select "Select a membership plan Create new Membership Plan Gym membership WITH classes…" at bounding box center [369, 186] width 396 height 27
select select "17"
click at [171, 173] on select "Select a membership plan Create new Membership Plan Gym membership WITH classes…" at bounding box center [369, 186] width 396 height 27
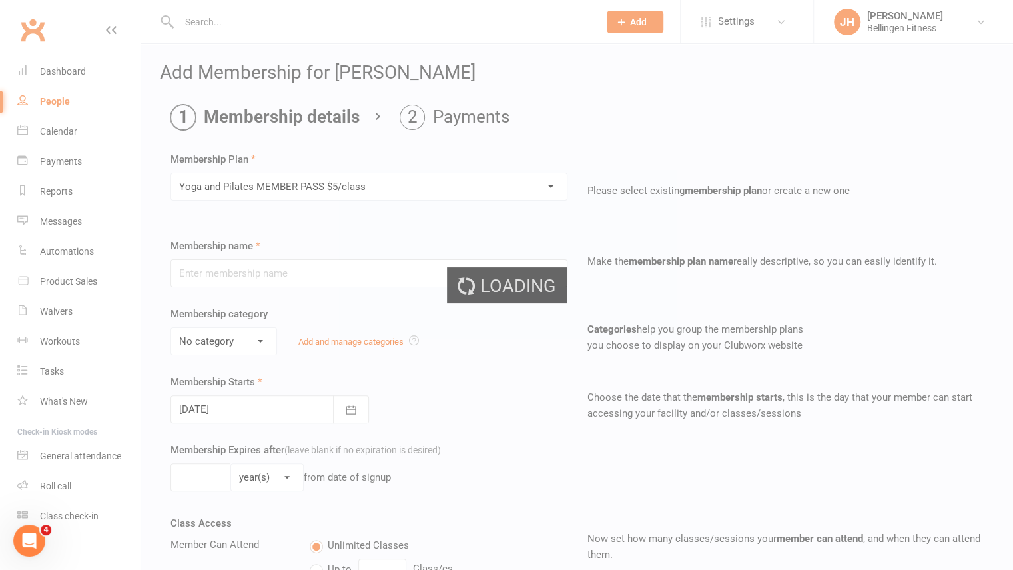
type input "Yoga and Pilates MEMBER PASS $5/class"
select select "1"
type input "4"
select select "2"
type input "10"
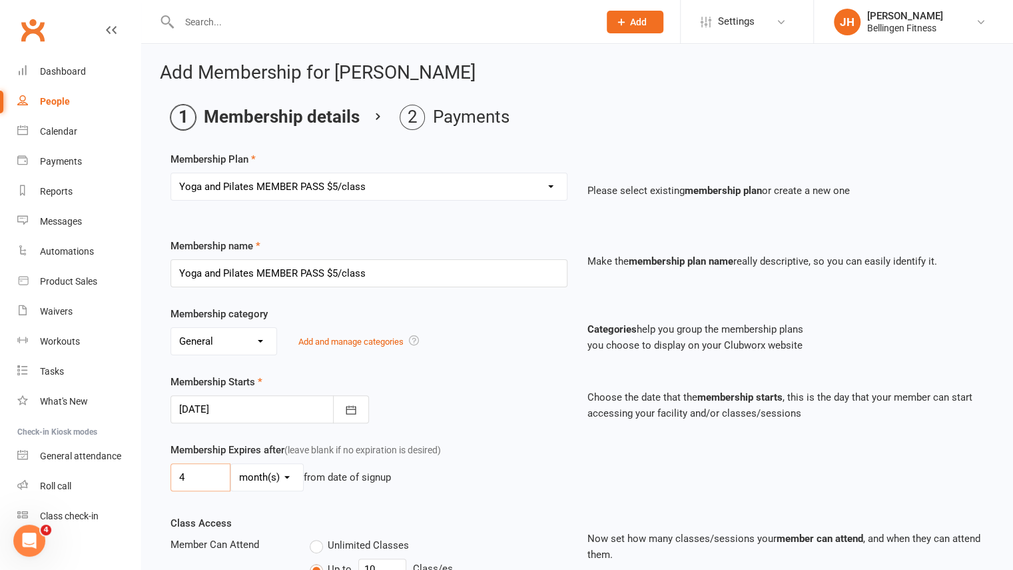
drag, startPoint x: 208, startPoint y: 472, endPoint x: 172, endPoint y: 475, distance: 36.1
click at [172, 475] on input "4" at bounding box center [201, 477] width 60 height 28
type input "6"
click at [430, 490] on div "Membership Expires after (leave blank if no expiration is desired) 6 day(s) wee…" at bounding box center [369, 469] width 417 height 55
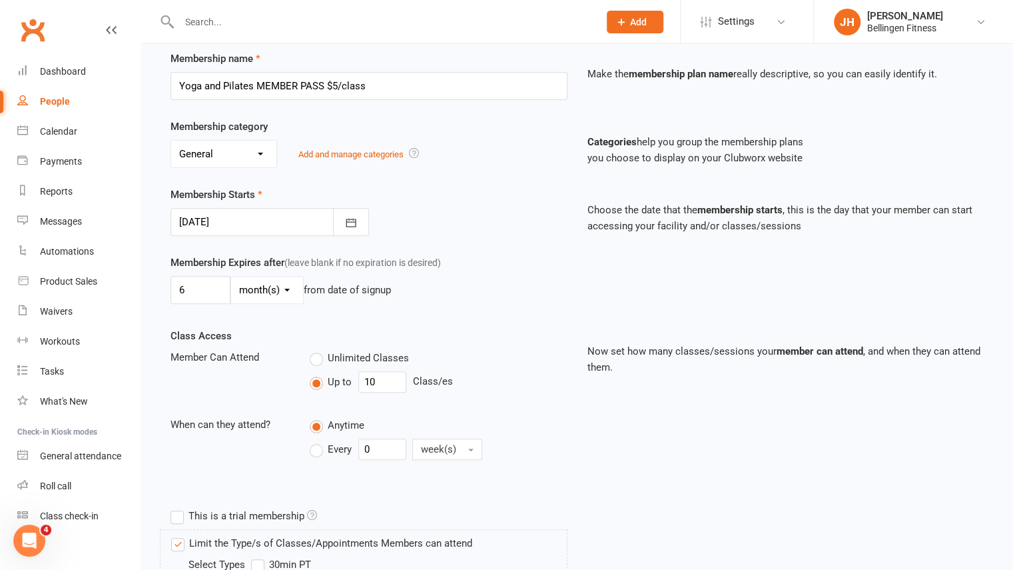
scroll to position [620, 0]
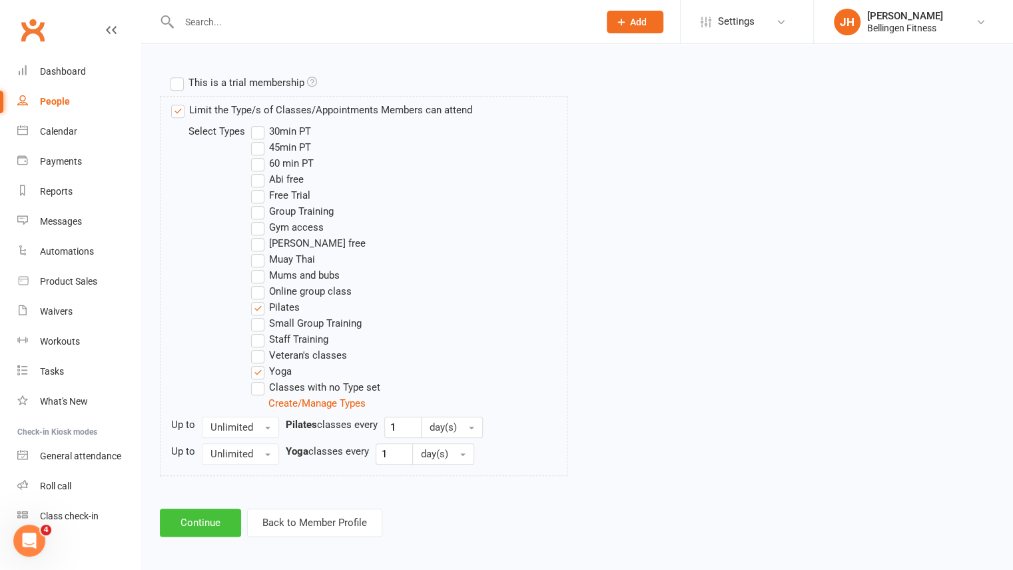
click at [212, 522] on button "Continue" at bounding box center [200, 522] width 81 height 28
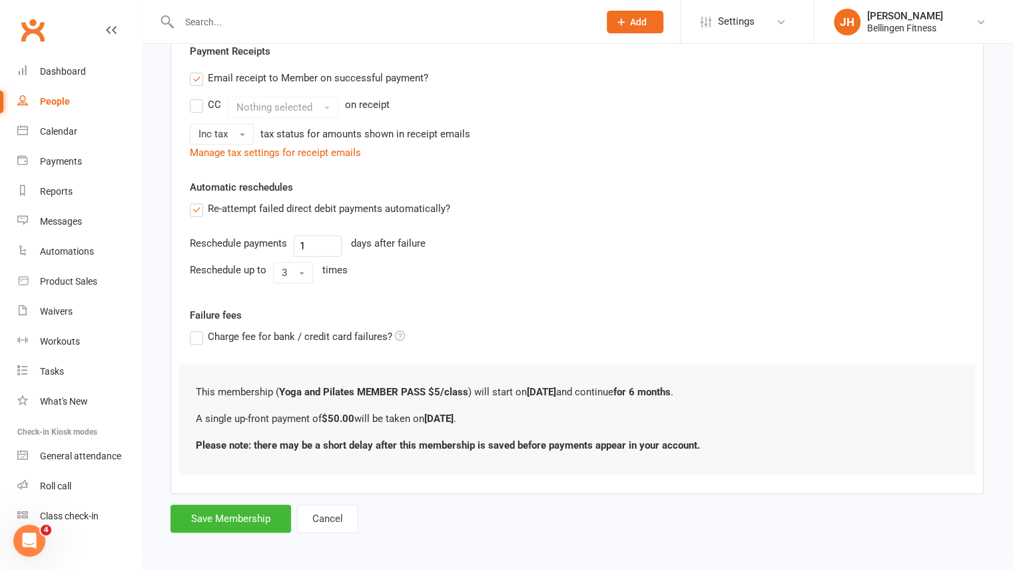
scroll to position [0, 0]
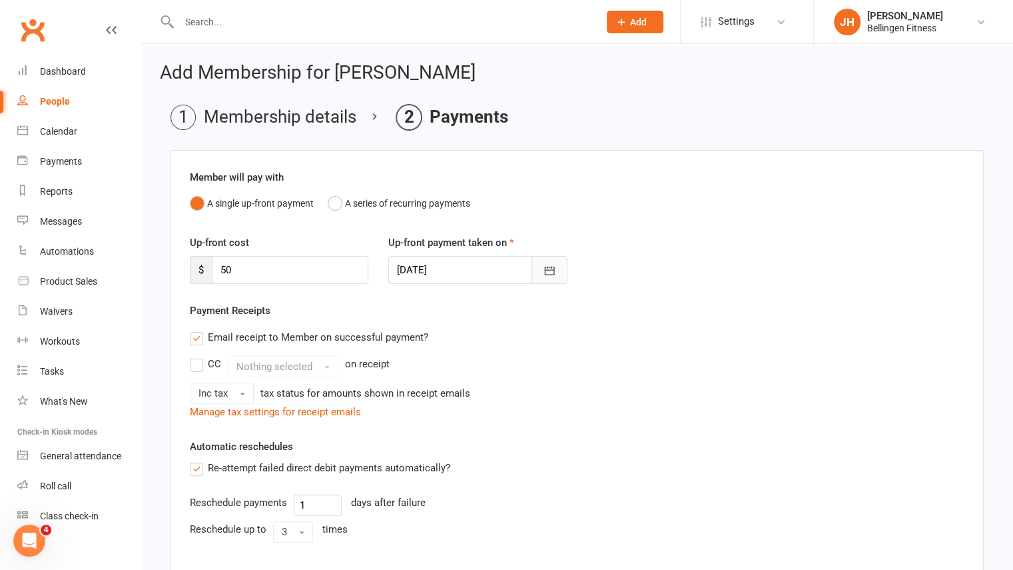
click at [560, 276] on button "button" at bounding box center [550, 270] width 36 height 28
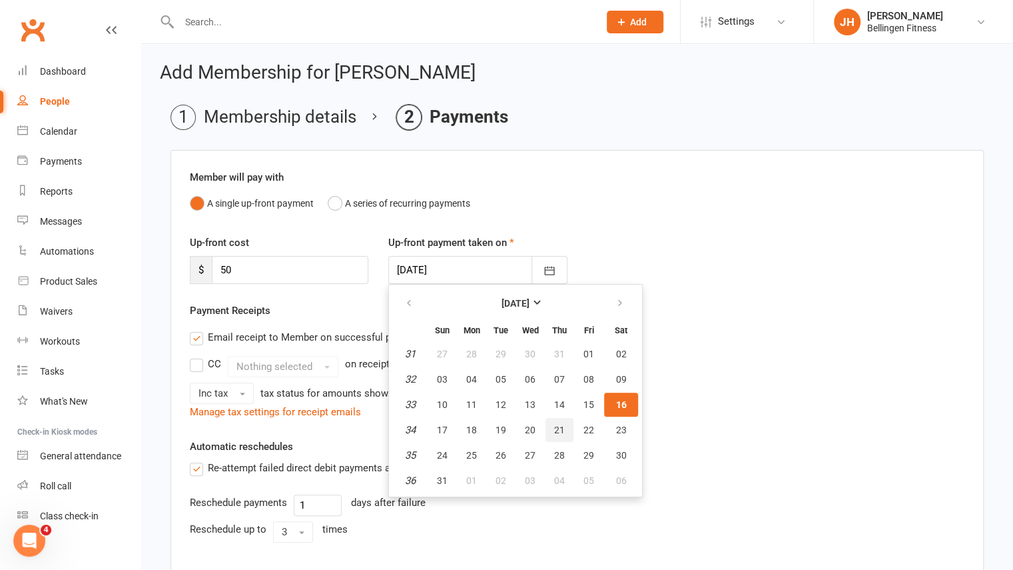
click at [556, 433] on span "21" at bounding box center [559, 429] width 11 height 11
type input "[DATE]"
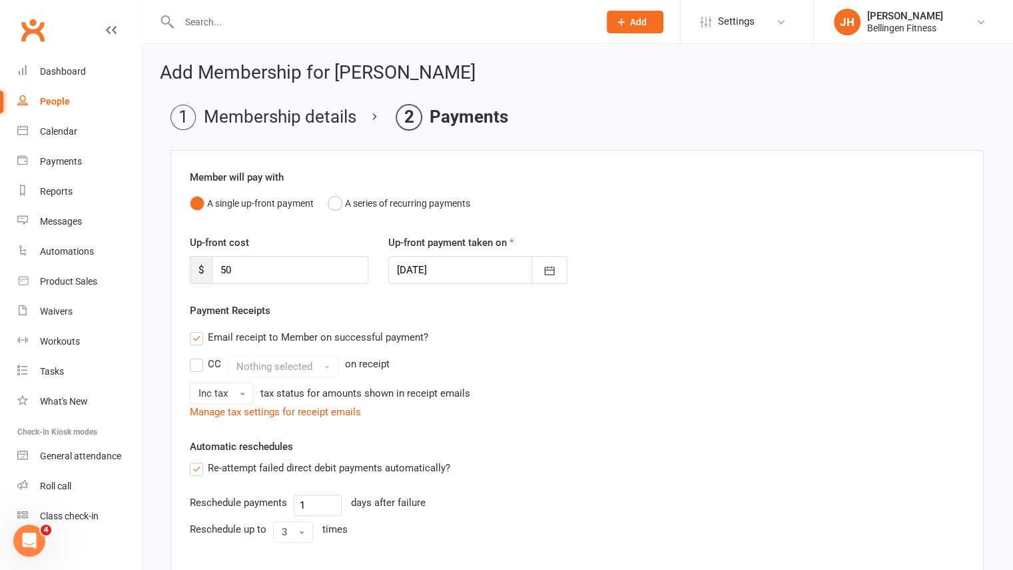
scroll to position [259, 0]
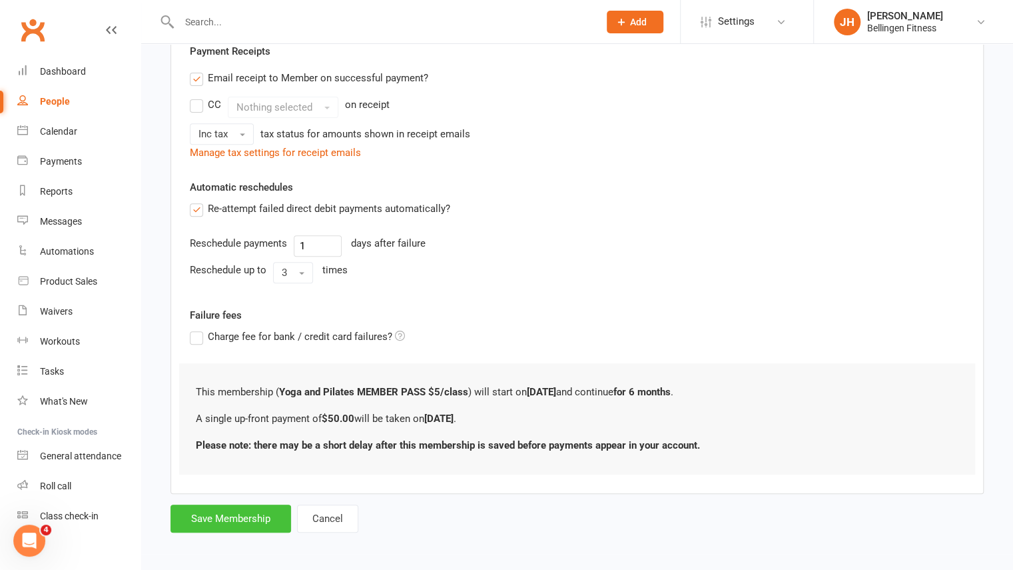
click at [214, 514] on button "Save Membership" at bounding box center [231, 518] width 121 height 28
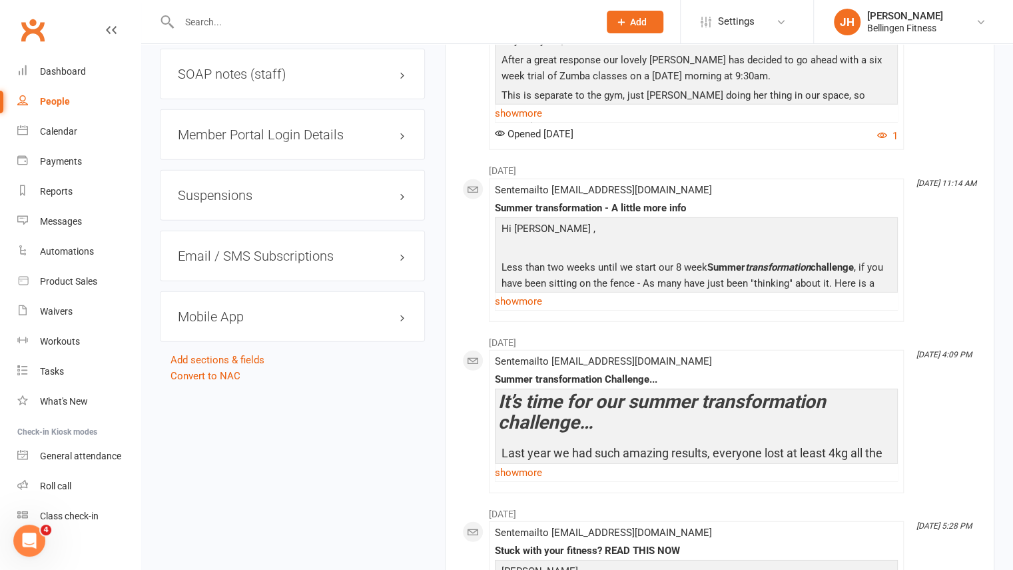
scroll to position [1974, 0]
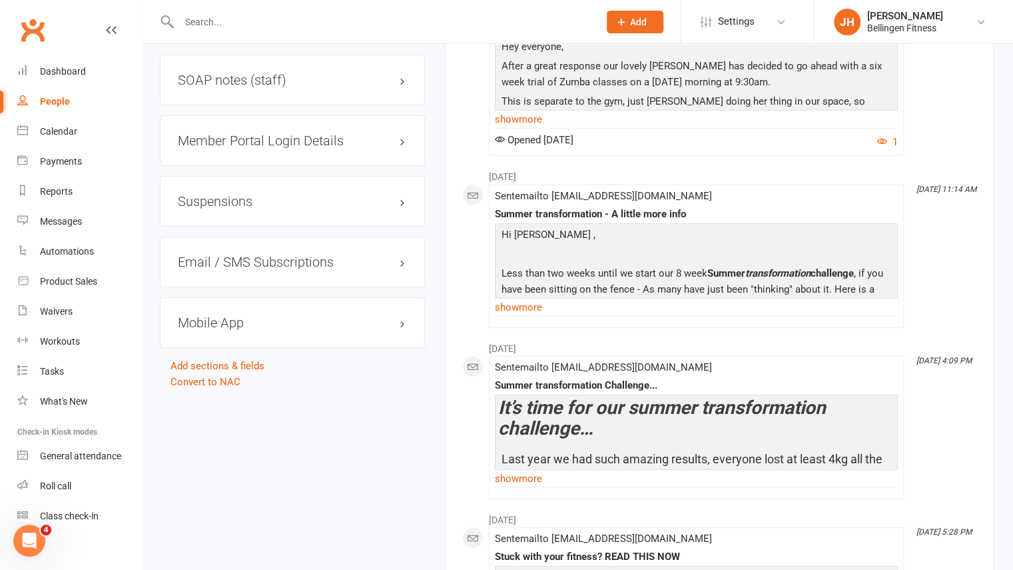
click at [248, 315] on h3 "Mobile App" at bounding box center [292, 322] width 229 height 15
click at [233, 345] on div at bounding box center [228, 349] width 23 height 9
click at [217, 348] on input "checkbox" at bounding box center [217, 348] width 0 height 0
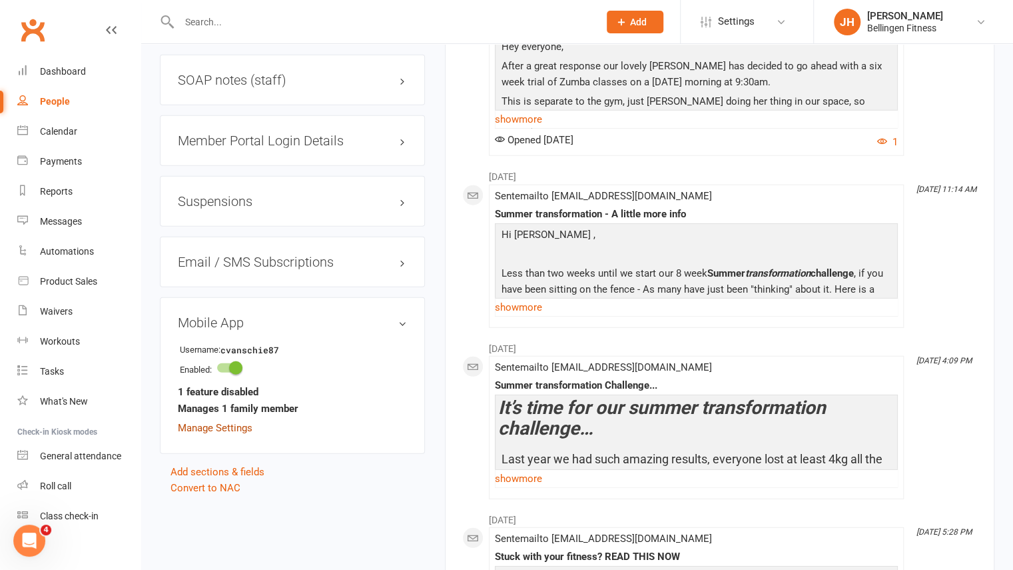
click at [236, 422] on link "Manage Settings" at bounding box center [215, 428] width 75 height 12
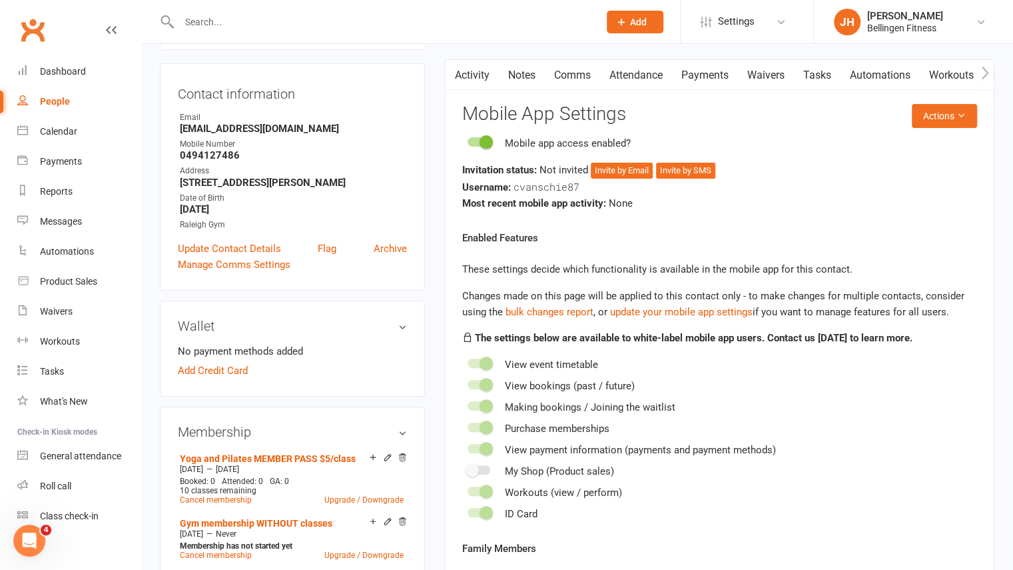
scroll to position [113, 0]
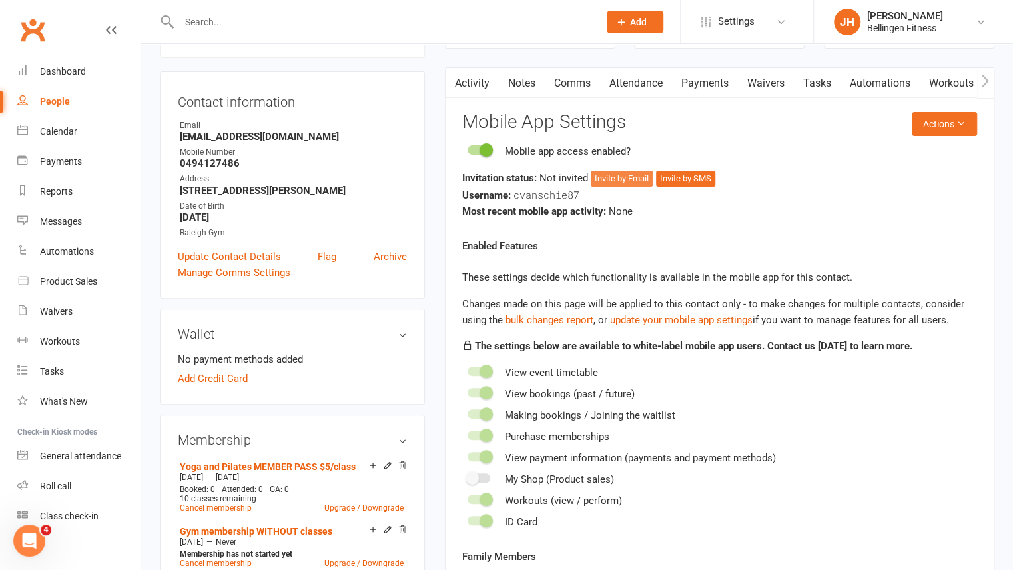
click at [622, 183] on button "Invite by Email" at bounding box center [622, 179] width 62 height 16
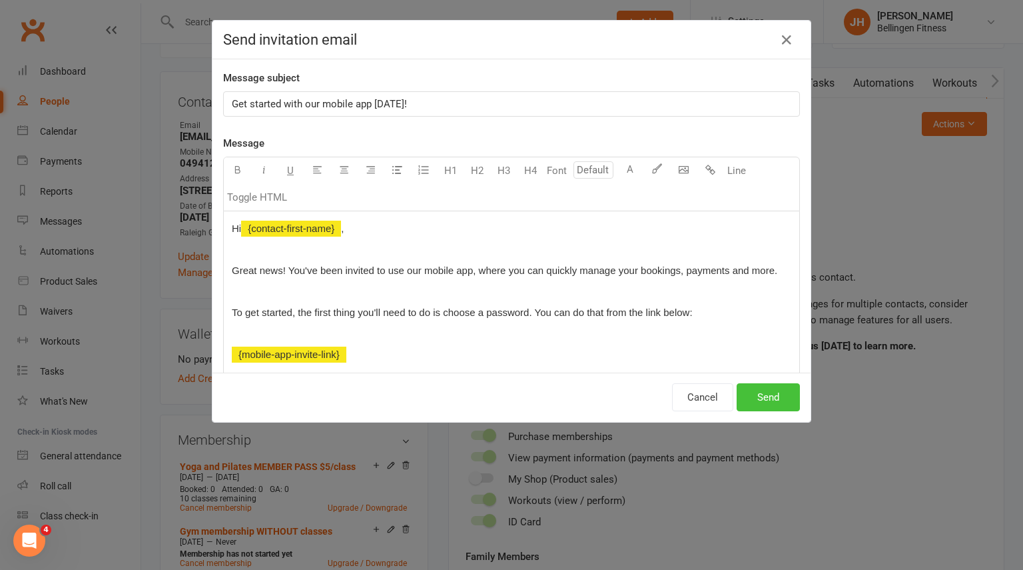
click at [773, 394] on button "Send" at bounding box center [768, 397] width 63 height 28
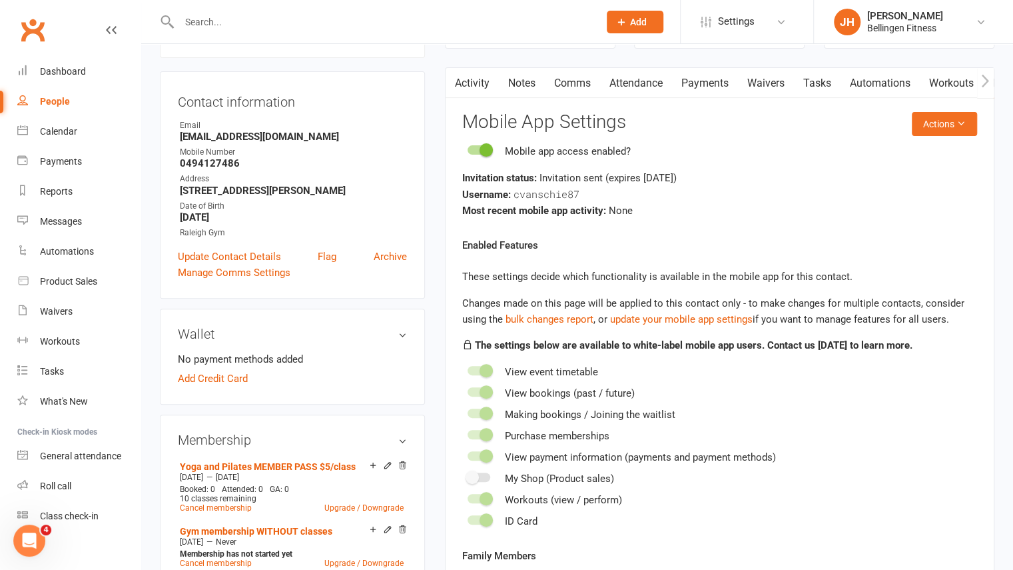
click at [298, 27] on input "text" at bounding box center [382, 22] width 414 height 19
type input "j"
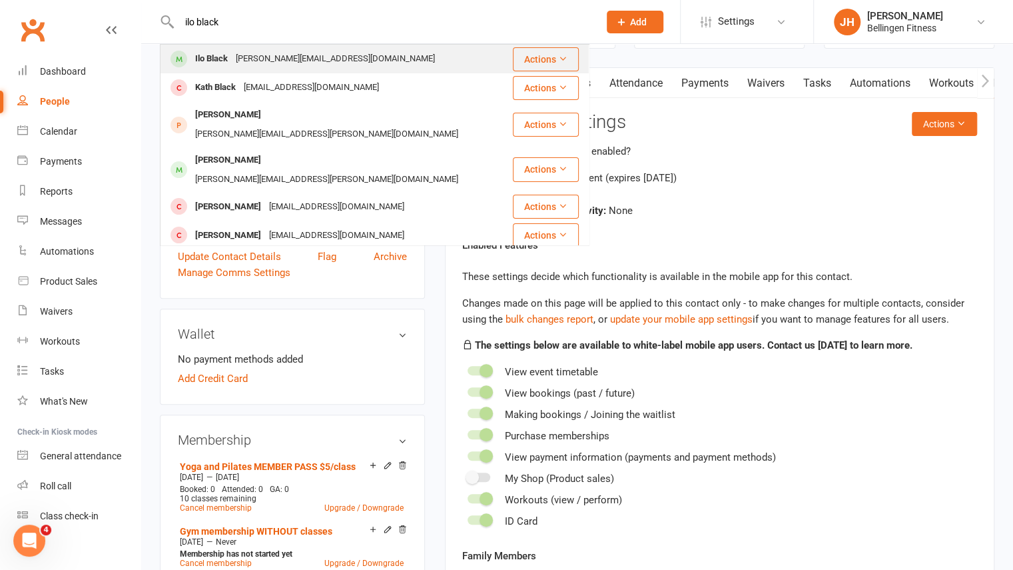
type input "ilo black"
click at [272, 65] on div "[PERSON_NAME][EMAIL_ADDRESS][DOMAIN_NAME]" at bounding box center [335, 58] width 207 height 19
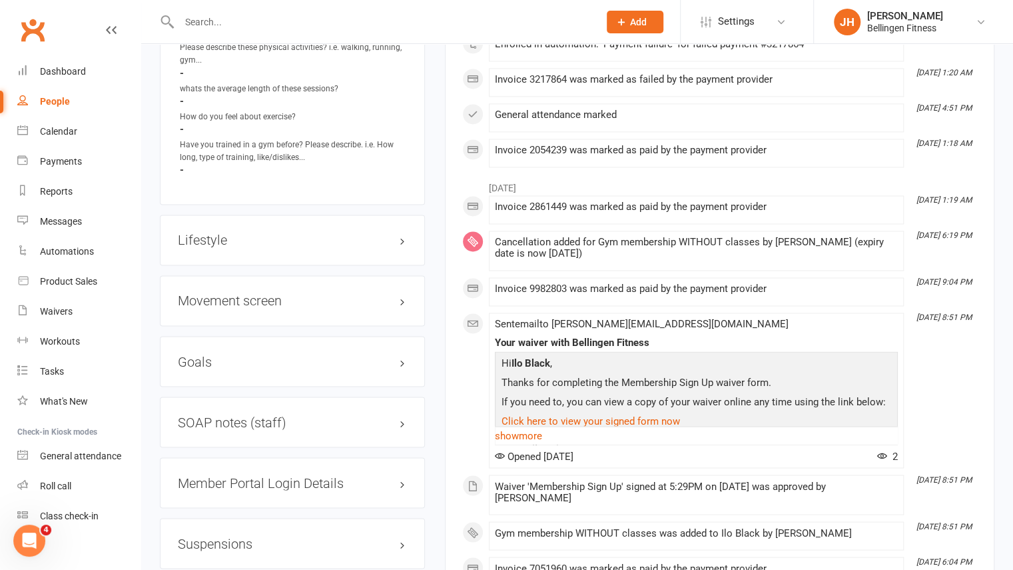
scroll to position [1191, 0]
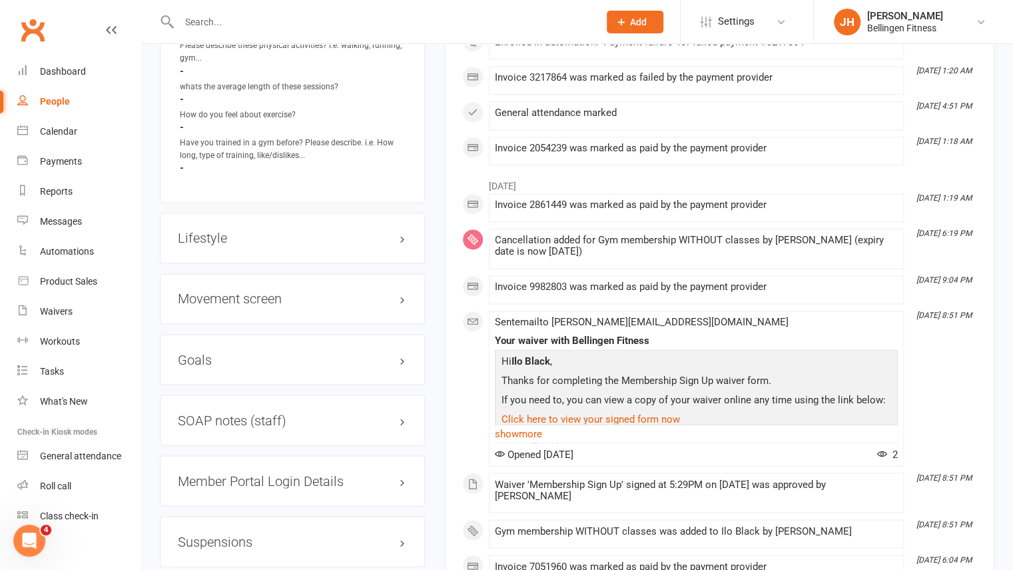
click at [233, 534] on h3 "Suspensions" at bounding box center [292, 541] width 229 height 15
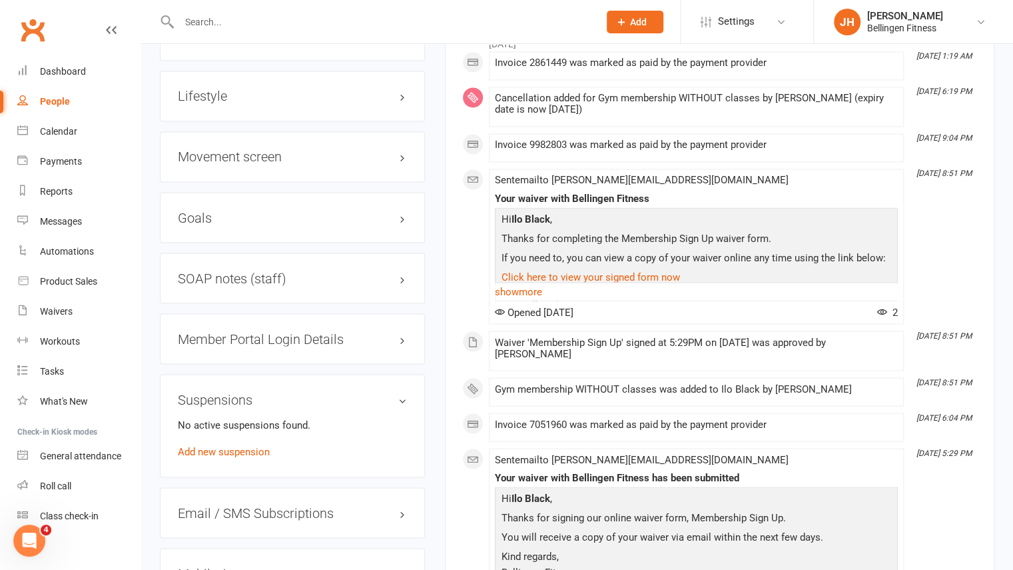
scroll to position [1336, 0]
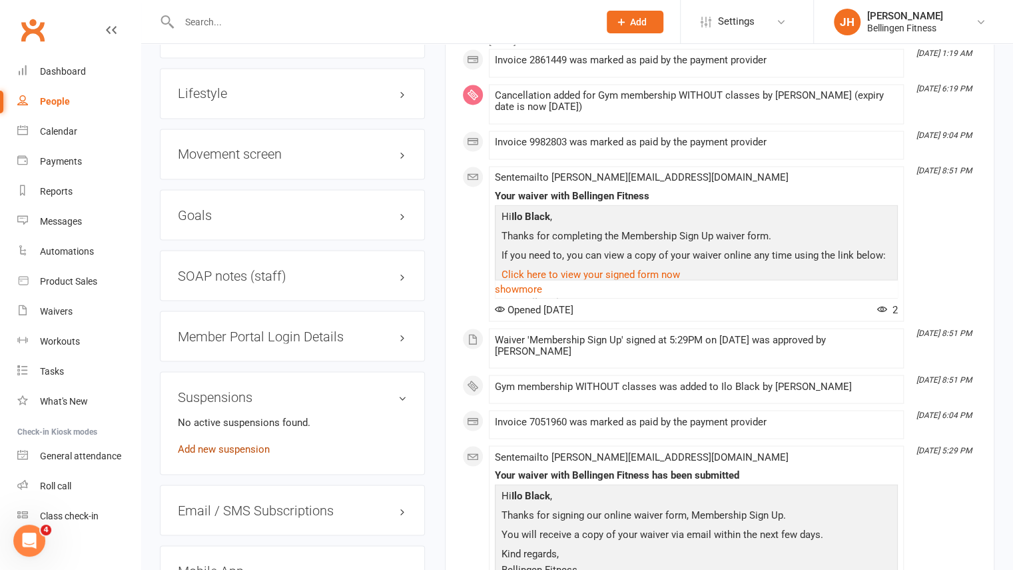
click at [217, 442] on link "Add new suspension" at bounding box center [224, 448] width 92 height 12
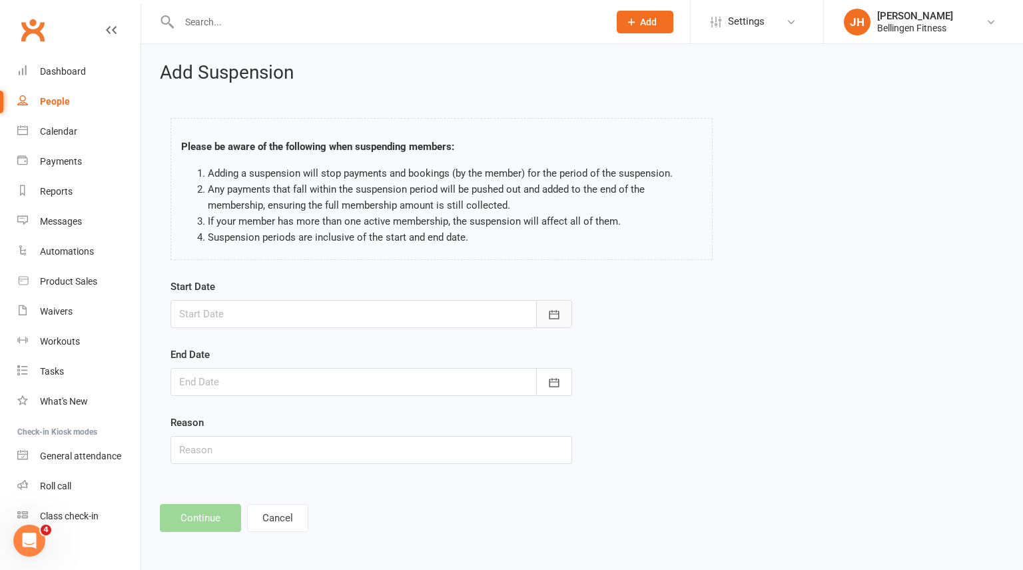
click at [548, 317] on icon "button" at bounding box center [554, 314] width 13 height 13
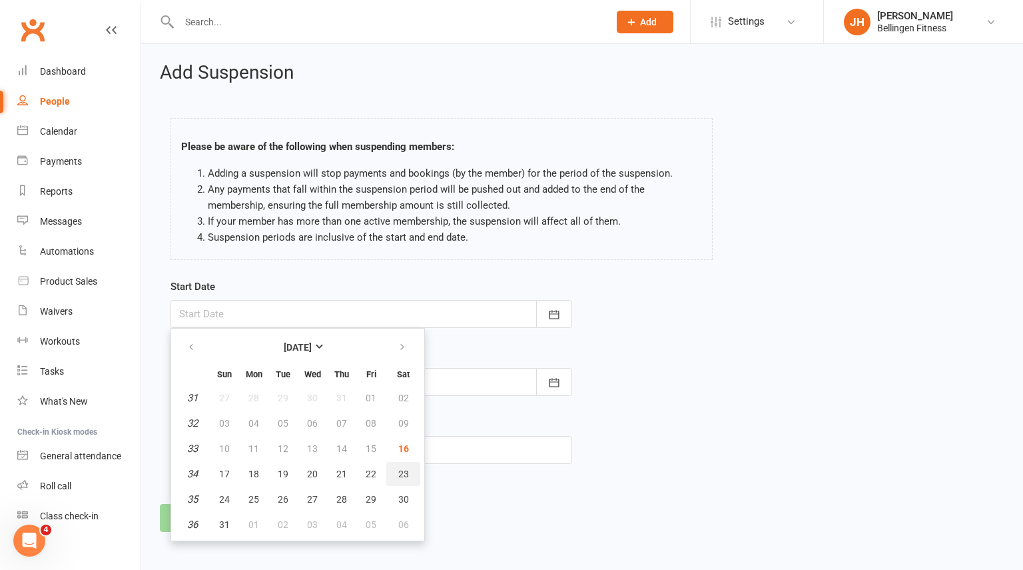
click at [404, 478] on span "23" at bounding box center [403, 473] width 11 height 11
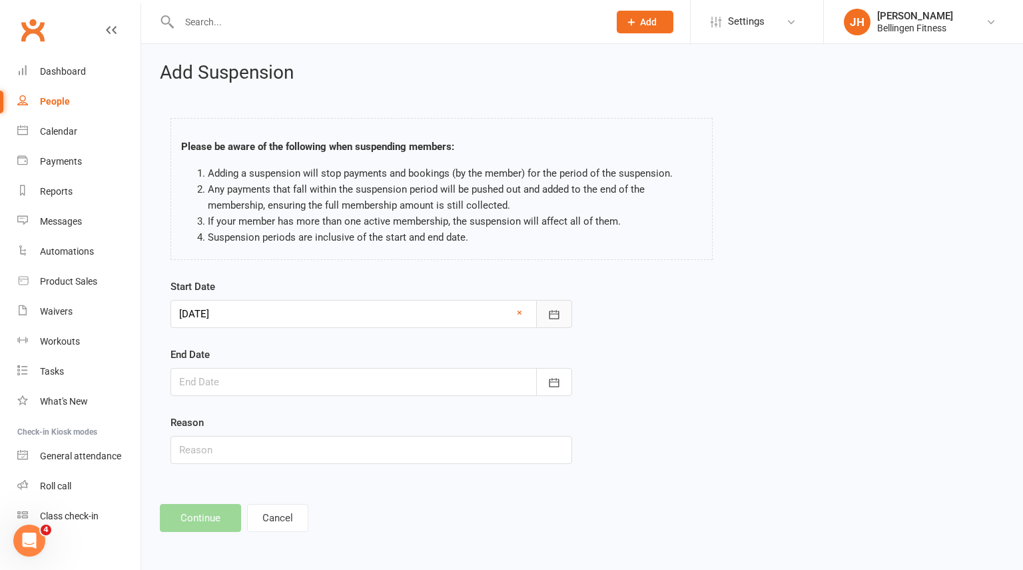
click at [565, 318] on button "button" at bounding box center [554, 314] width 36 height 28
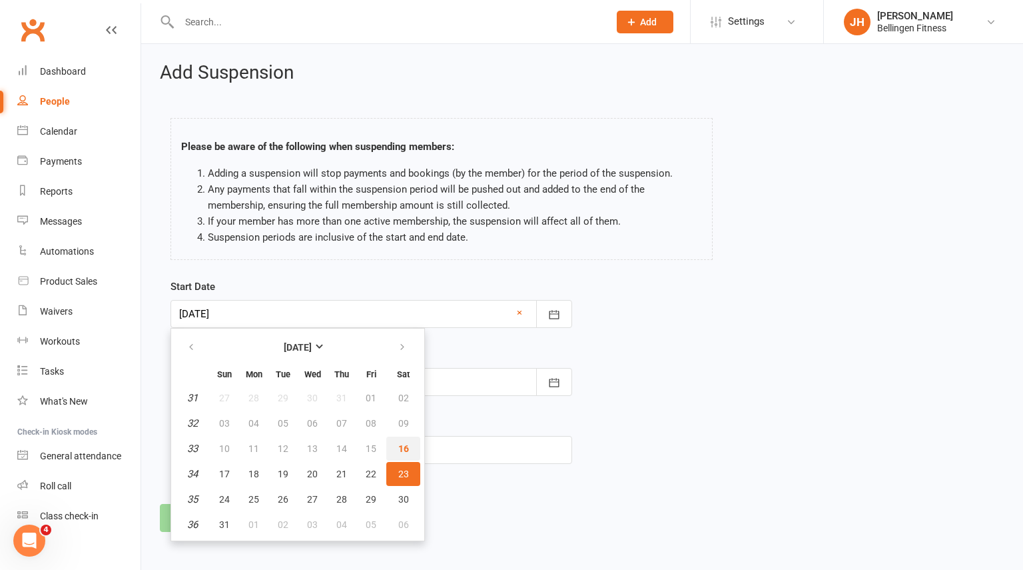
click at [398, 454] on button "16" at bounding box center [403, 448] width 34 height 24
type input "[DATE]"
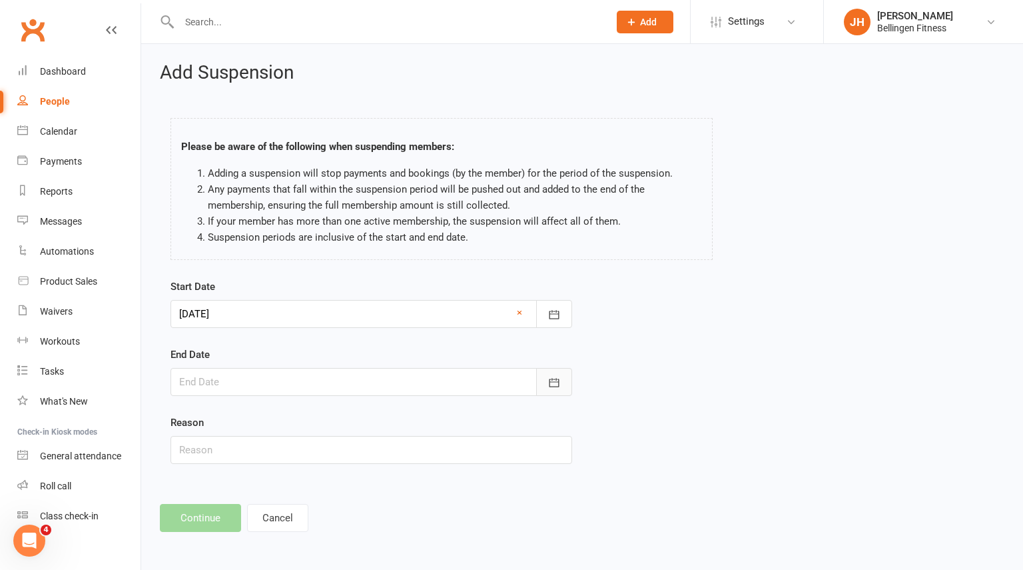
click at [562, 390] on button "button" at bounding box center [554, 382] width 36 height 28
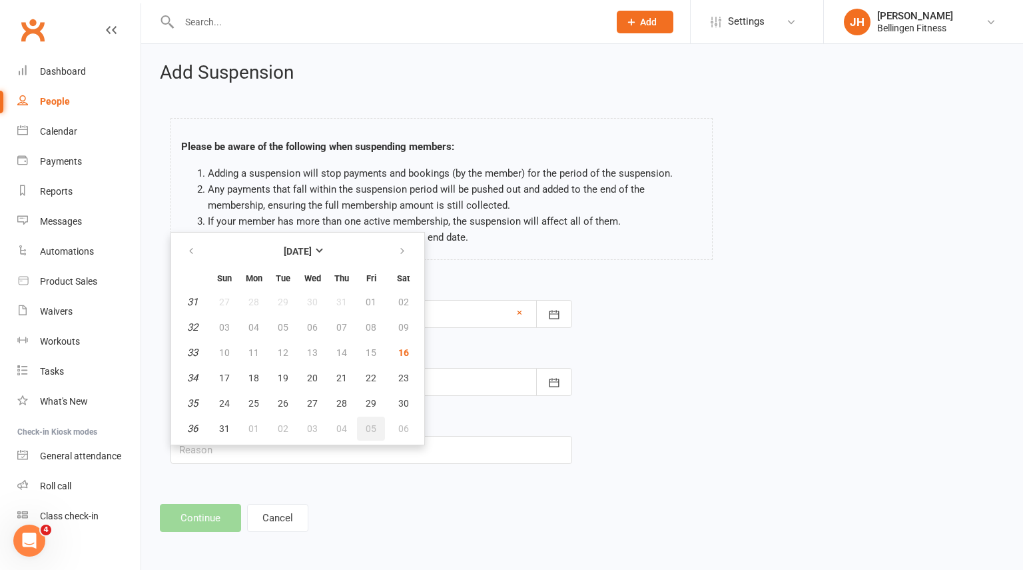
click at [380, 436] on button "05" at bounding box center [371, 428] width 28 height 24
type input "[DATE]"
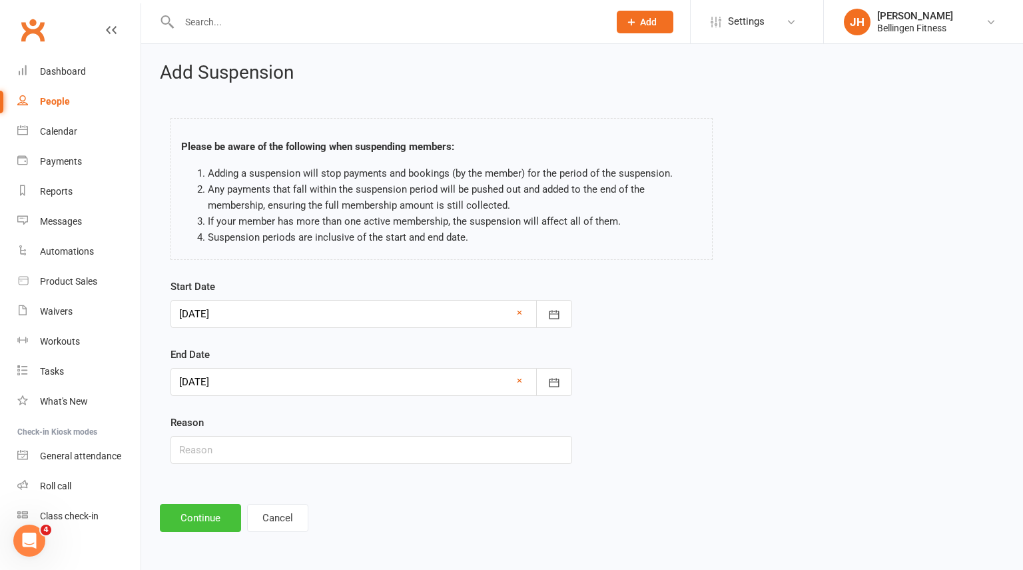
click at [191, 525] on button "Continue" at bounding box center [200, 518] width 81 height 28
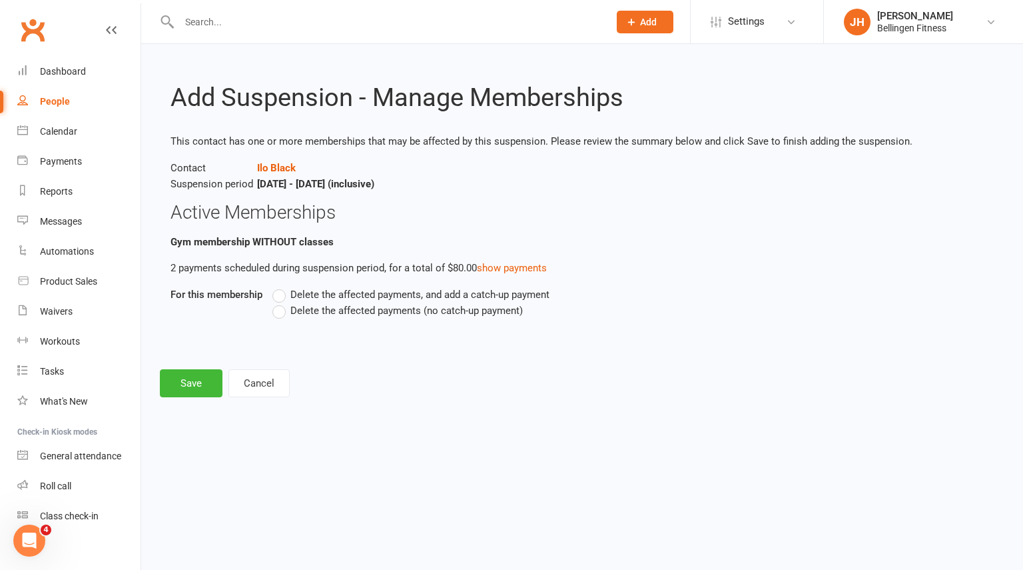
click at [336, 307] on span "Delete the affected payments (no catch-up payment)" at bounding box center [406, 309] width 232 height 14
click at [281, 302] on input "Delete the affected payments (no catch-up payment)" at bounding box center [276, 302] width 9 height 0
click at [187, 394] on button "Save" at bounding box center [191, 383] width 63 height 28
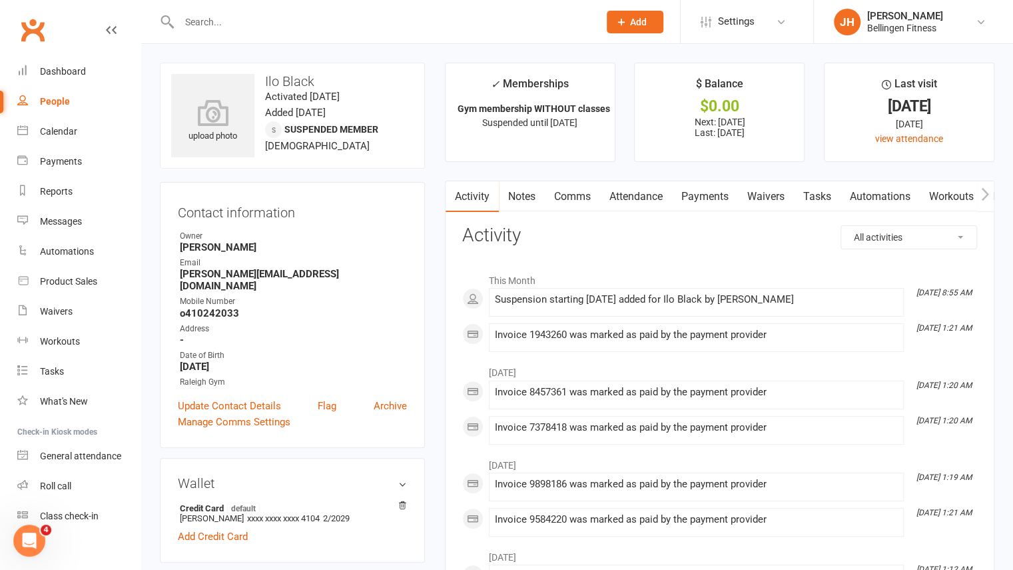
click at [277, 33] on div at bounding box center [375, 21] width 430 height 43
click at [258, 15] on input "text" at bounding box center [382, 22] width 414 height 19
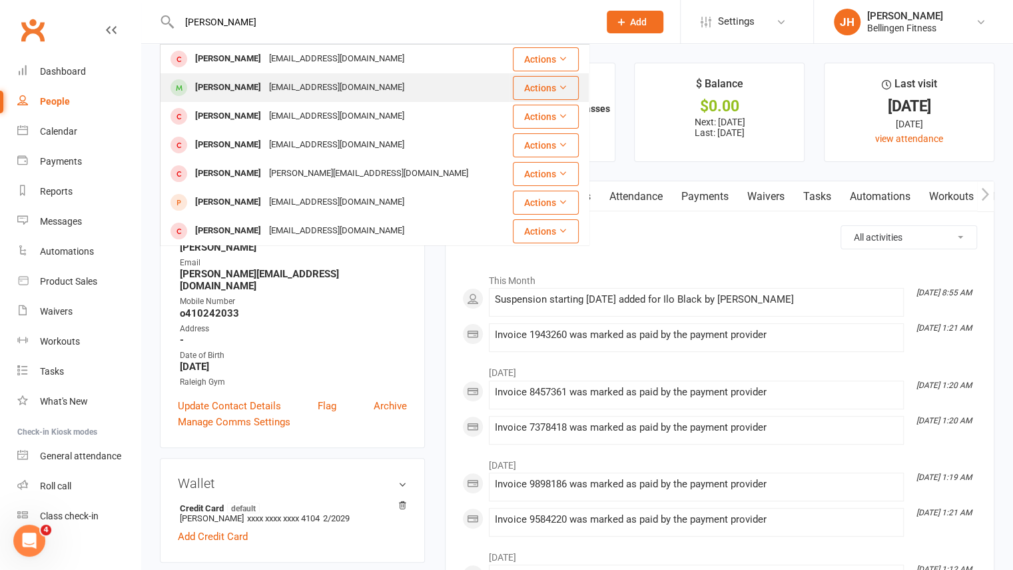
type input "[PERSON_NAME]"
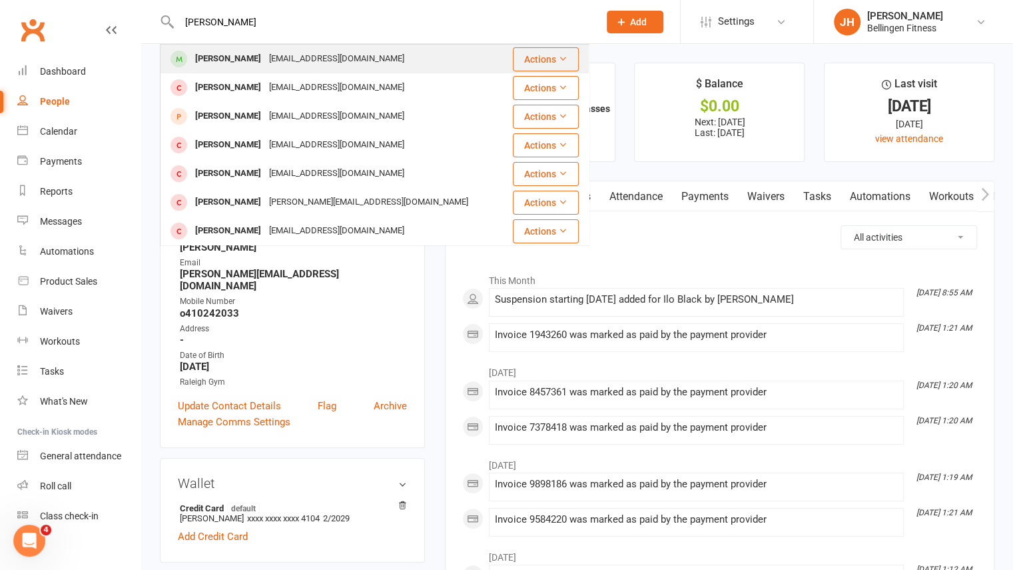
click at [263, 89] on div "[PERSON_NAME]" at bounding box center [228, 87] width 74 height 19
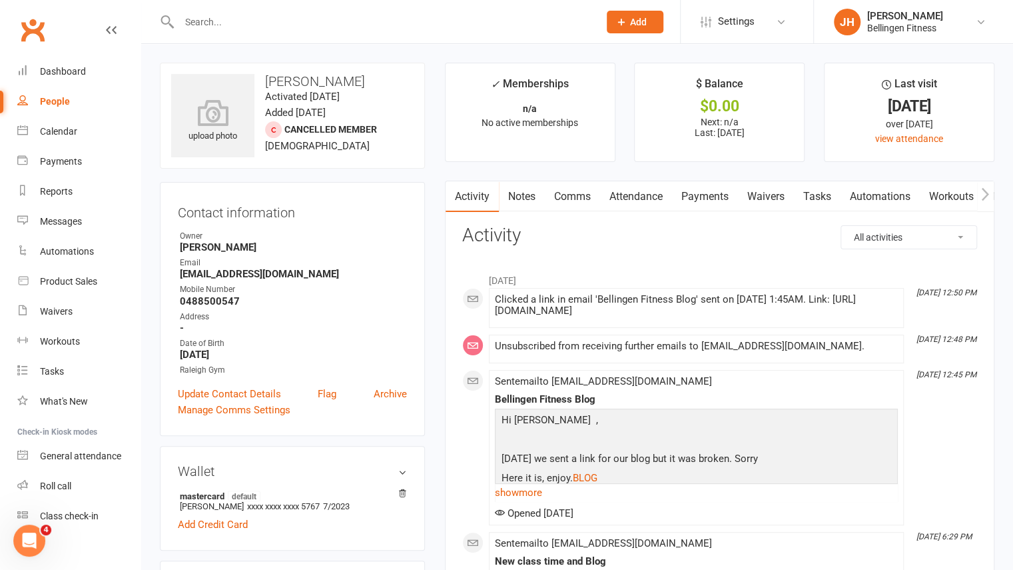
click at [213, 27] on input "text" at bounding box center [382, 22] width 414 height 19
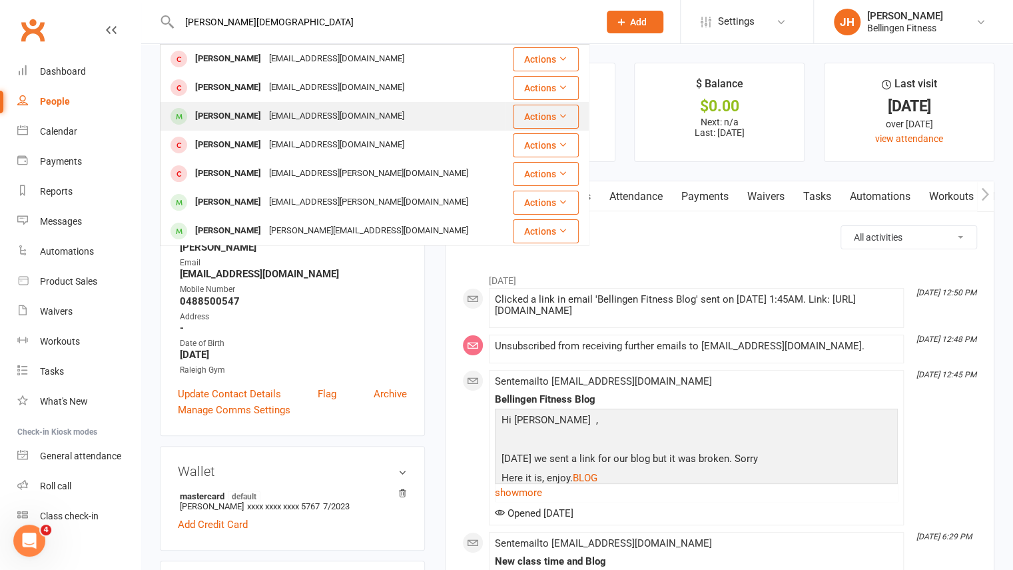
type input "[PERSON_NAME][DEMOGRAPHIC_DATA]"
click at [265, 115] on div "[PERSON_NAME]" at bounding box center [228, 116] width 74 height 19
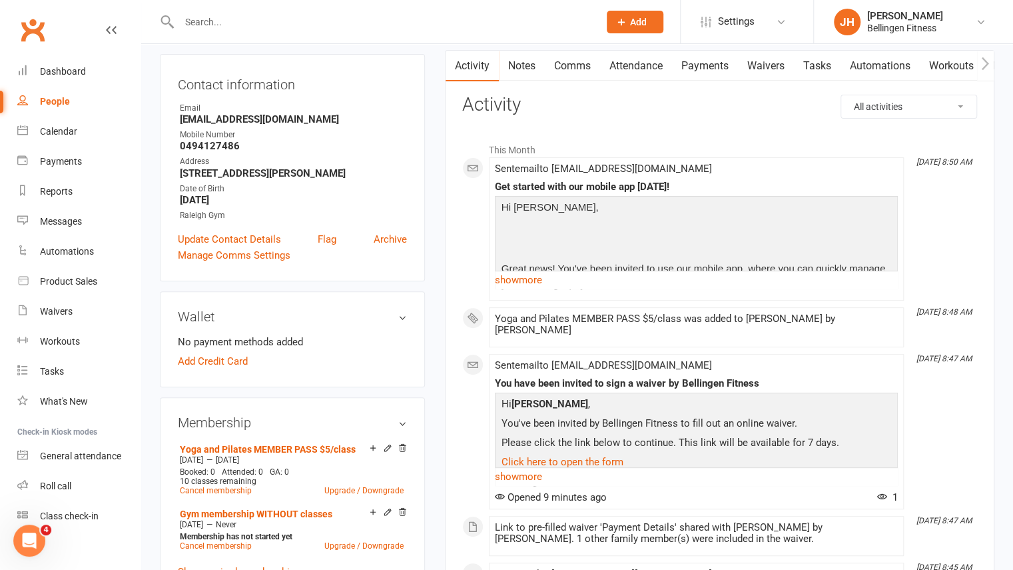
scroll to position [131, 0]
click at [372, 365] on div "Add Credit Card" at bounding box center [292, 360] width 229 height 16
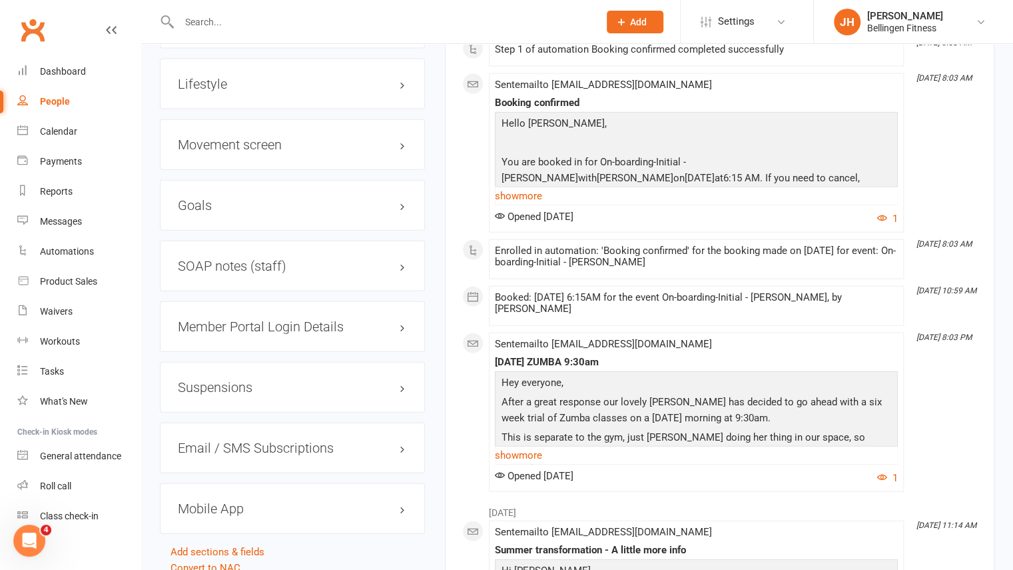
scroll to position [1792, 0]
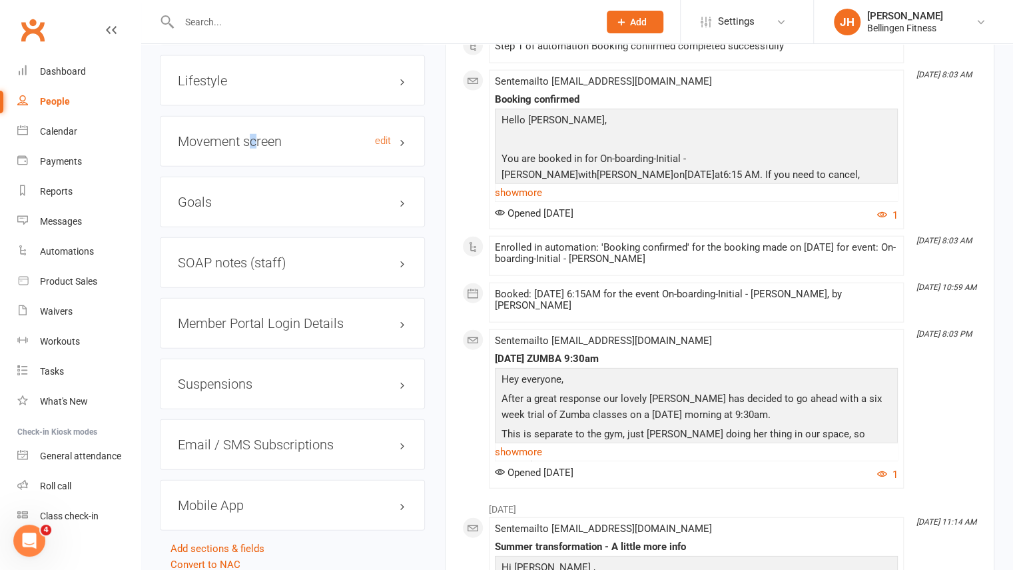
click at [256, 129] on div "Movement screen edit" at bounding box center [292, 141] width 265 height 51
click at [256, 134] on h3 "Movement screen edit" at bounding box center [292, 141] width 229 height 15
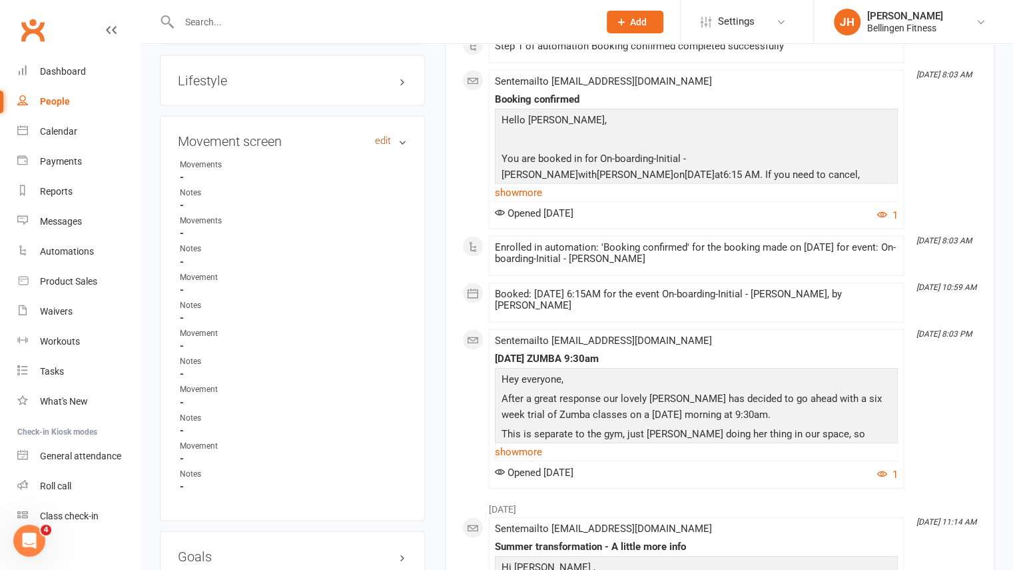
click at [378, 135] on link "edit" at bounding box center [383, 140] width 16 height 11
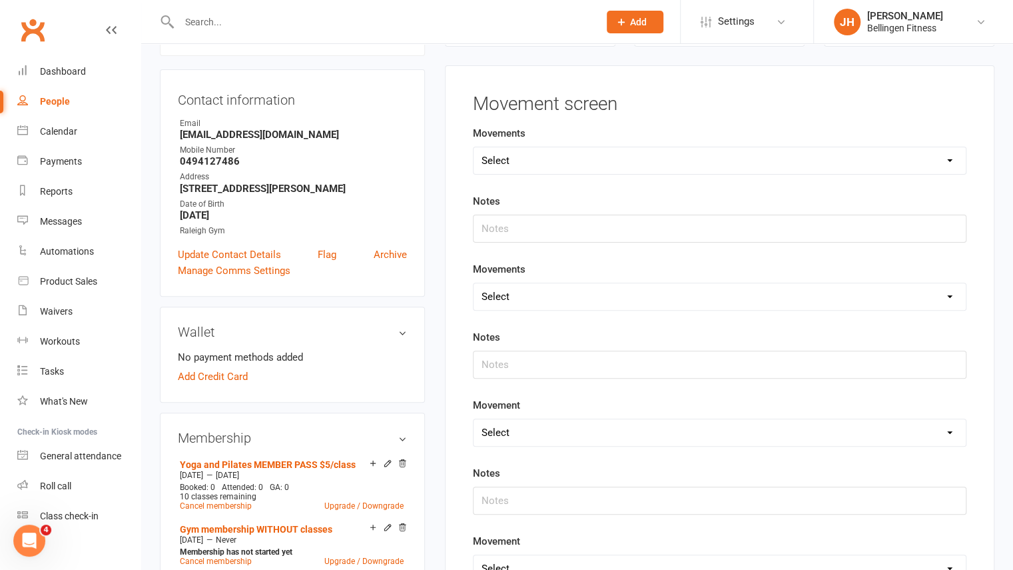
scroll to position [113, 0]
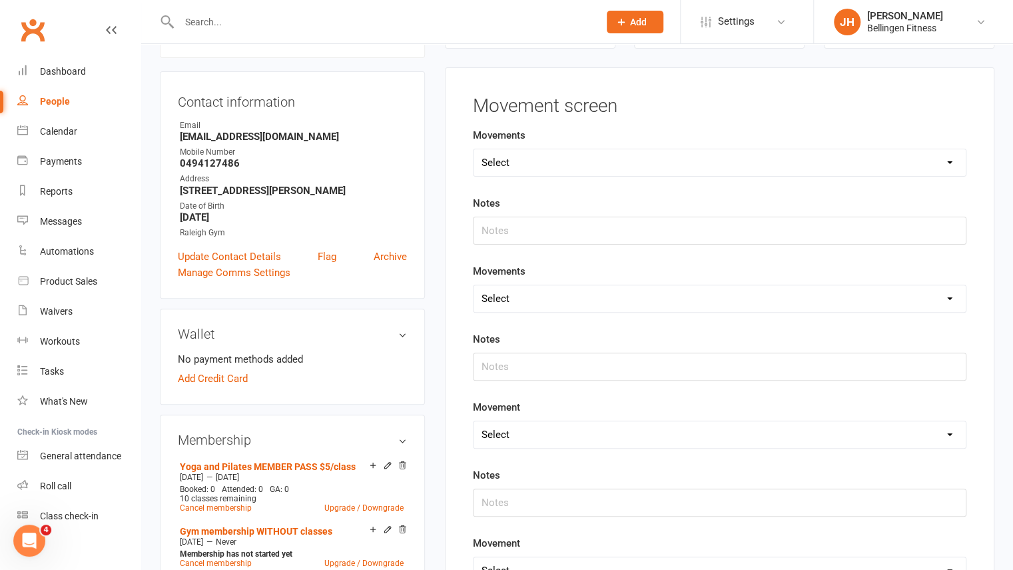
click at [513, 149] on select "Select Deadlift Squat Overhead press Push Pull Problem areas" at bounding box center [720, 162] width 492 height 27
select select "Squat"
click at [474, 149] on select "Select Deadlift Squat Overhead press Push Pull Problem areas" at bounding box center [720, 162] width 492 height 27
click at [495, 227] on input "text" at bounding box center [720, 230] width 494 height 28
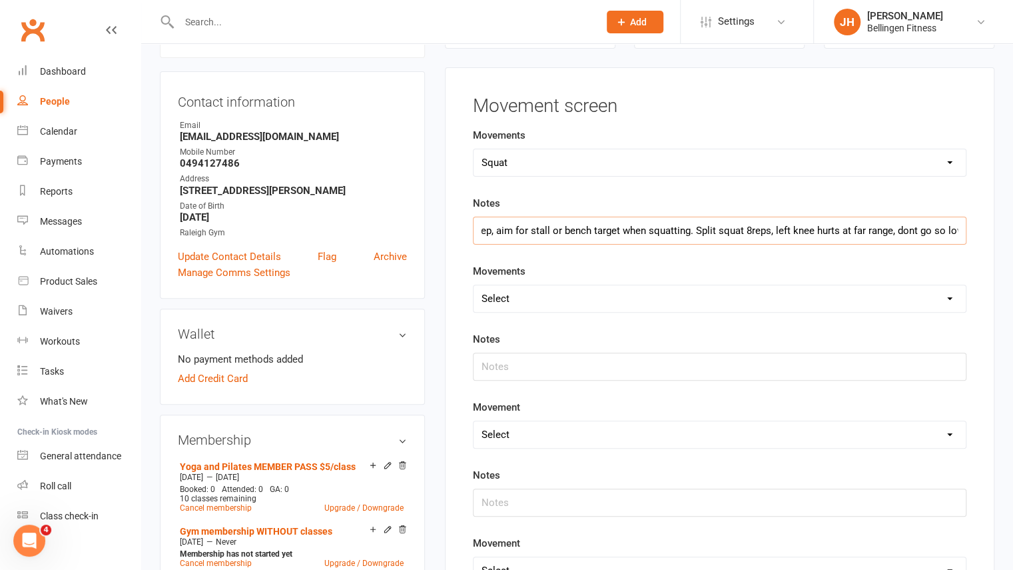
scroll to position [0, 134]
click at [907, 229] on input "Squat good form not quite deep, aim for stall or bench target when squatting. S…" at bounding box center [720, 230] width 494 height 28
type input "Squat good form not quite deep, aim for stall or bench target when squatting. S…"
click at [749, 296] on select "Select Deadlift Squat Overhead press Push Pull Problem areas" at bounding box center [720, 298] width 492 height 27
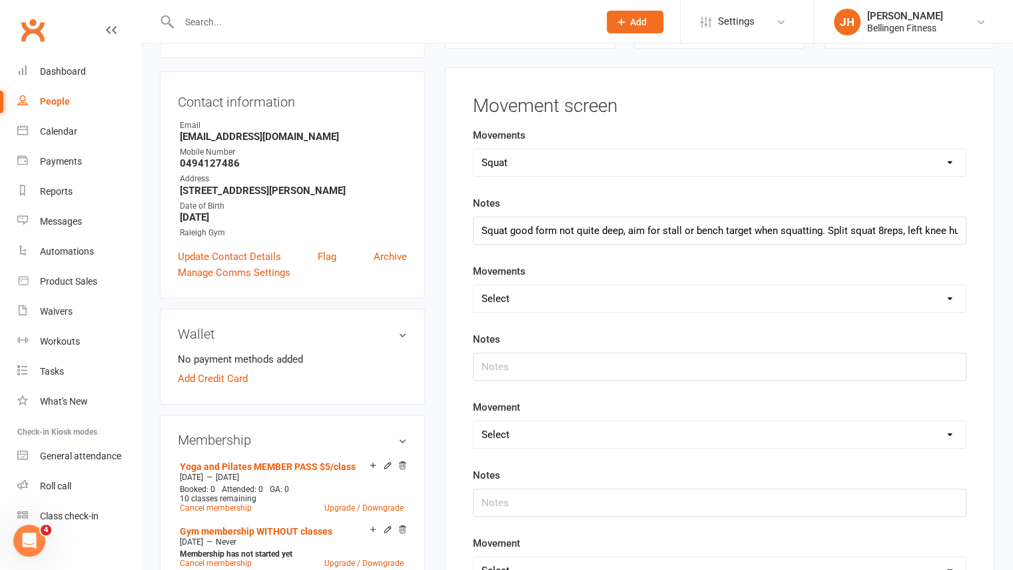
select select "Deadlift"
click at [474, 285] on select "Select Deadlift Squat Overhead press Push Pull Problem areas" at bounding box center [720, 298] width 492 height 27
click at [574, 360] on input "text" at bounding box center [720, 366] width 494 height 28
click at [524, 352] on input "text" at bounding box center [720, 366] width 494 height 28
type input "'"
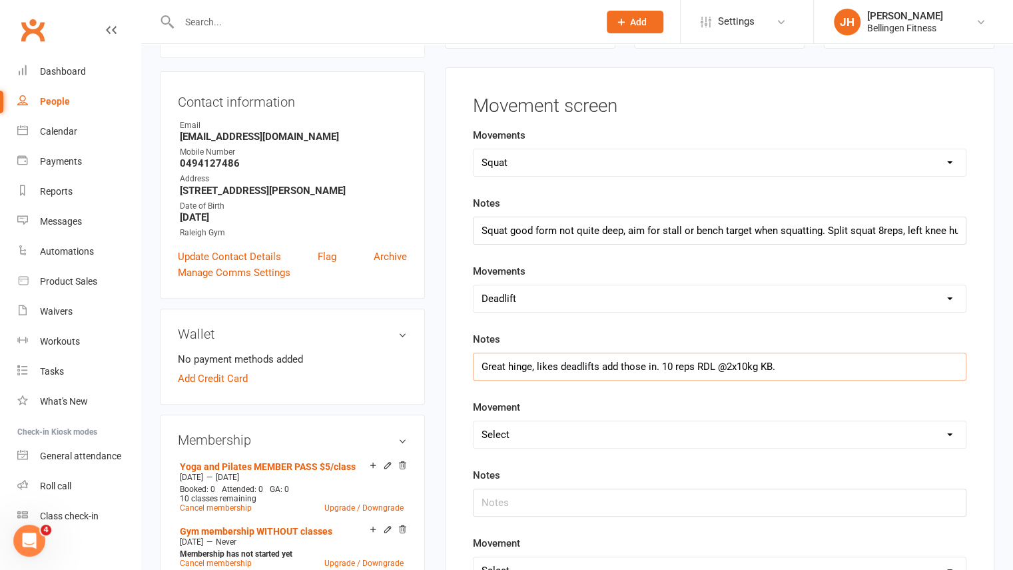
type input "Great hinge, likes deadlifts add those in. 10 reps RDL @2x10kg KB."
click at [681, 422] on select "Select Deadlift Squat Overhead press Push Pull Problem areas" at bounding box center [720, 434] width 492 height 27
select select "Pull"
click at [474, 421] on select "Select Deadlift Squat Overhead press Push Pull Problem areas" at bounding box center [720, 434] width 492 height 27
click at [520, 492] on input "text" at bounding box center [720, 502] width 494 height 28
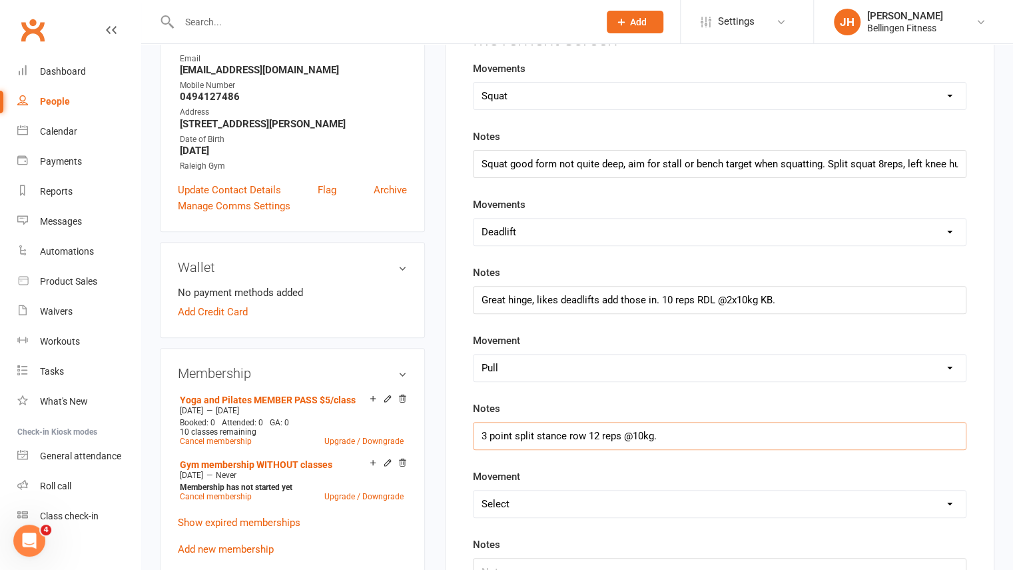
scroll to position [180, 0]
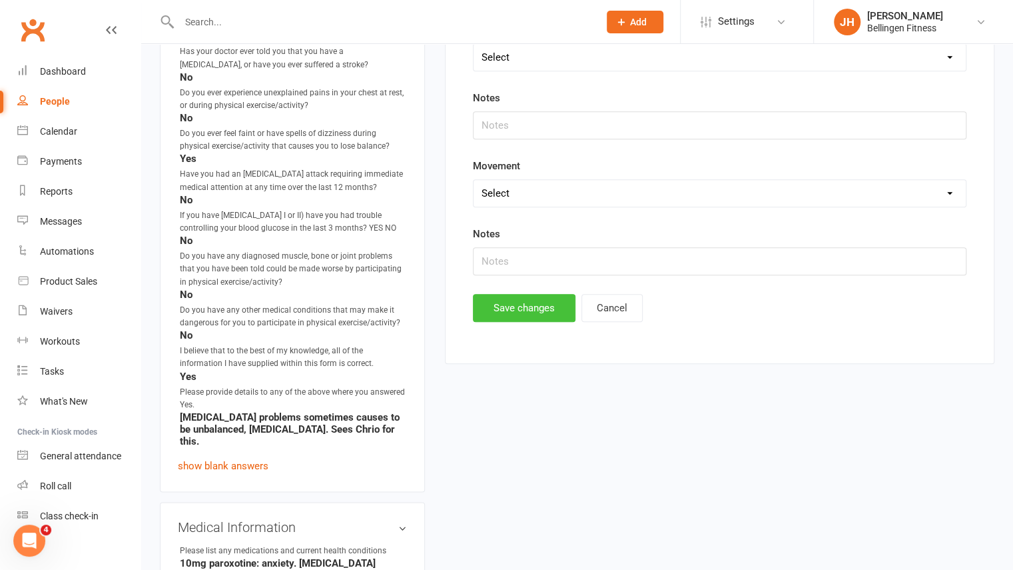
type input "3 point split stance row 12 reps @10kg. Wide overhand seated row 10reps @20kg"
click at [542, 294] on button "Save changes" at bounding box center [524, 308] width 103 height 28
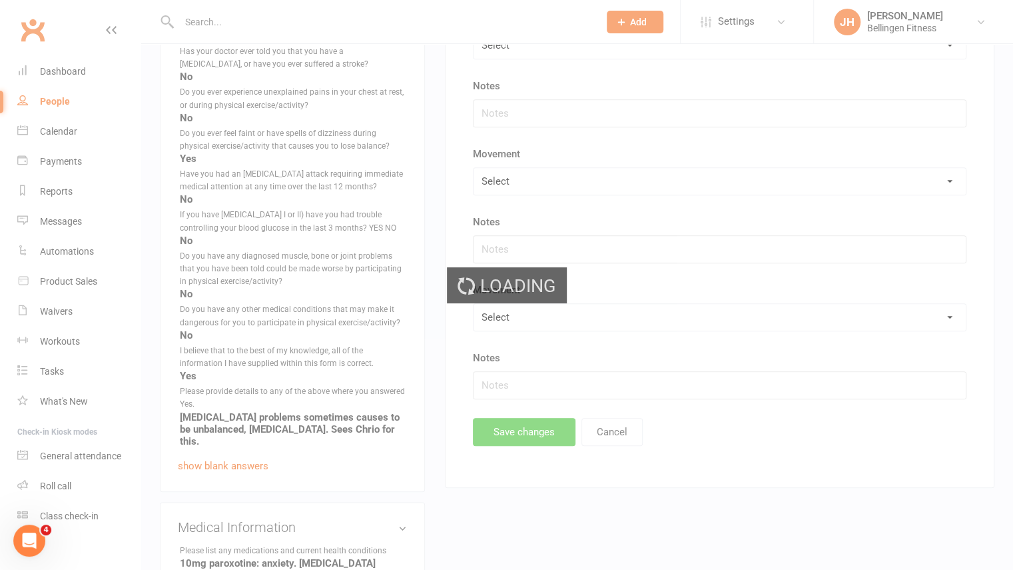
click at [542, 294] on span "Loading" at bounding box center [517, 286] width 75 height 36
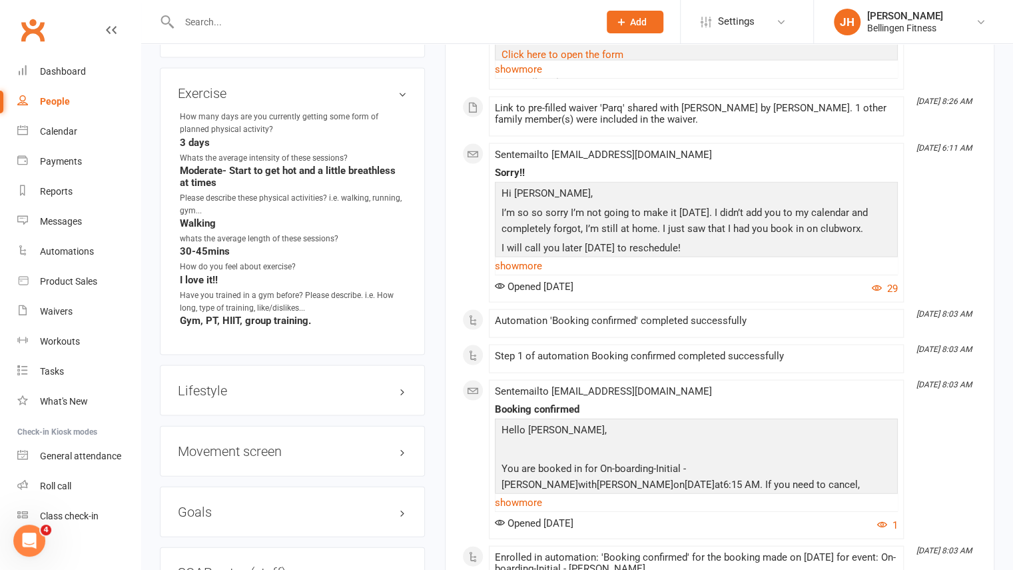
scroll to position [1484, 0]
click at [244, 442] on h3 "Movement screen edit" at bounding box center [292, 449] width 229 height 15
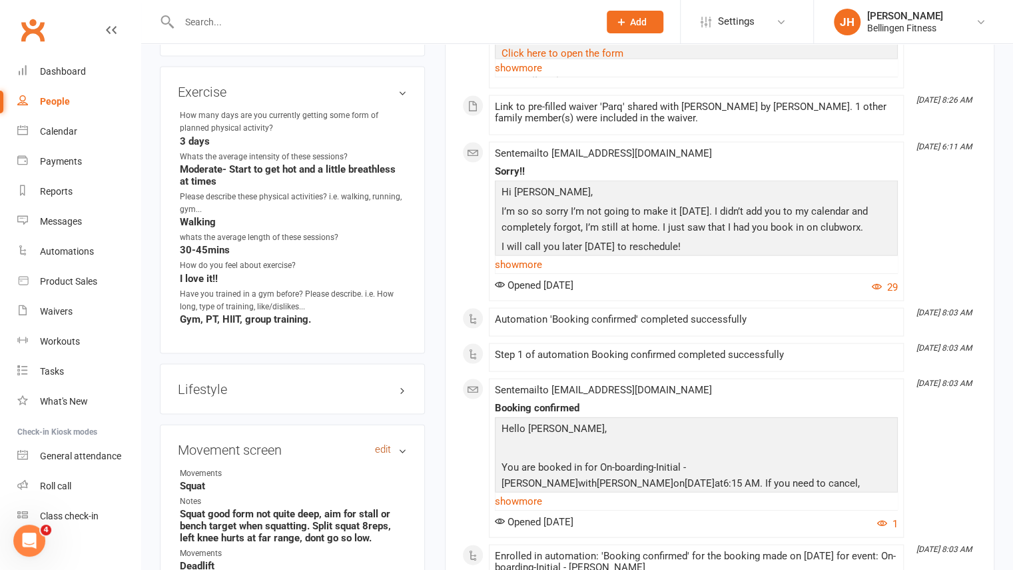
click at [379, 443] on link "edit" at bounding box center [383, 448] width 16 height 11
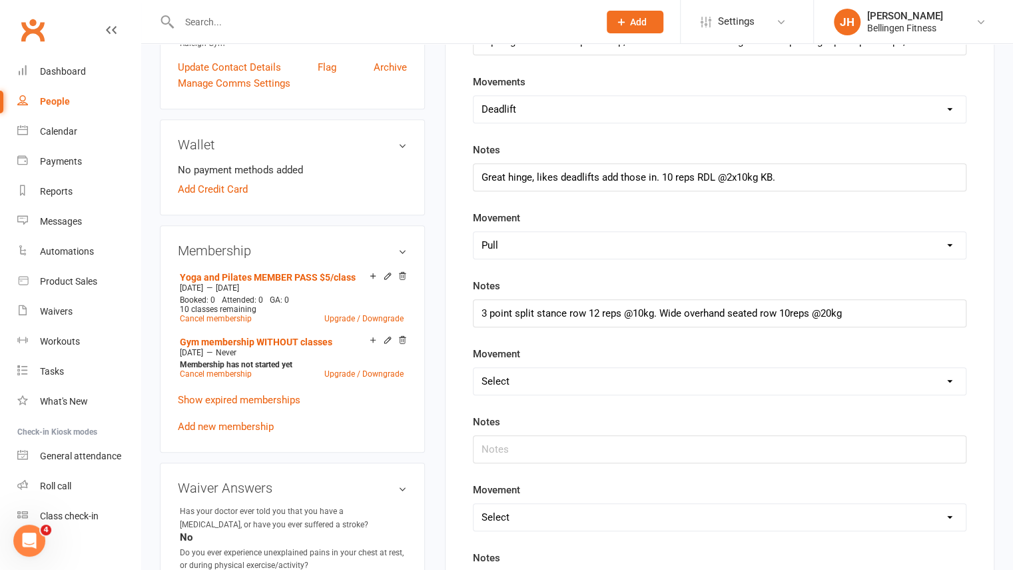
scroll to position [305, 0]
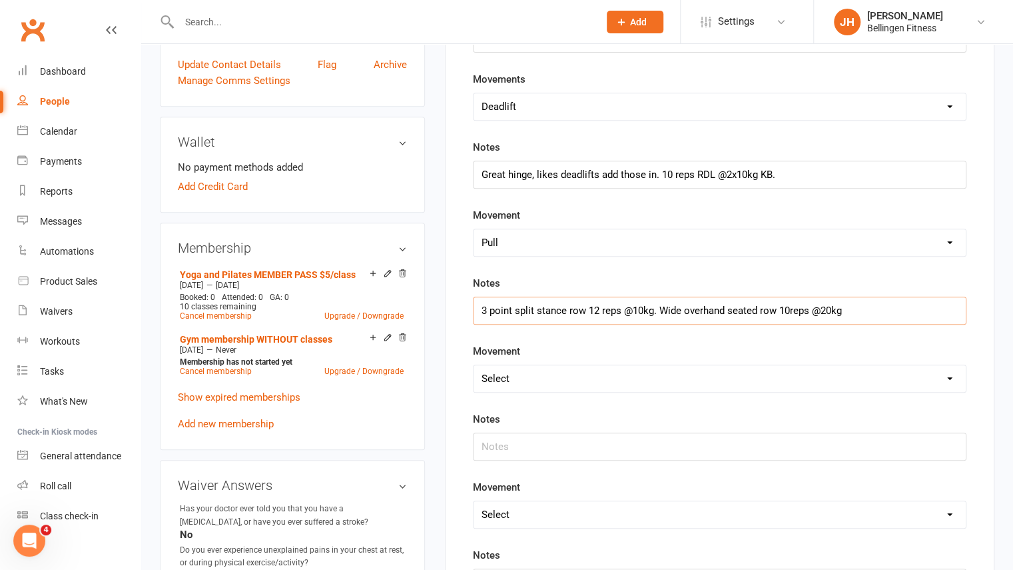
click at [876, 312] on input "3 point split stance row 12 reps @10kg. Wide overhand seated row 10reps @20kg" at bounding box center [720, 310] width 494 height 28
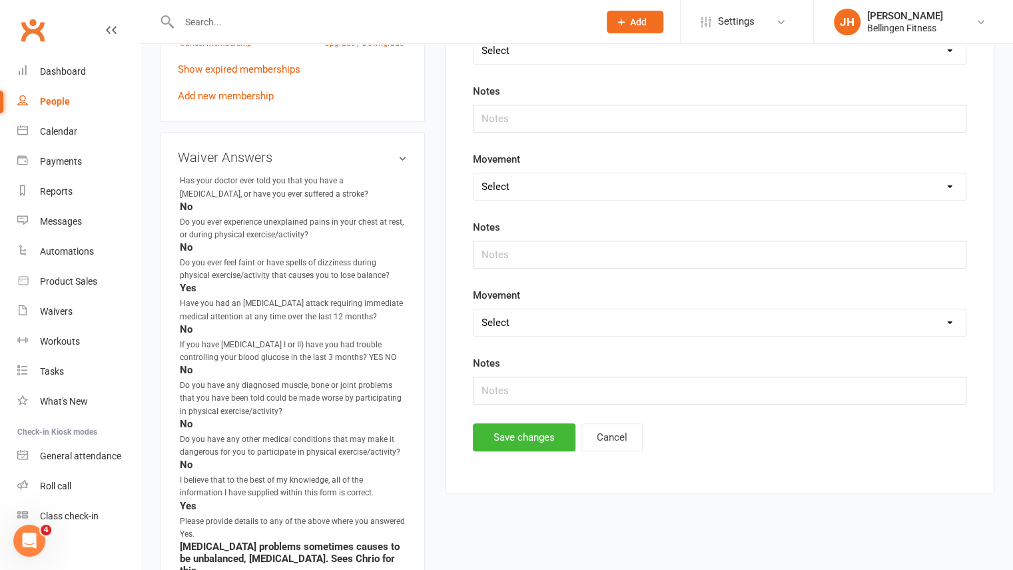
scroll to position [633, 0]
type input "3 point split stance row 12 reps @10kg. Wide overhand seated row 10reps @20kg. …"
click at [541, 439] on button "Save changes" at bounding box center [524, 437] width 103 height 28
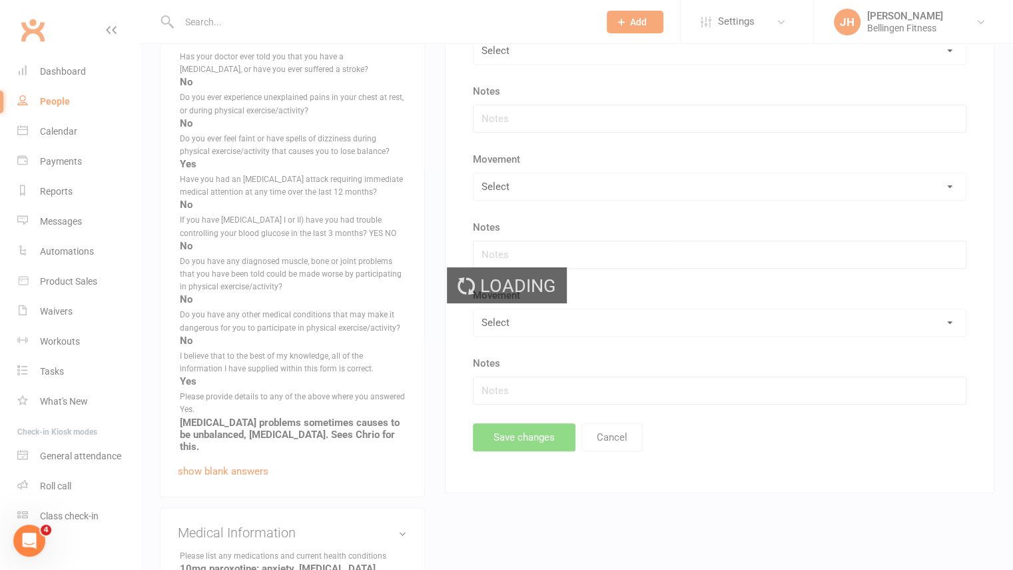
scroll to position [757, 0]
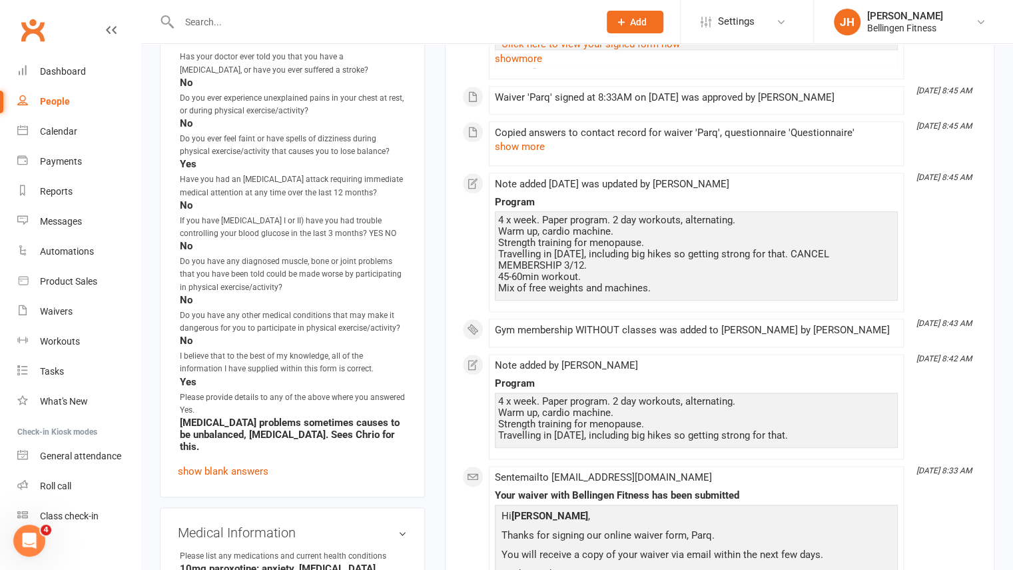
click at [538, 455] on div "This Month [DATE] 8:50 AM Sent email to [EMAIL_ADDRESS][DOMAIN_NAME] Get starte…" at bounding box center [719, 517] width 515 height 2014
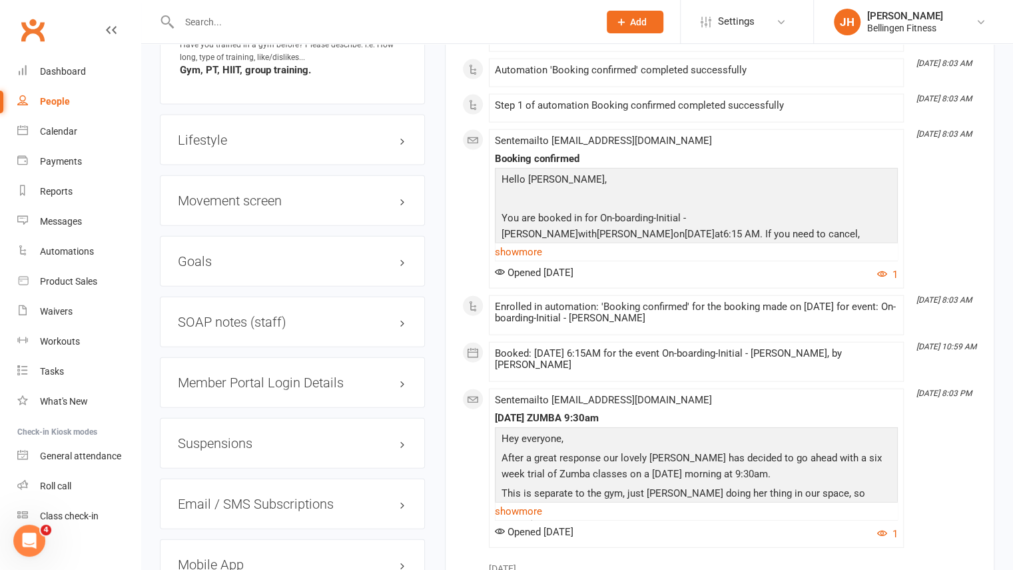
scroll to position [1736, 0]
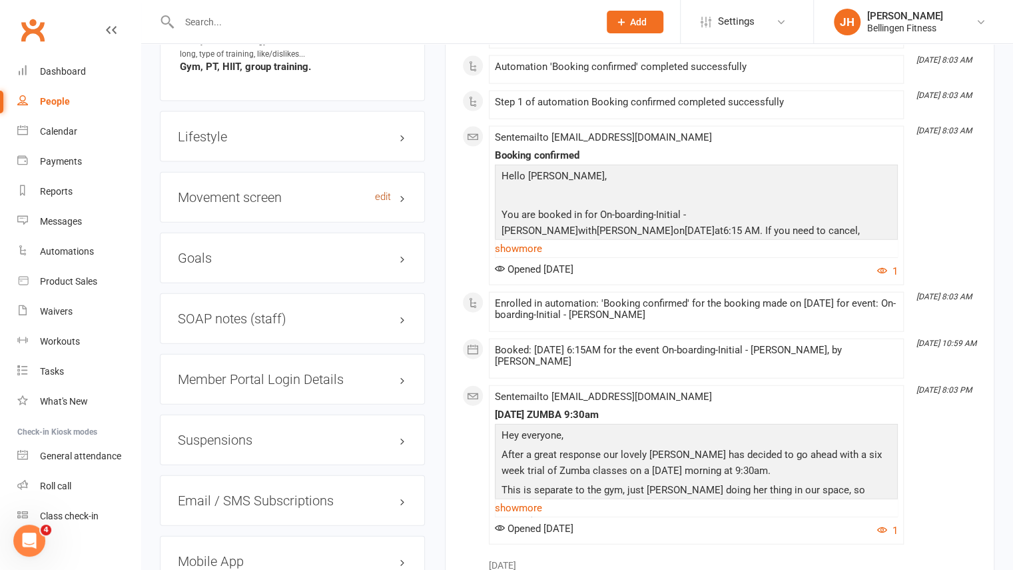
click at [385, 191] on link "edit" at bounding box center [383, 196] width 16 height 11
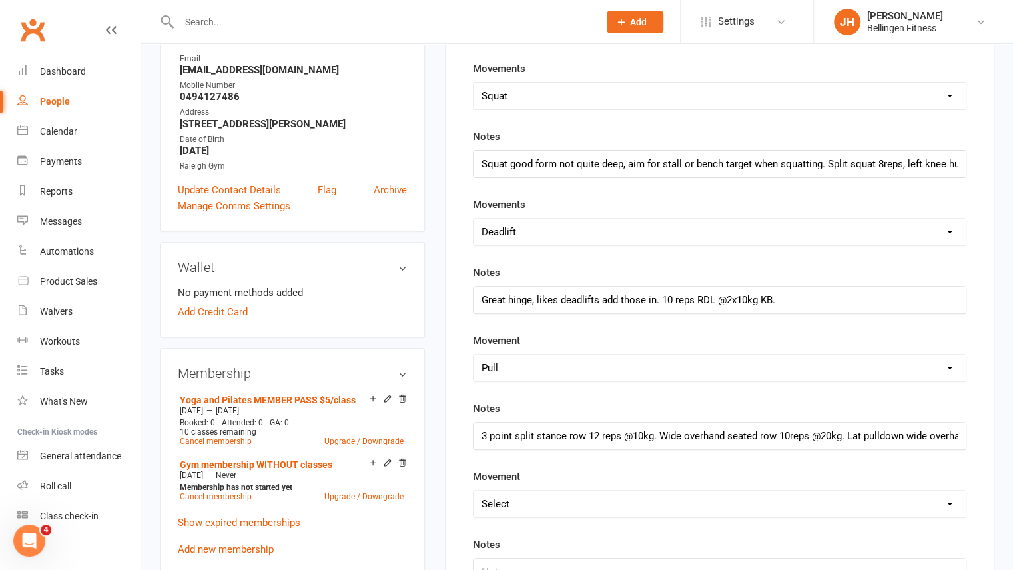
scroll to position [113, 0]
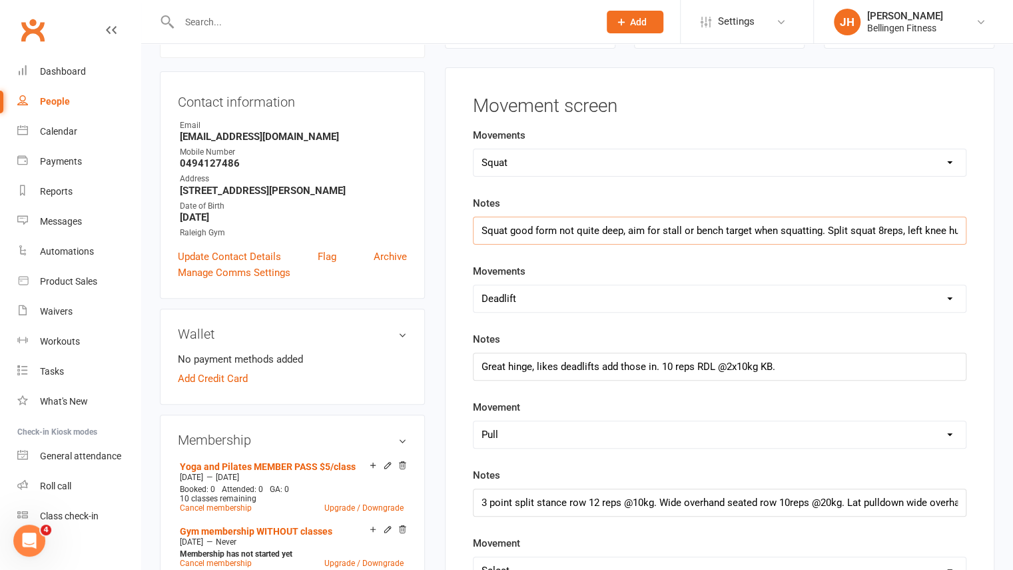
click at [865, 226] on input "Squat good form not quite deep, aim for stall or bench target when squatting. S…" at bounding box center [720, 230] width 494 height 28
click at [752, 234] on input "Squat good form not quite deep, aim for stall or bench target when squatting. S…" at bounding box center [720, 230] width 494 height 28
type input "Squat good form not quite deep, aim for stall or bench target when squatting. S…"
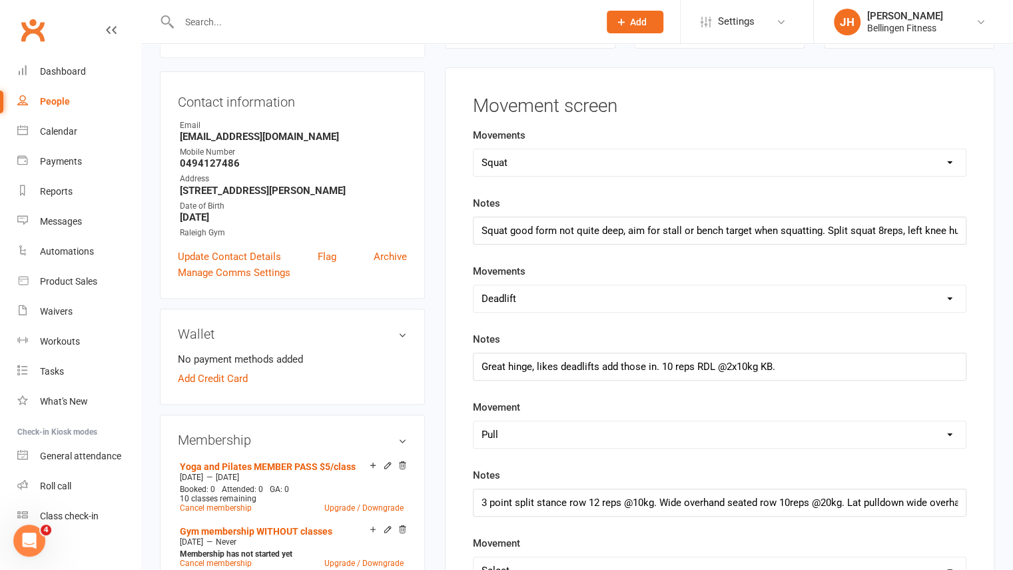
click at [749, 284] on div "Select Deadlift Squat Overhead press Push Pull Problem areas" at bounding box center [720, 298] width 494 height 28
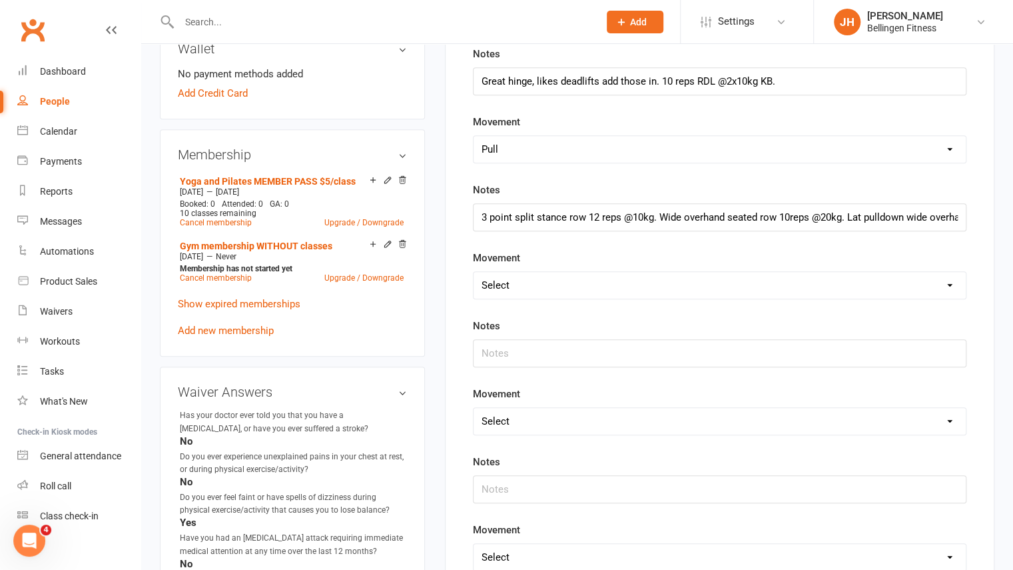
scroll to position [400, 0]
click at [663, 348] on input "text" at bounding box center [720, 352] width 494 height 28
click at [692, 346] on input "text" at bounding box center [720, 352] width 494 height 28
click at [522, 279] on select "Select Deadlift Squat Overhead press Push Pull Problem areas" at bounding box center [720, 283] width 492 height 27
select select "Push"
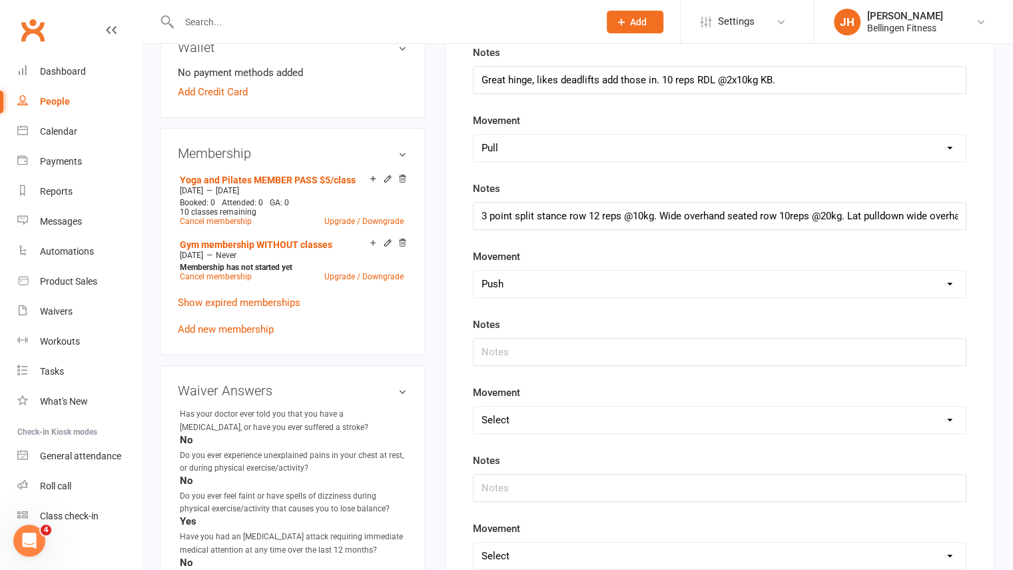
click at [474, 270] on select "Select Deadlift Squat Overhead press Push Pull Problem areas" at bounding box center [720, 283] width 492 height 27
click at [530, 348] on input "text" at bounding box center [720, 352] width 494 height 28
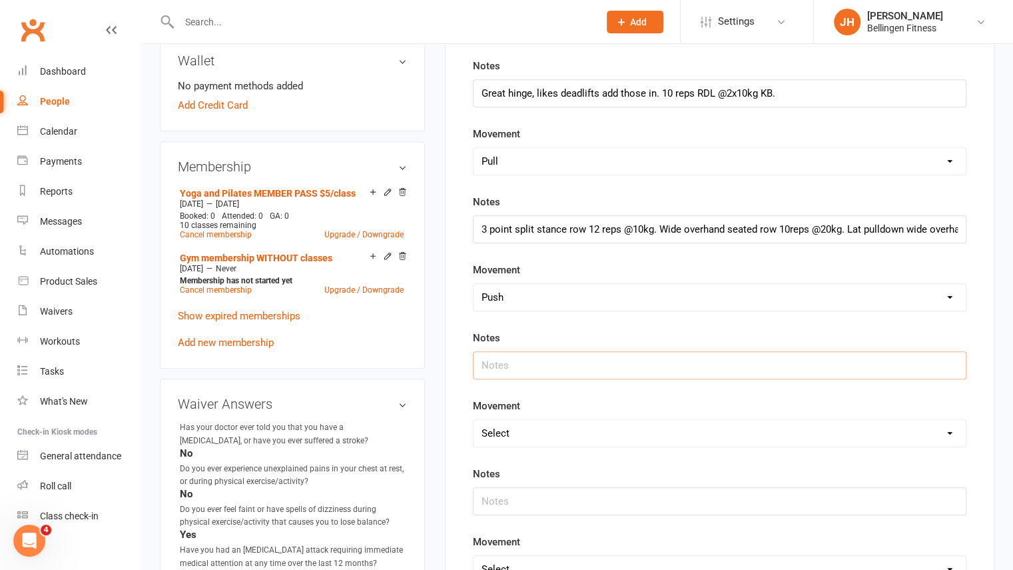
scroll to position [389, 0]
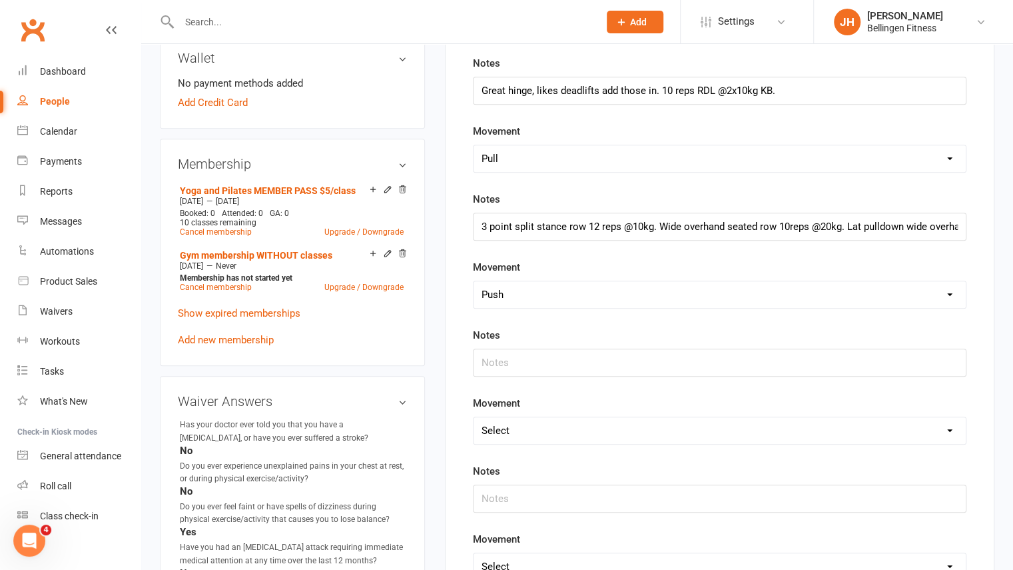
click at [496, 417] on select "Select Deadlift Squat Overhead press Push Pull Problem areas" at bounding box center [720, 430] width 492 height 27
click at [541, 369] on input "text" at bounding box center [720, 362] width 494 height 28
type input "Incline DB press 12reps@10kg."
click at [508, 430] on select "Select Deadlift Squat Overhead press Push Pull Problem areas" at bounding box center [720, 430] width 492 height 27
select select "Overhead press"
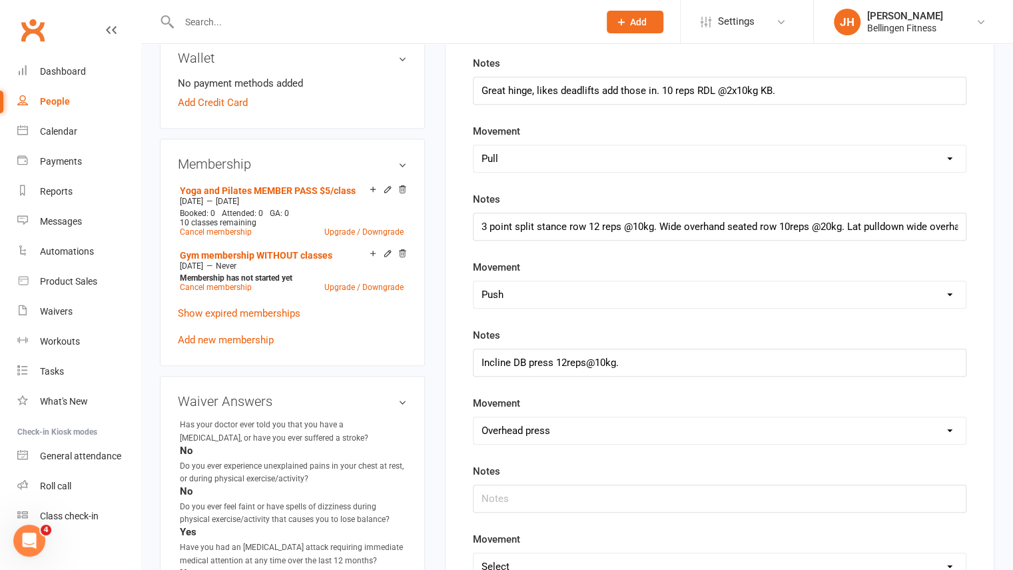
click at [474, 417] on select "Select Deadlift Squat Overhead press Push Pull Problem areas" at bounding box center [720, 430] width 492 height 27
click at [506, 489] on input "text" at bounding box center [720, 498] width 494 height 28
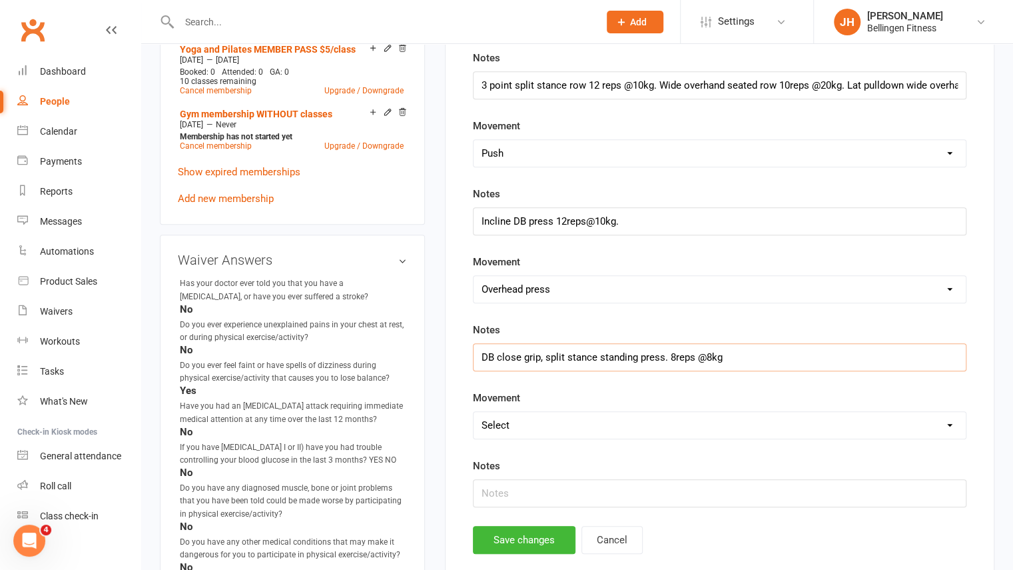
scroll to position [538, 0]
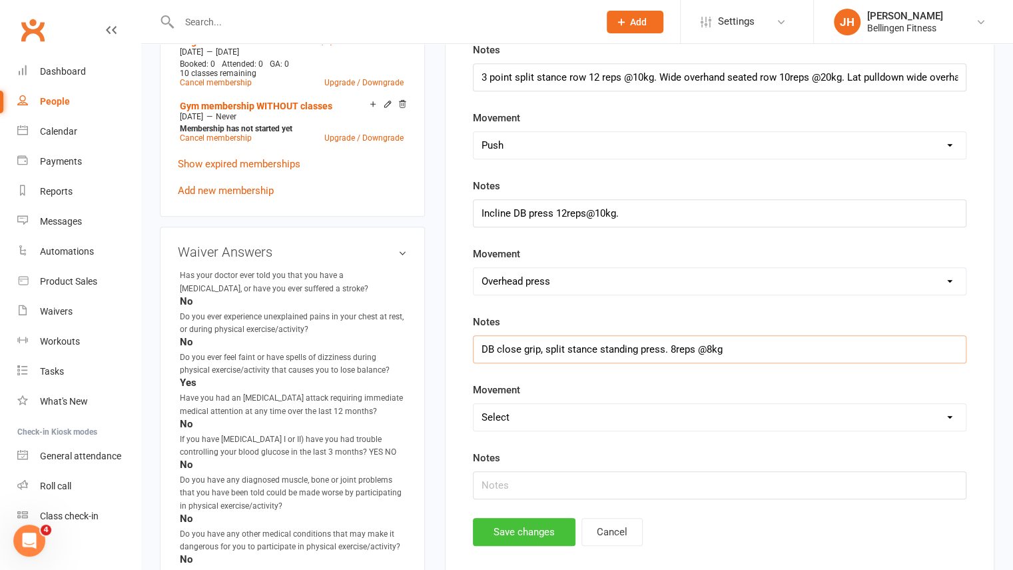
type input "DB close grip, split stance standing press. 8reps @8kg"
click at [557, 532] on button "Save changes" at bounding box center [524, 532] width 103 height 28
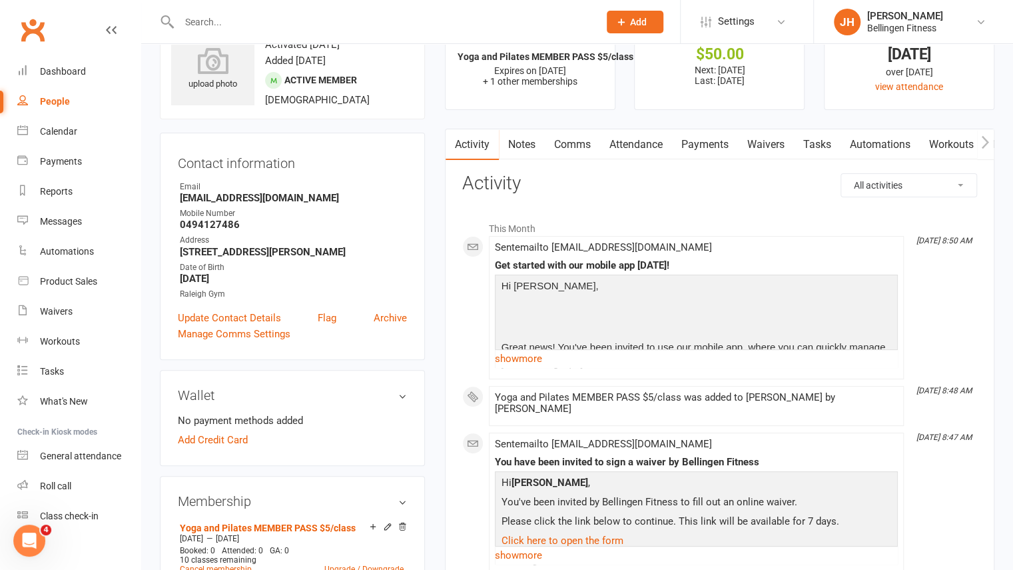
scroll to position [50, 0]
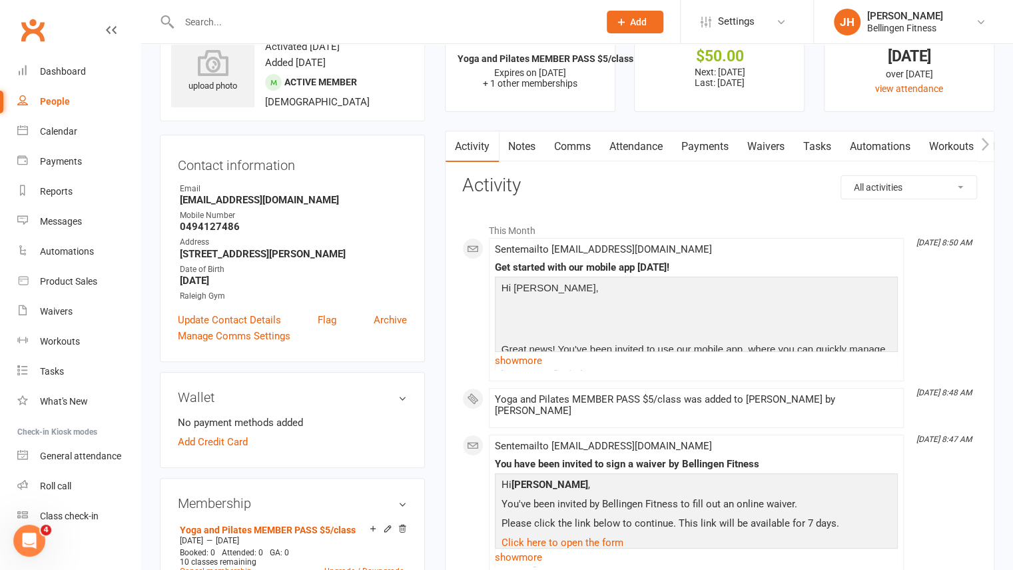
click at [398, 330] on div "Manage Comms Settings" at bounding box center [292, 336] width 229 height 16
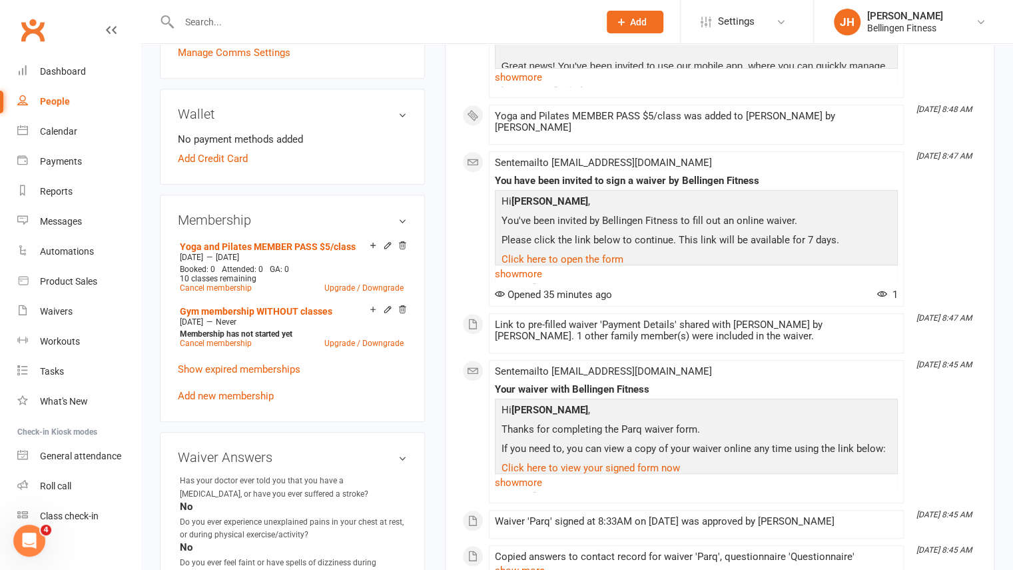
scroll to position [0, 0]
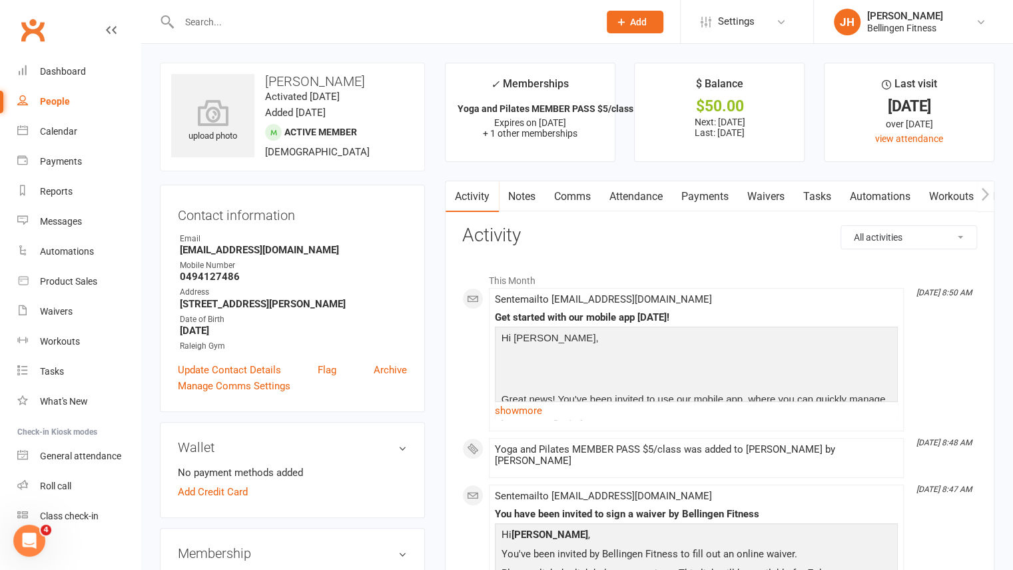
click at [644, 195] on link "Attendance" at bounding box center [636, 196] width 72 height 31
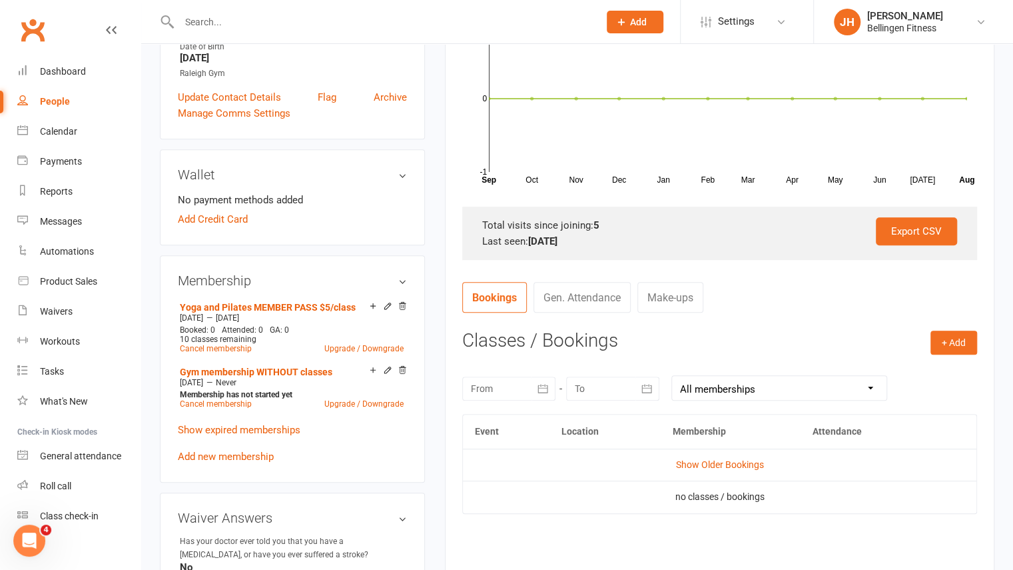
scroll to position [278, 0]
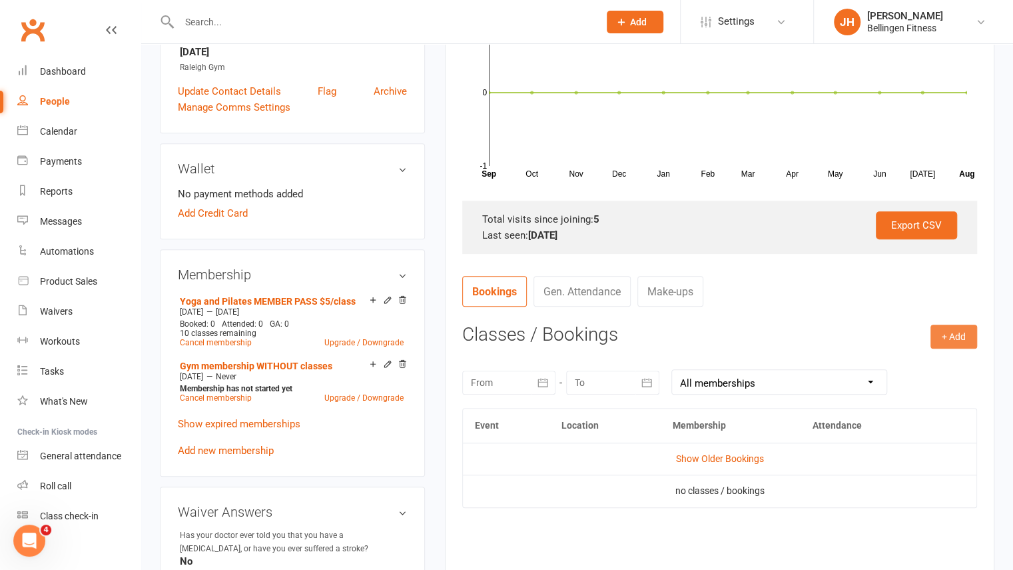
click at [945, 336] on button "+ Add" at bounding box center [954, 336] width 47 height 24
click at [897, 391] on link "Add Appointment" at bounding box center [911, 393] width 132 height 27
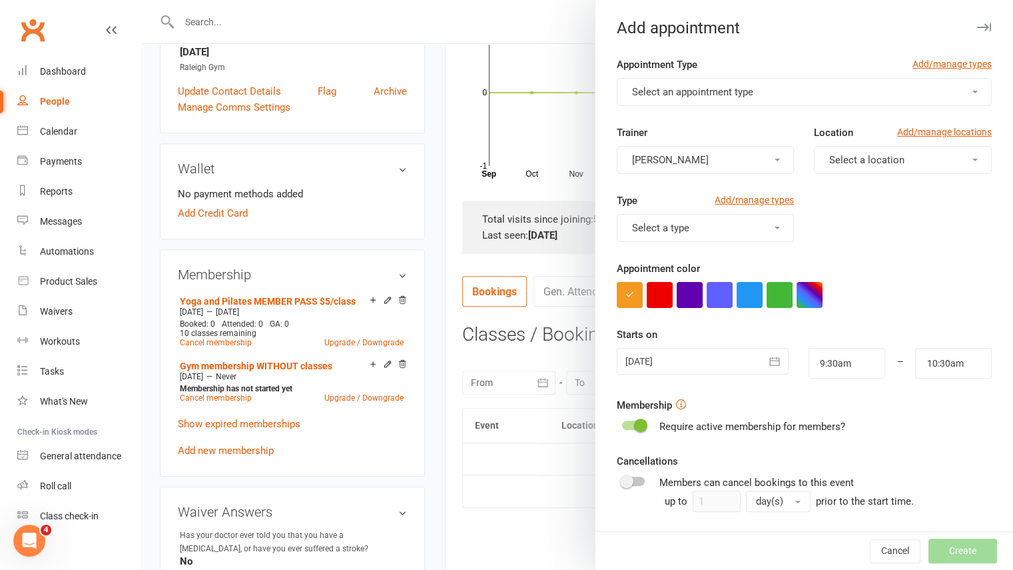
click at [742, 107] on form "Appointment Type Add/manage types Select an appointment type Trainer [PERSON_NA…" at bounding box center [804, 365] width 375 height 616
click at [745, 105] on button "Select an appointment type" at bounding box center [804, 92] width 375 height 28
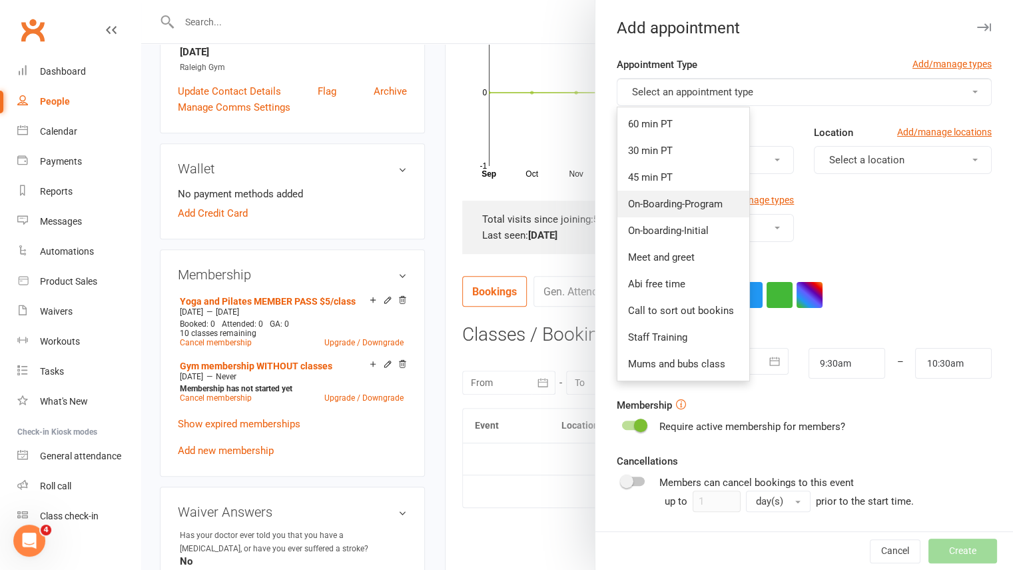
click at [681, 207] on span "On-Boarding-Program" at bounding box center [675, 204] width 95 height 12
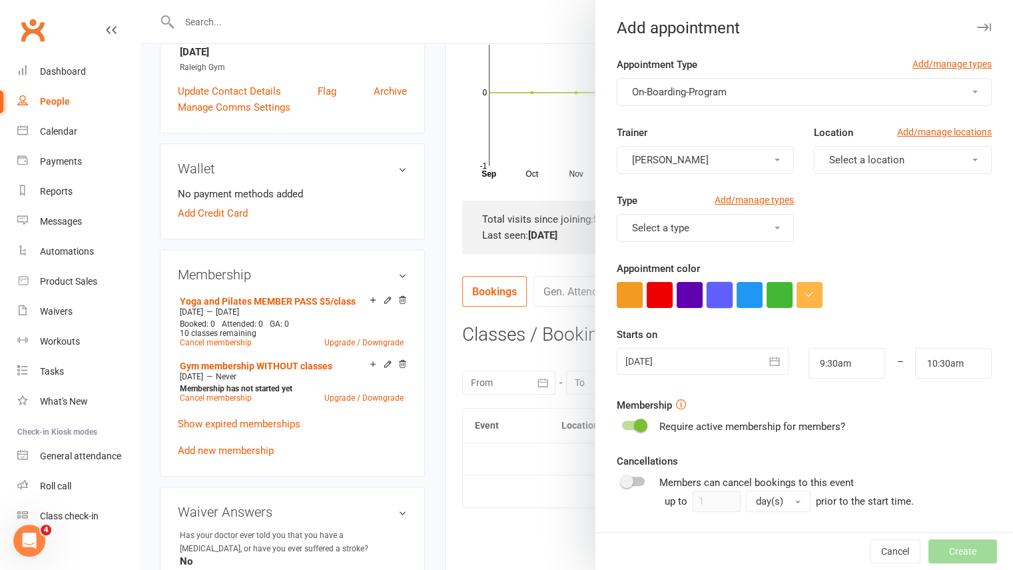
click at [717, 304] on button "button" at bounding box center [720, 295] width 26 height 26
click at [849, 168] on button "Select a location" at bounding box center [903, 160] width 178 height 28
click at [840, 214] on span "Raleigh Gym" at bounding box center [852, 218] width 55 height 12
click at [741, 231] on button "Select a type" at bounding box center [706, 228] width 178 height 28
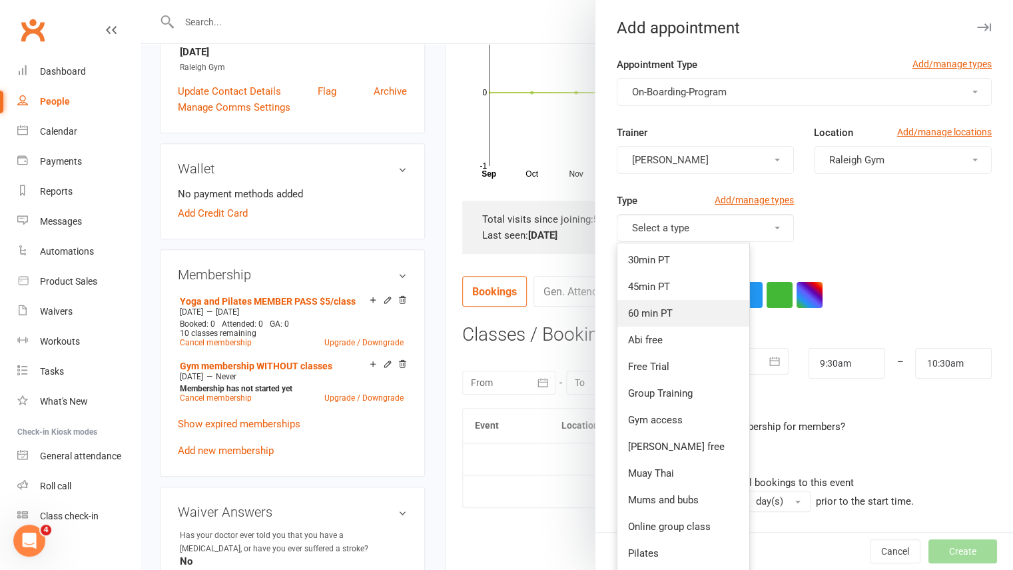
click at [663, 308] on span "60 min PT" at bounding box center [650, 313] width 45 height 12
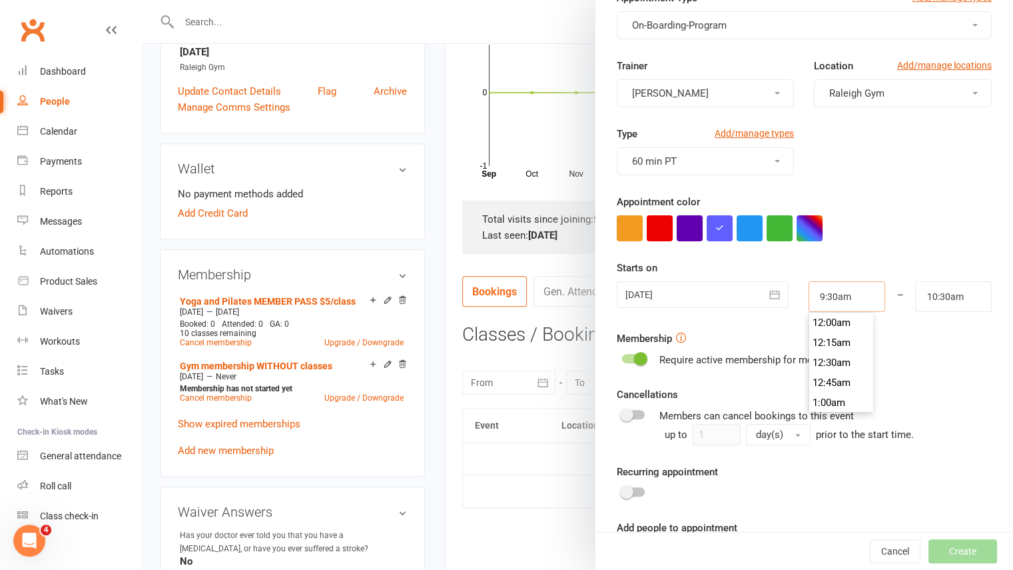
scroll to position [739, 0]
click at [841, 296] on input "9:30am" at bounding box center [847, 296] width 77 height 31
click at [768, 292] on icon "button" at bounding box center [774, 294] width 13 height 13
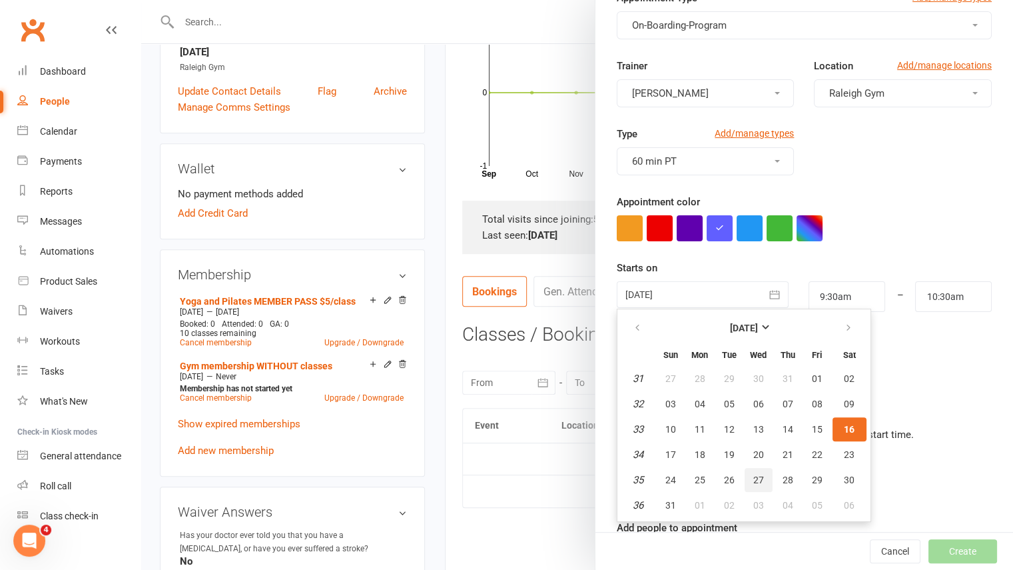
click at [753, 482] on span "27" at bounding box center [758, 479] width 11 height 11
type input "[DATE]"
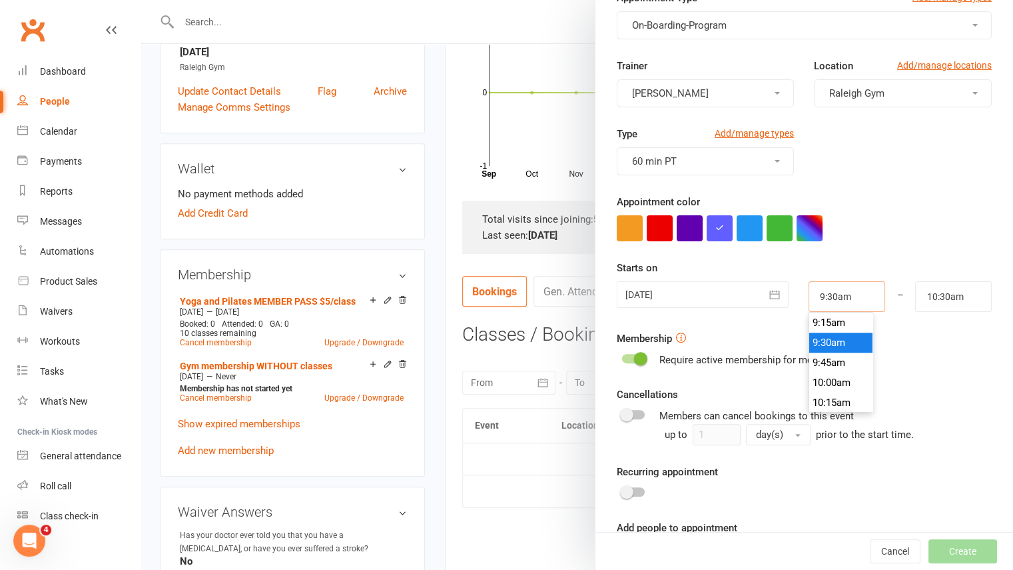
click at [830, 290] on input "9:30am" at bounding box center [847, 296] width 77 height 31
type input "6:00am"
type input "7:00am"
click at [813, 408] on li "6:00am" at bounding box center [841, 401] width 64 height 20
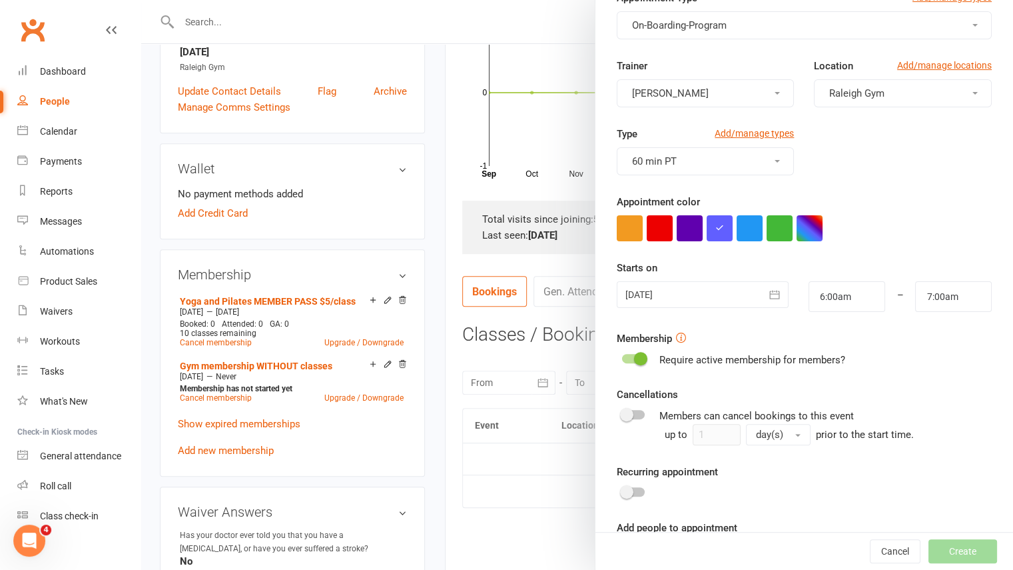
click at [935, 359] on div "Require active membership for members?" at bounding box center [804, 360] width 375 height 16
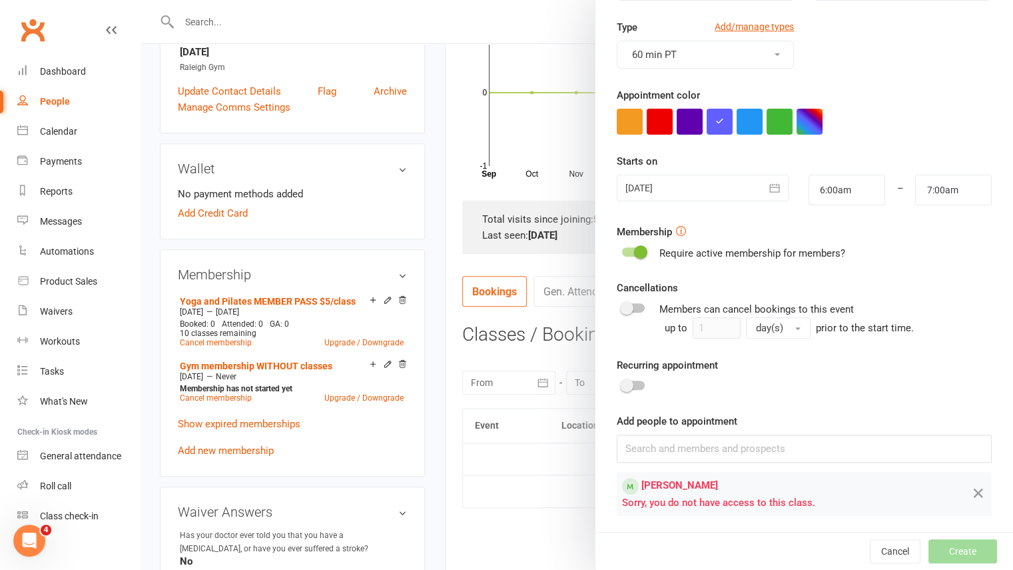
click at [634, 256] on span at bounding box center [640, 251] width 13 height 13
click at [622, 250] on input "checkbox" at bounding box center [622, 250] width 0 height 0
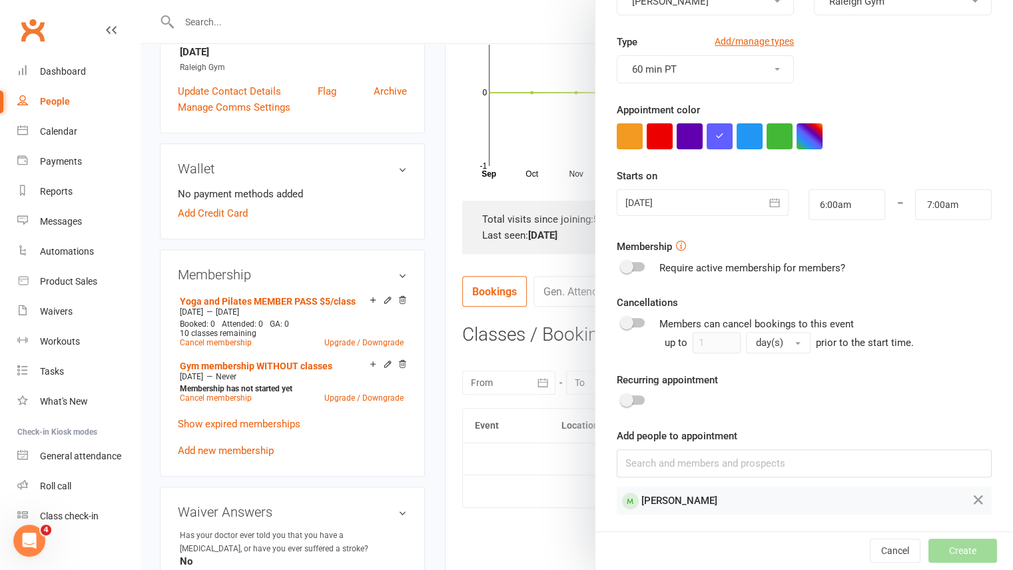
scroll to position [0, 0]
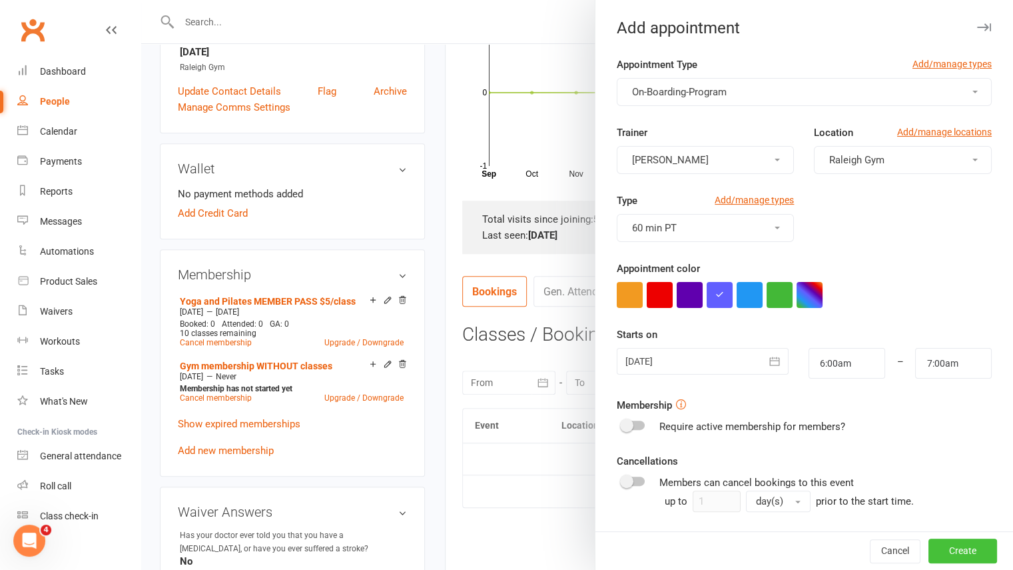
click at [951, 560] on button "Create" at bounding box center [963, 551] width 69 height 24
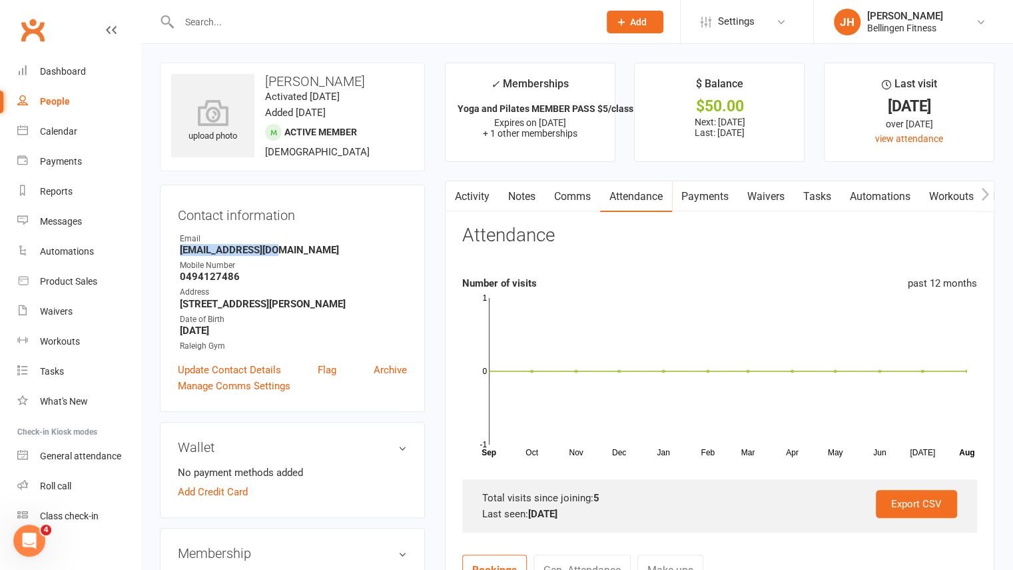
drag, startPoint x: 272, startPoint y: 246, endPoint x: 180, endPoint y: 250, distance: 92.0
click at [180, 250] on strong "[EMAIL_ADDRESS][DOMAIN_NAME]" at bounding box center [293, 250] width 227 height 12
copy strong "[EMAIL_ADDRESS][DOMAIN_NAME]"
